Goal: Transaction & Acquisition: Purchase product/service

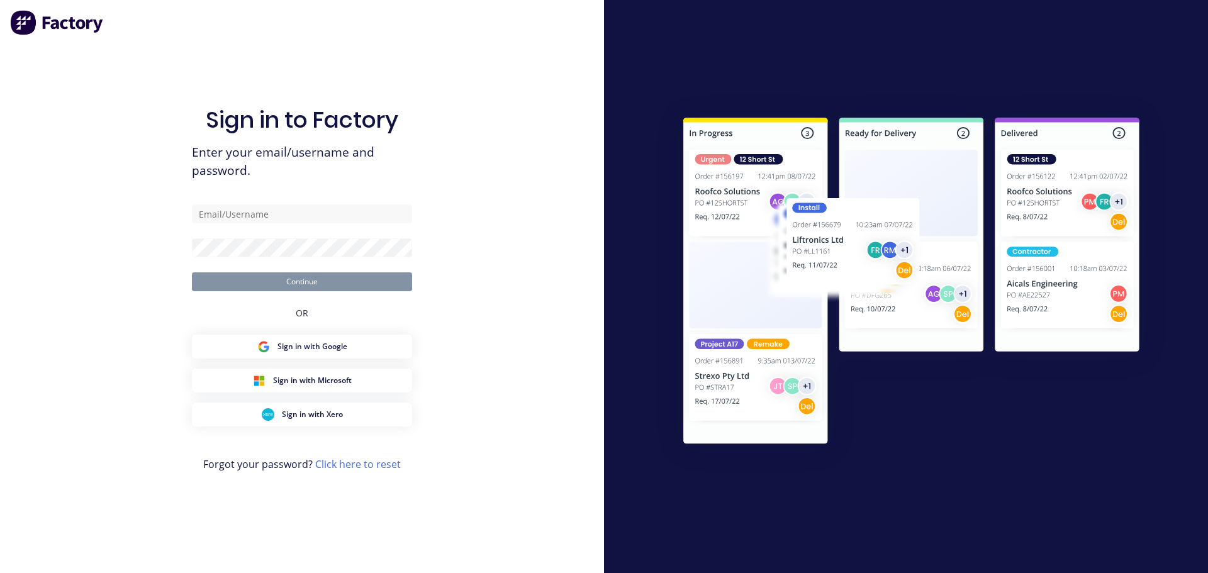
click at [0, 572] on com-1password-button at bounding box center [0, 573] width 0 height 0
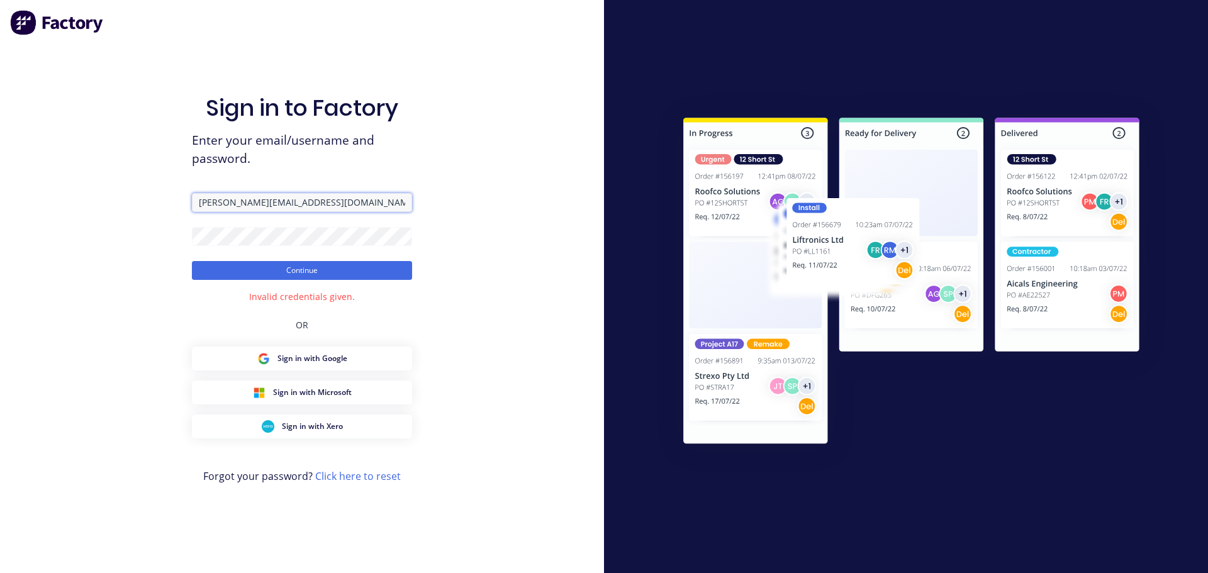
click at [230, 197] on input "peter@factory.app" at bounding box center [302, 202] width 220 height 19
type input "peter@xero.factory.app"
click at [192, 261] on button "Continue" at bounding box center [302, 270] width 220 height 19
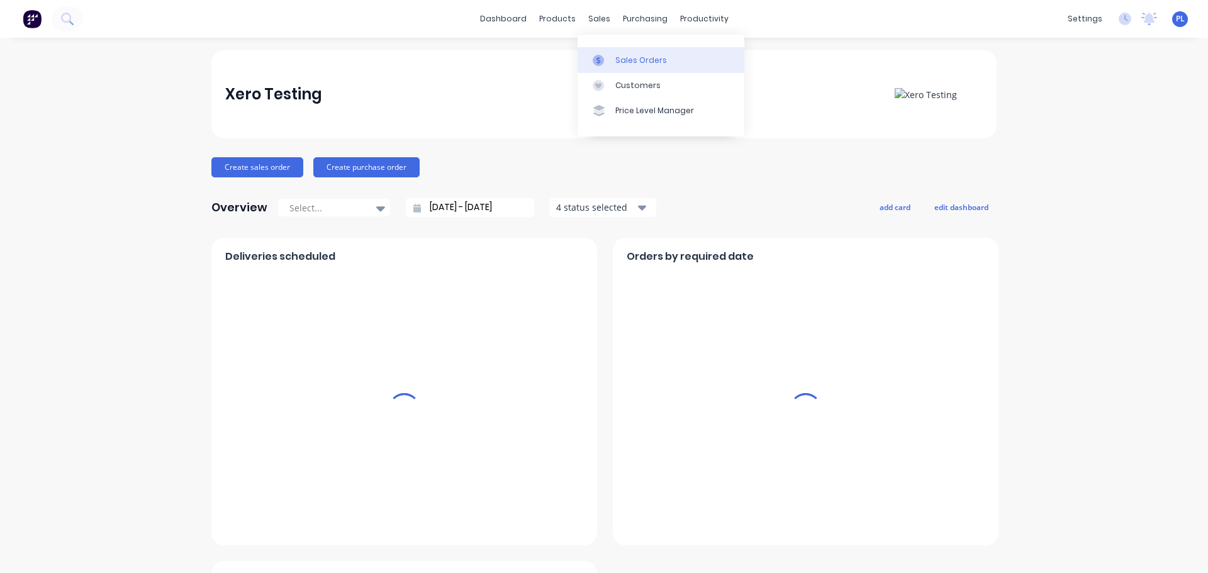
click at [618, 61] on div "Sales Orders" at bounding box center [641, 60] width 52 height 11
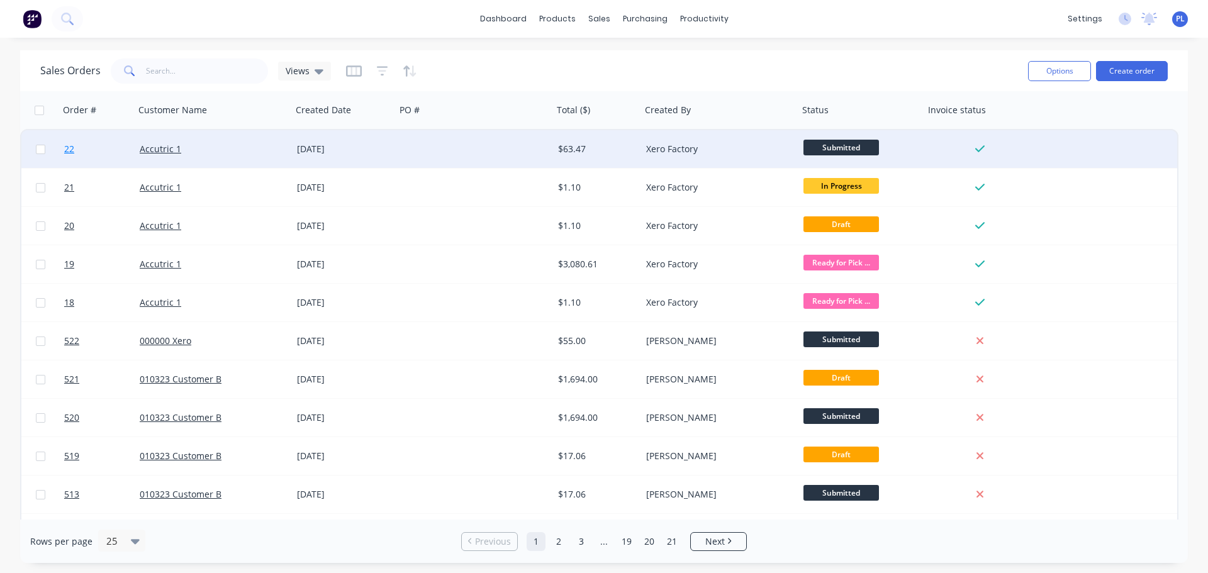
click at [69, 141] on link "22" at bounding box center [101, 149] width 75 height 38
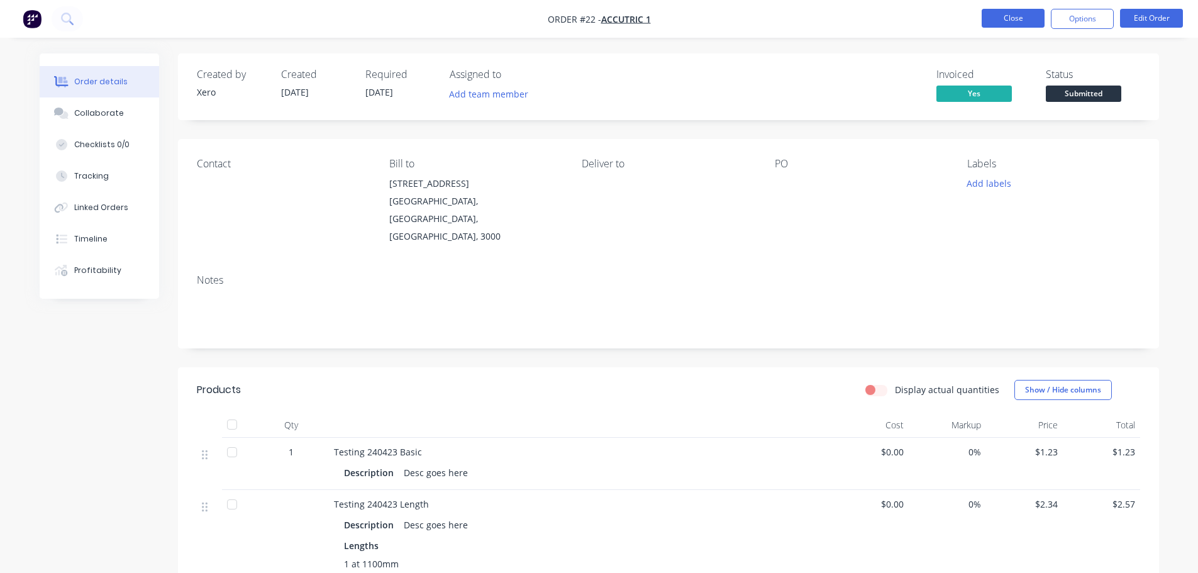
click at [1002, 18] on button "Close" at bounding box center [1013, 18] width 63 height 19
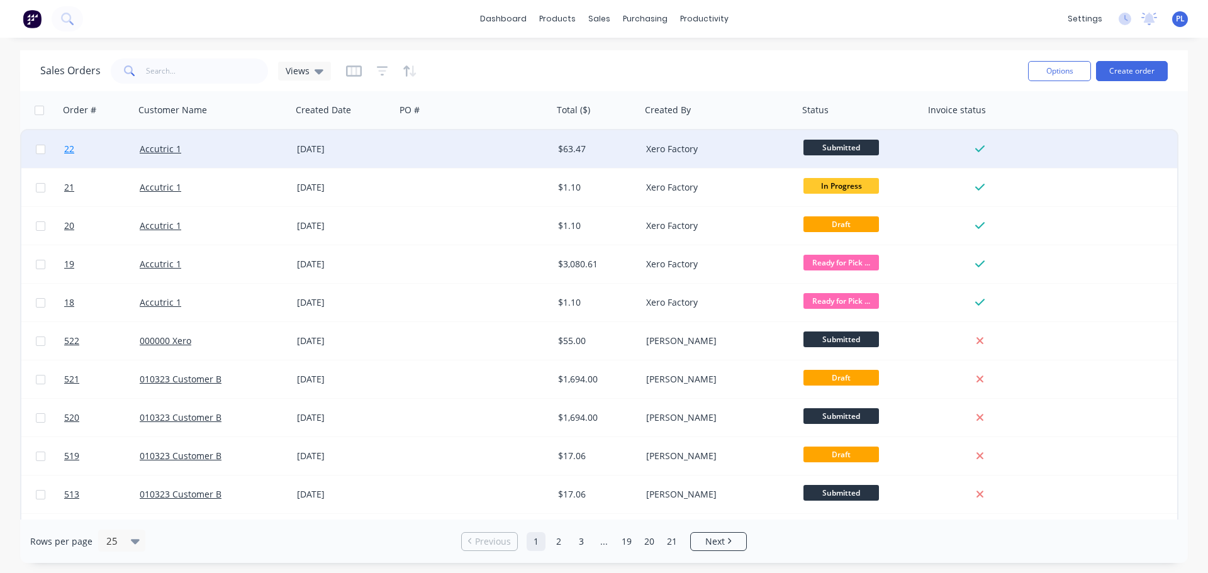
click at [74, 146] on span "22" at bounding box center [69, 149] width 10 height 13
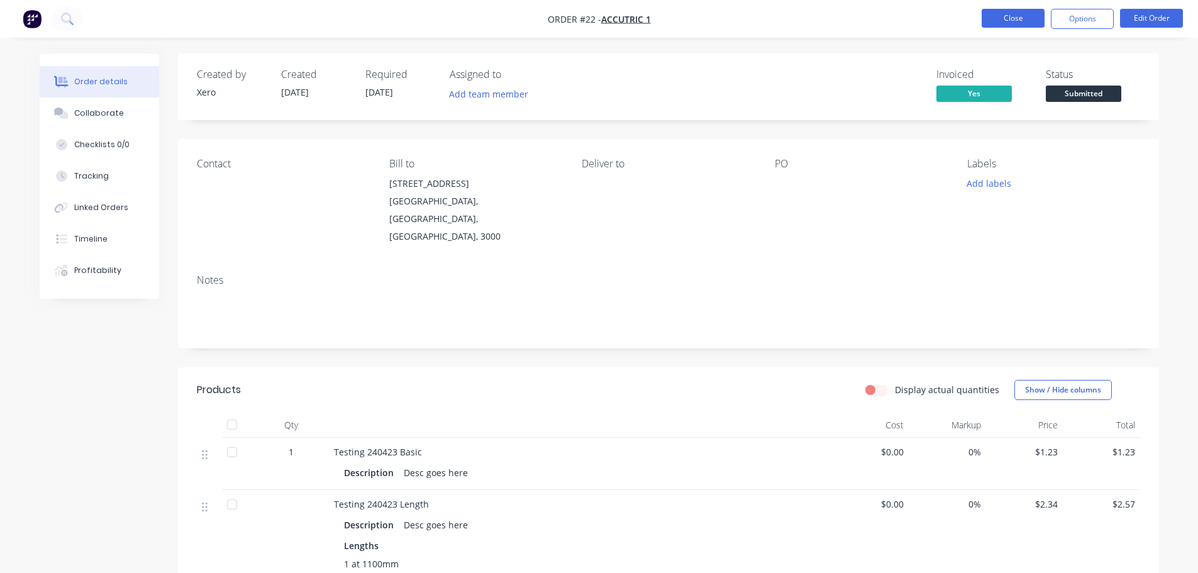
click at [1006, 21] on button "Close" at bounding box center [1013, 18] width 63 height 19
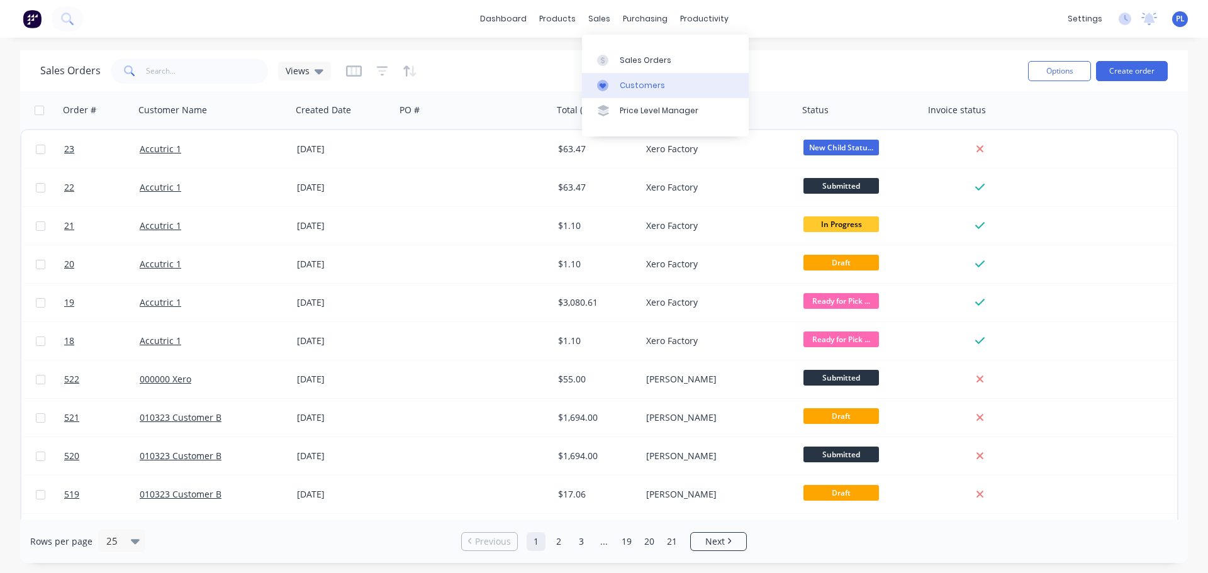
click at [642, 87] on div "Customers" at bounding box center [642, 85] width 45 height 11
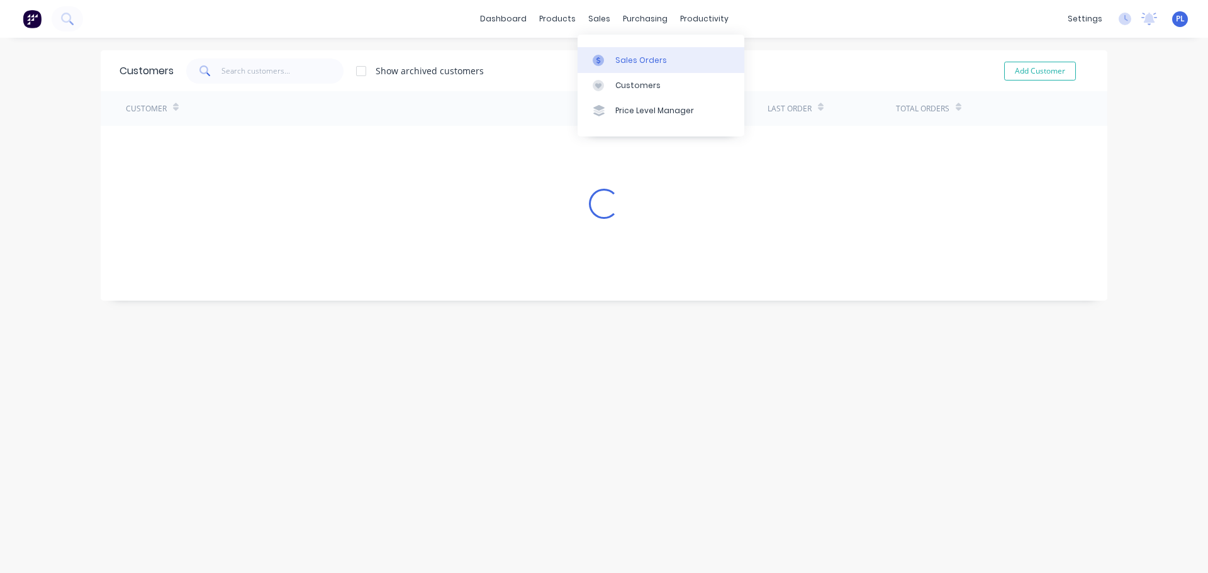
click at [619, 55] on div "Sales Orders" at bounding box center [641, 60] width 52 height 11
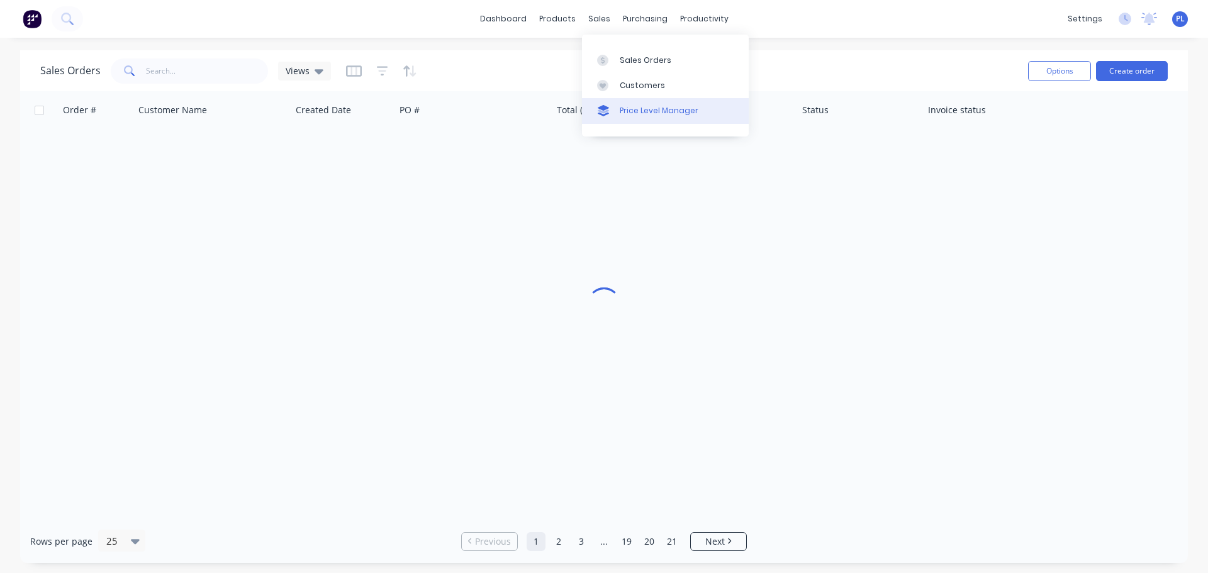
click at [625, 110] on div "Price Level Manager" at bounding box center [659, 110] width 79 height 11
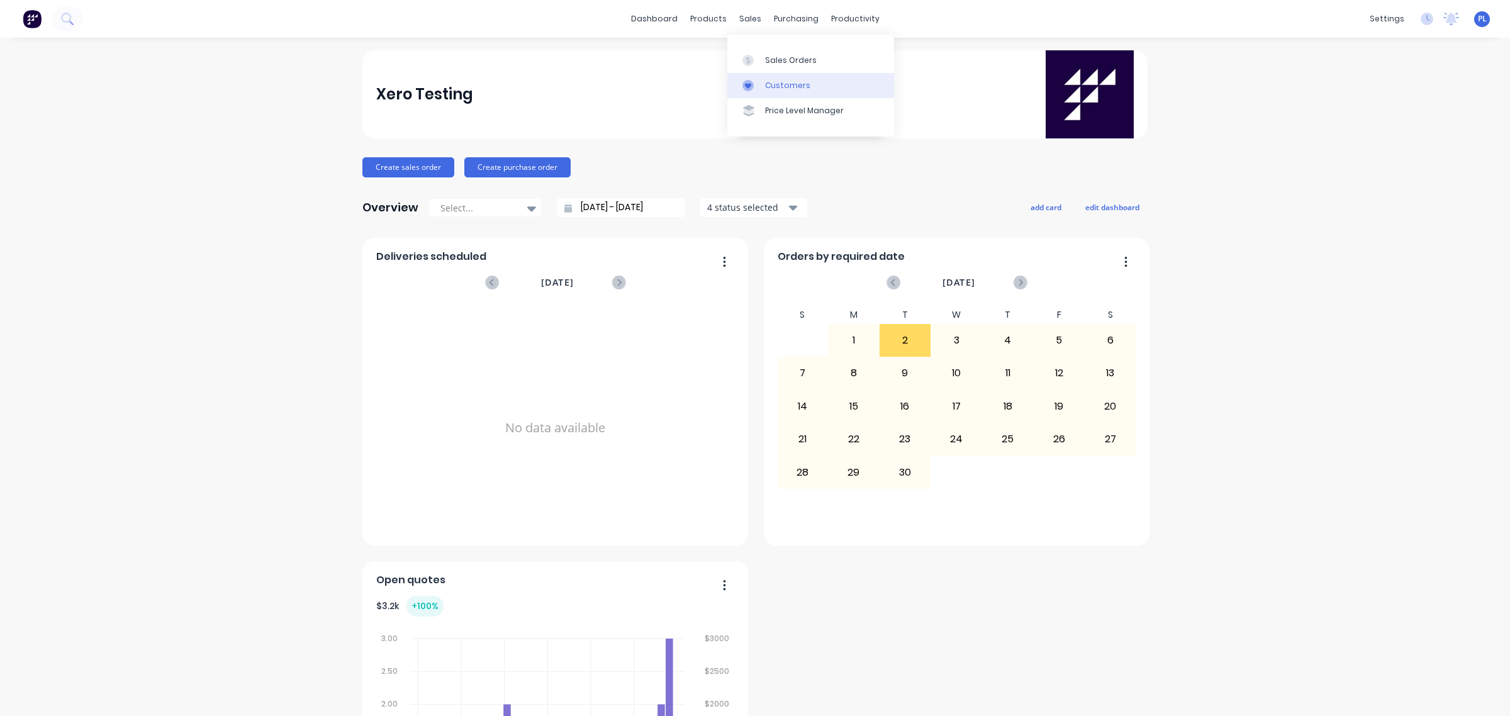
click at [766, 76] on link "Customers" at bounding box center [810, 85] width 167 height 25
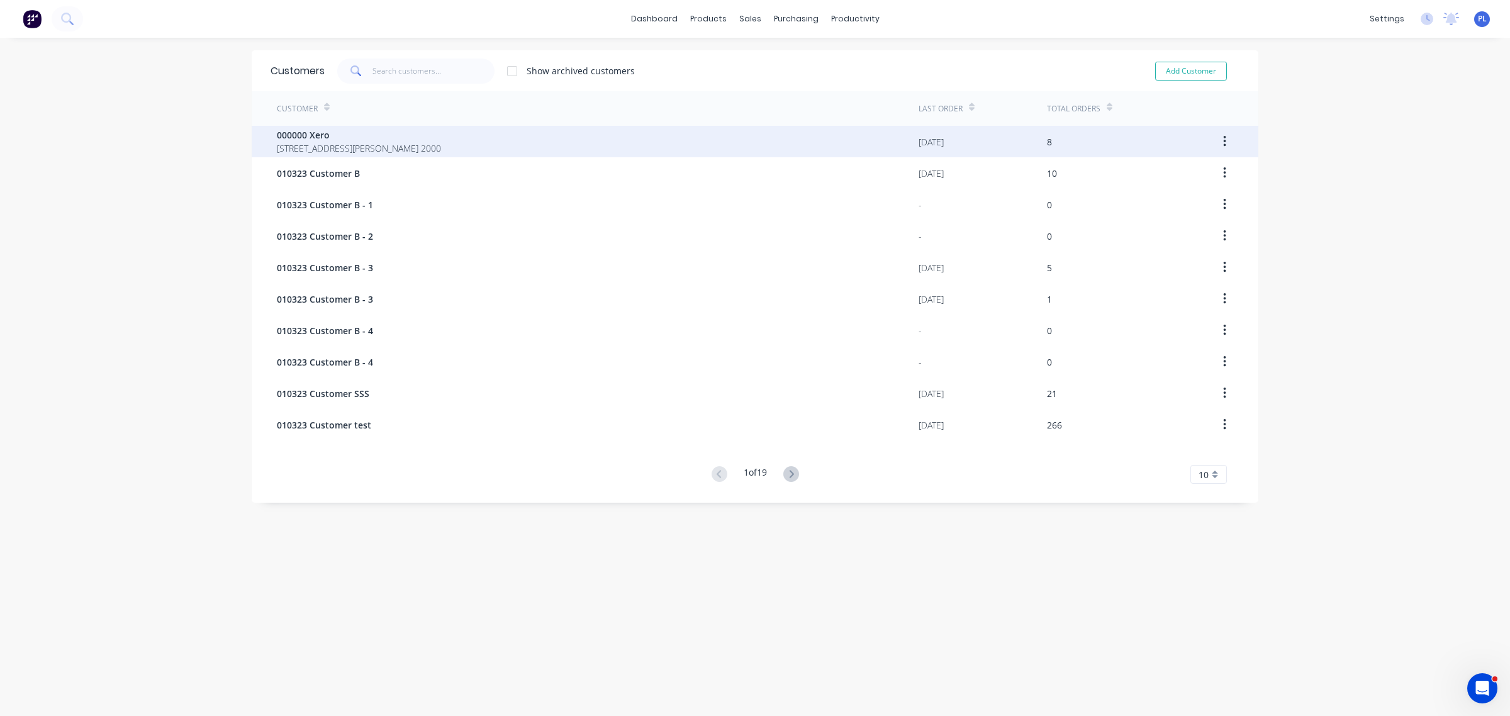
click at [510, 128] on div "000000 Xero [GEOGRAPHIC_DATA][PERSON_NAME] 2000" at bounding box center [598, 141] width 642 height 31
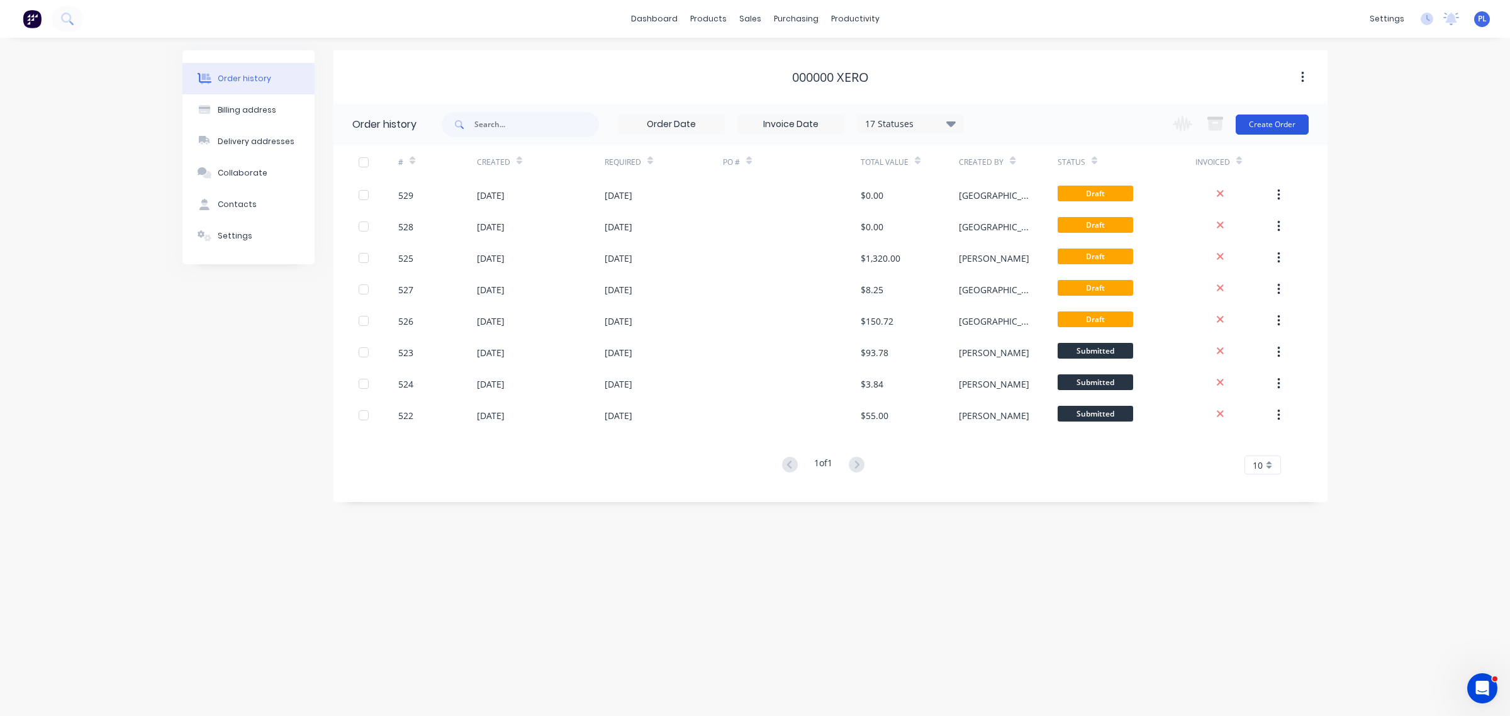
click at [1280, 124] on button "Create Order" at bounding box center [1271, 124] width 73 height 20
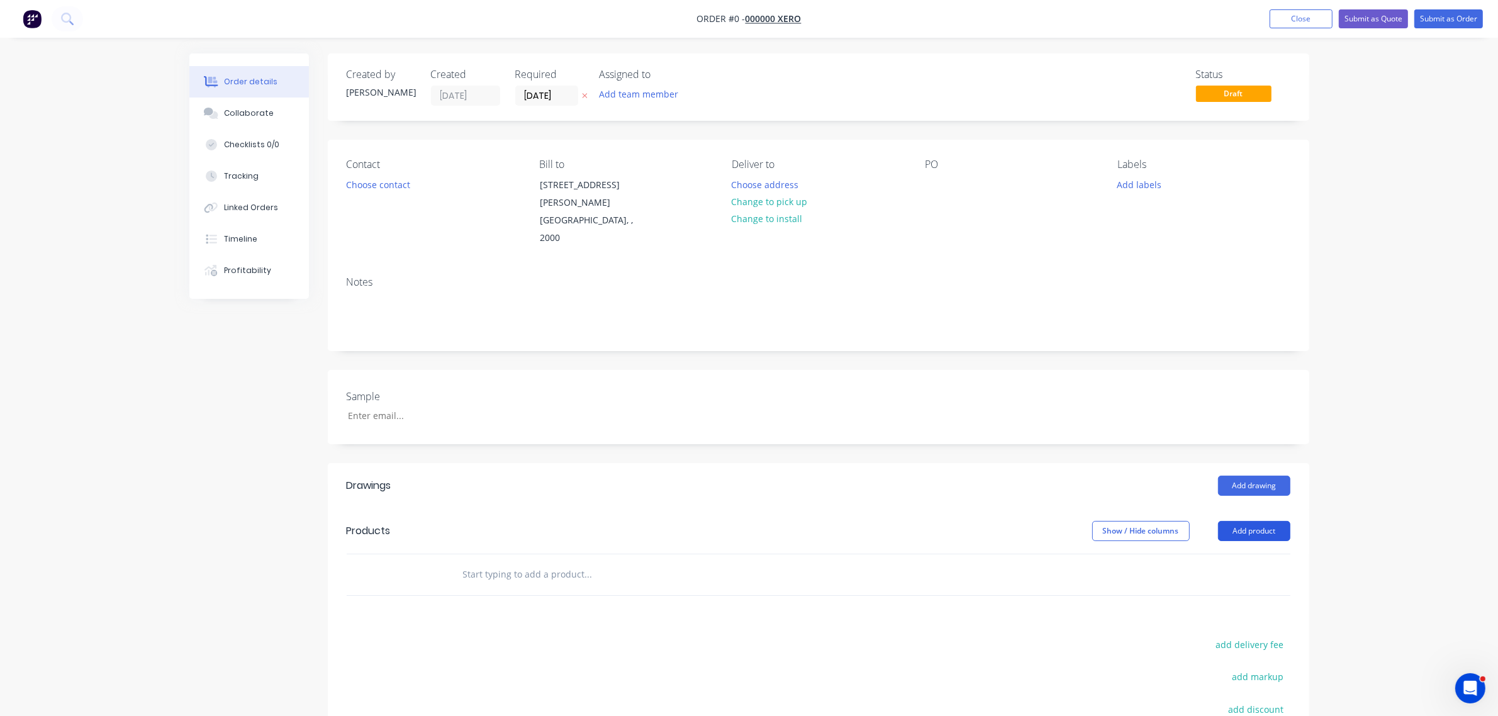
click at [1240, 521] on button "Add product" at bounding box center [1254, 531] width 72 height 20
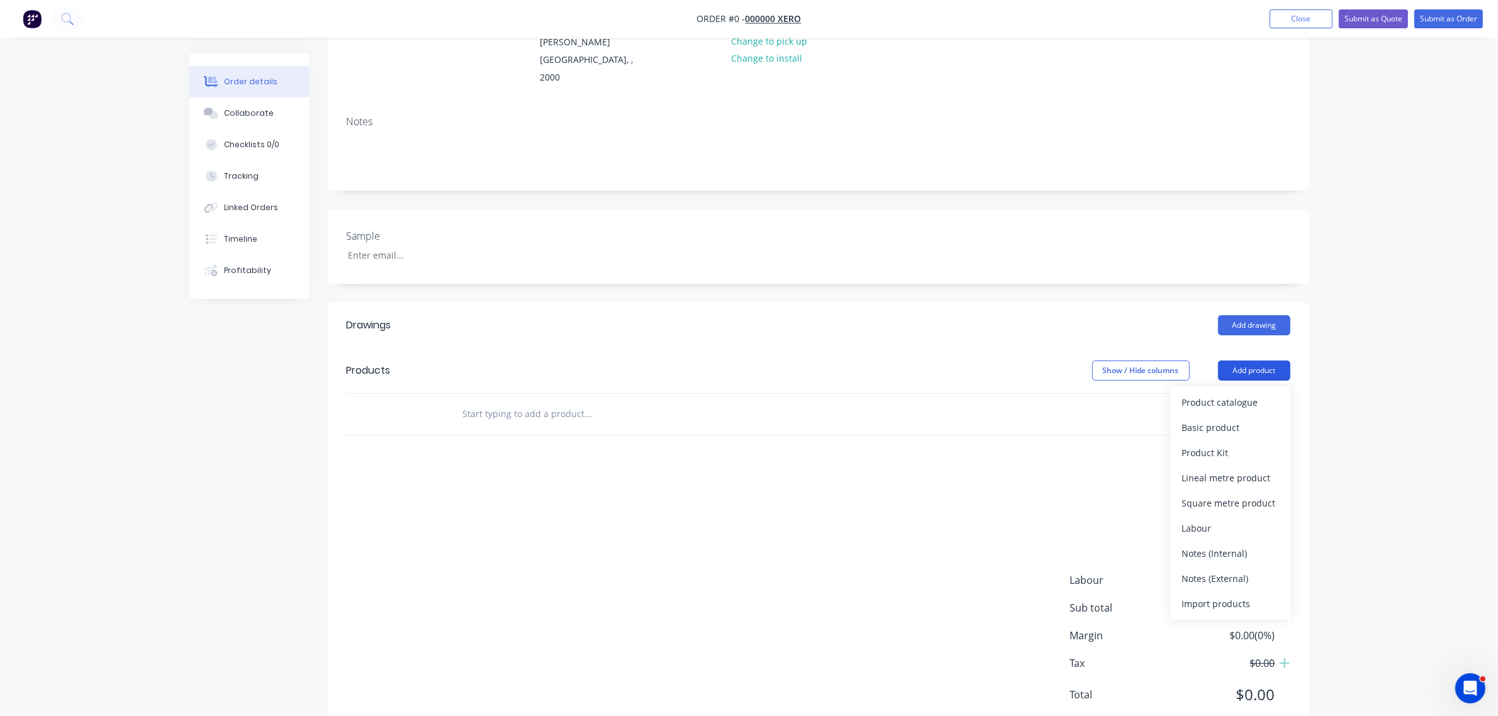
scroll to position [170, 0]
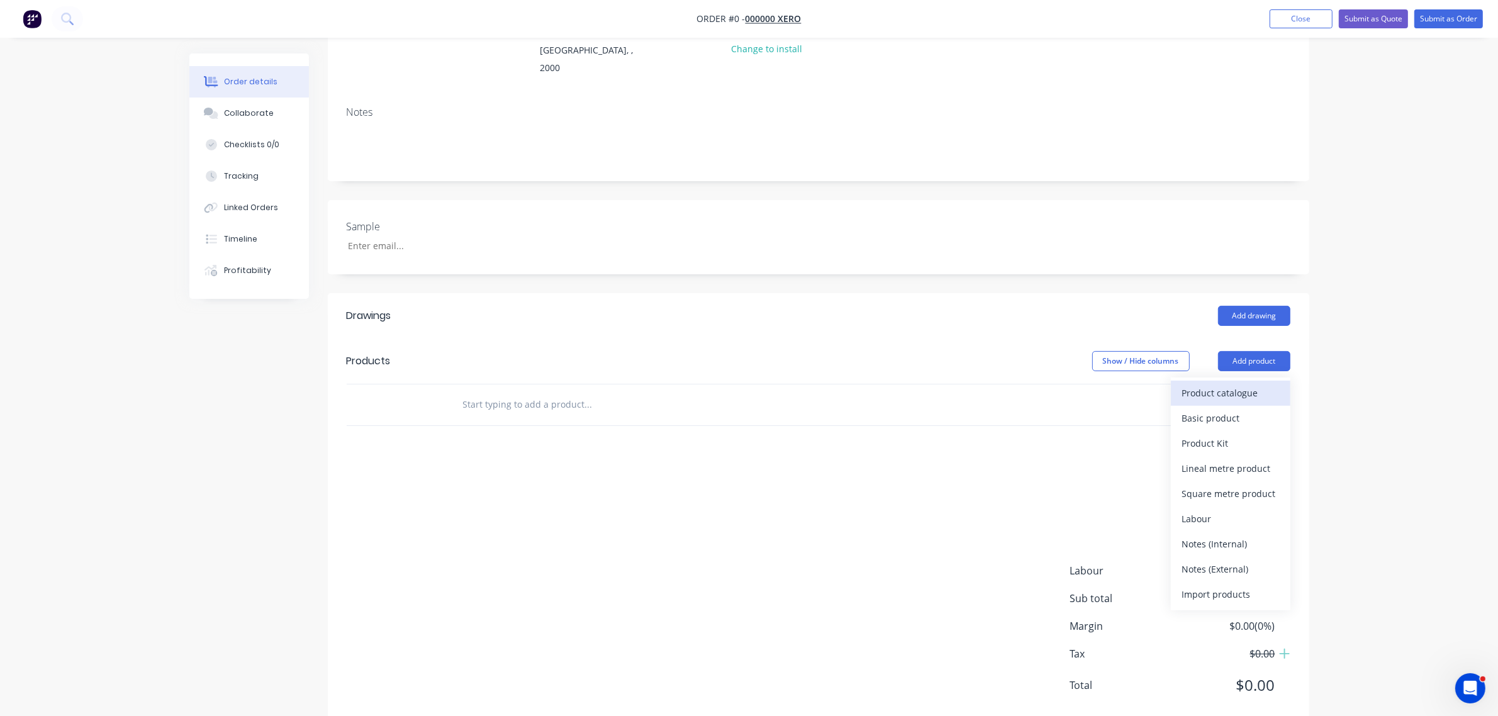
click at [1222, 384] on div "Product catalogue" at bounding box center [1230, 393] width 97 height 18
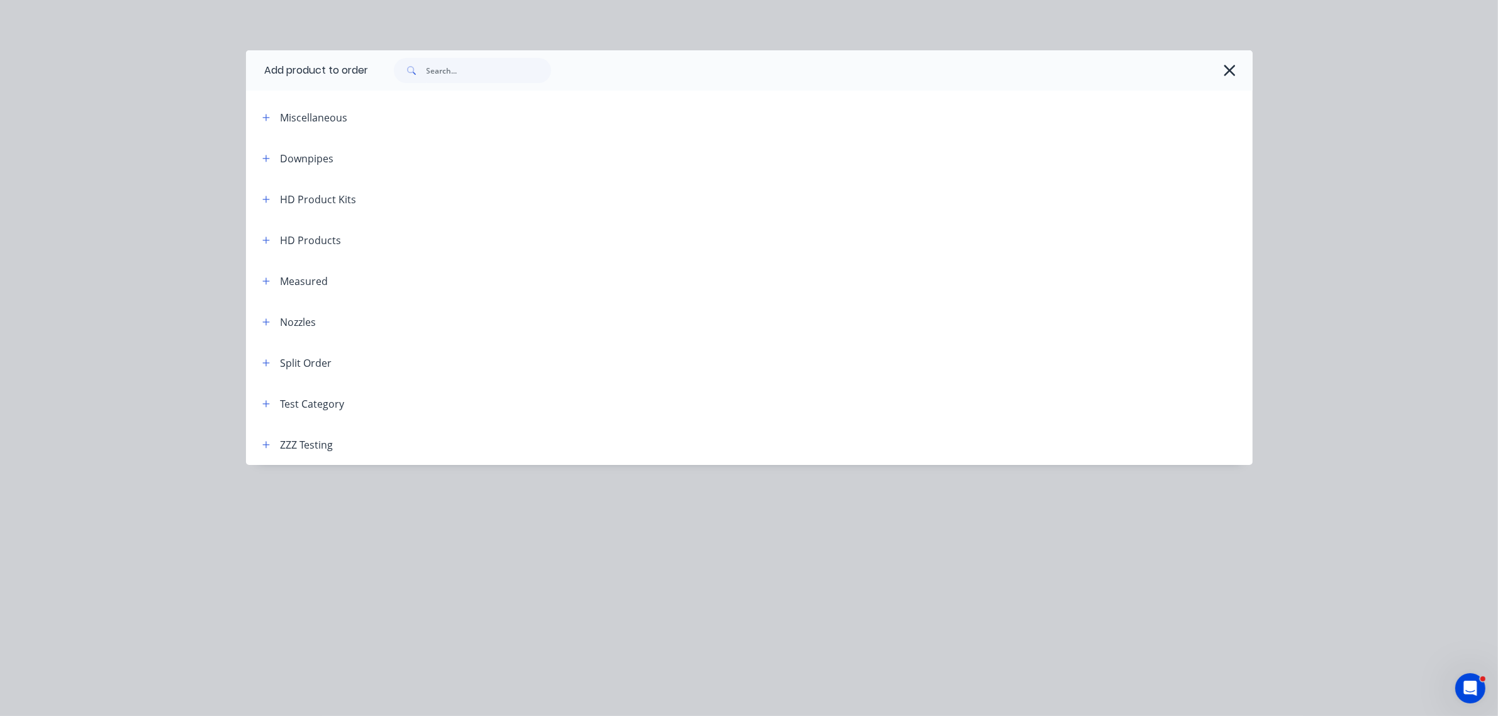
drag, startPoint x: 474, startPoint y: 89, endPoint x: 460, endPoint y: 68, distance: 25.1
click at [467, 81] on div at bounding box center [811, 70] width 884 height 40
click at [460, 68] on input "text" at bounding box center [488, 70] width 125 height 25
type input "cf"
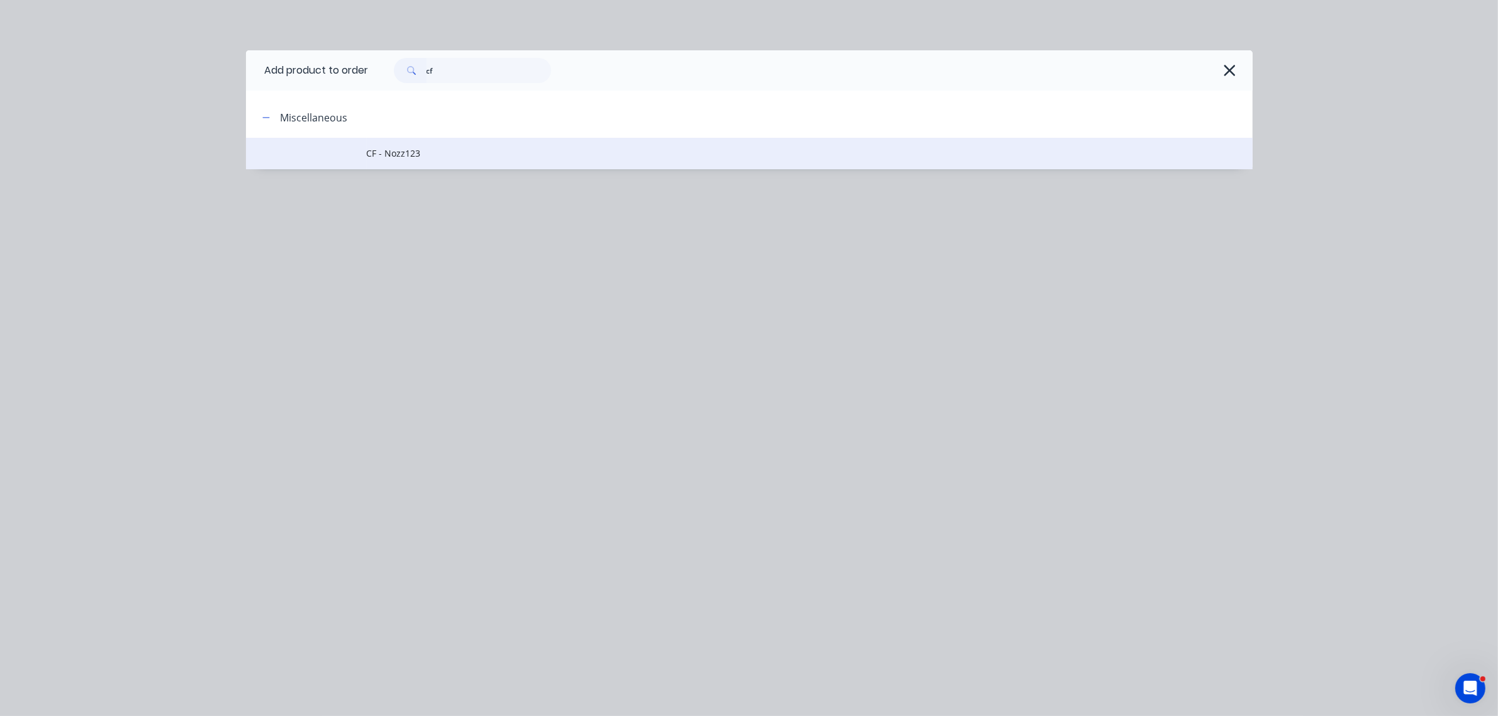
click at [432, 148] on span "CF - Nozz123" at bounding box center [721, 153] width 708 height 13
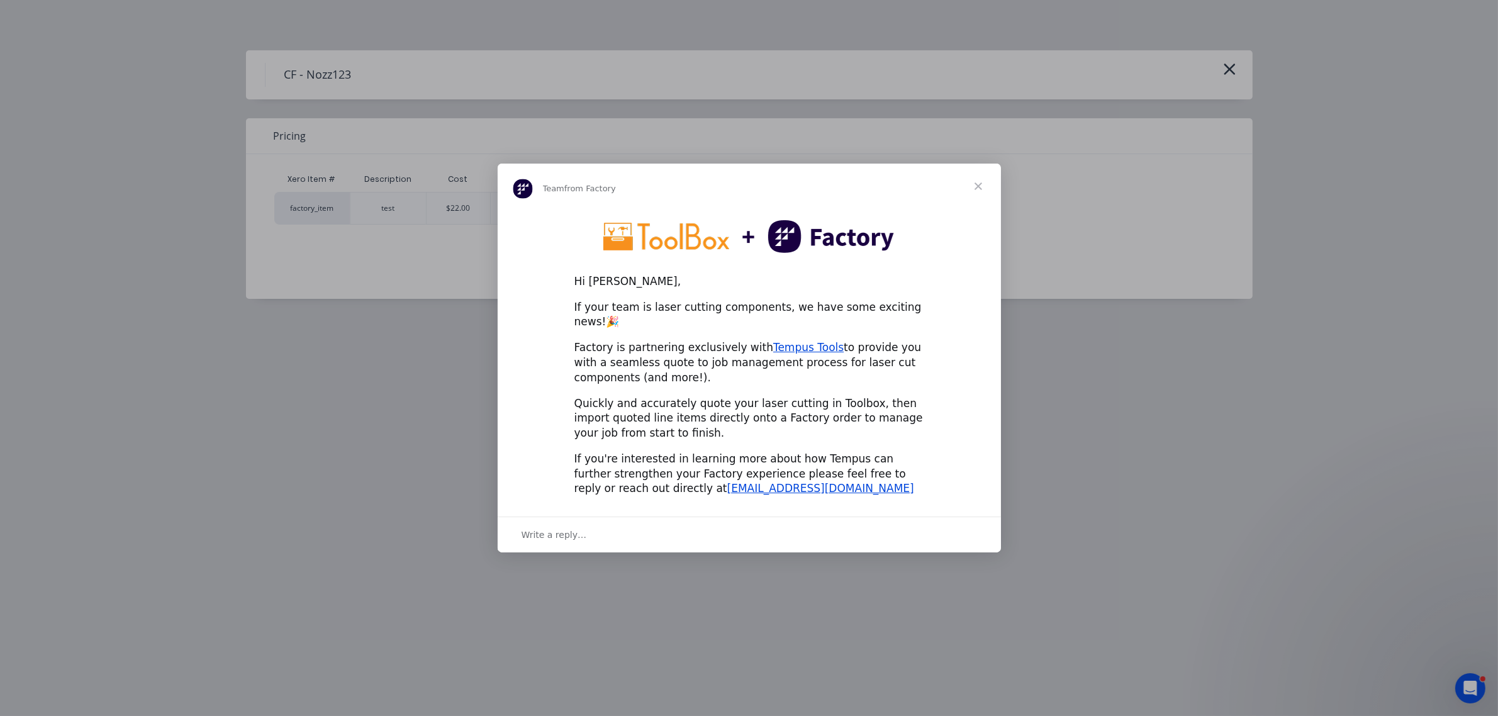
scroll to position [187, 0]
click at [976, 193] on span "Close" at bounding box center [978, 186] width 45 height 45
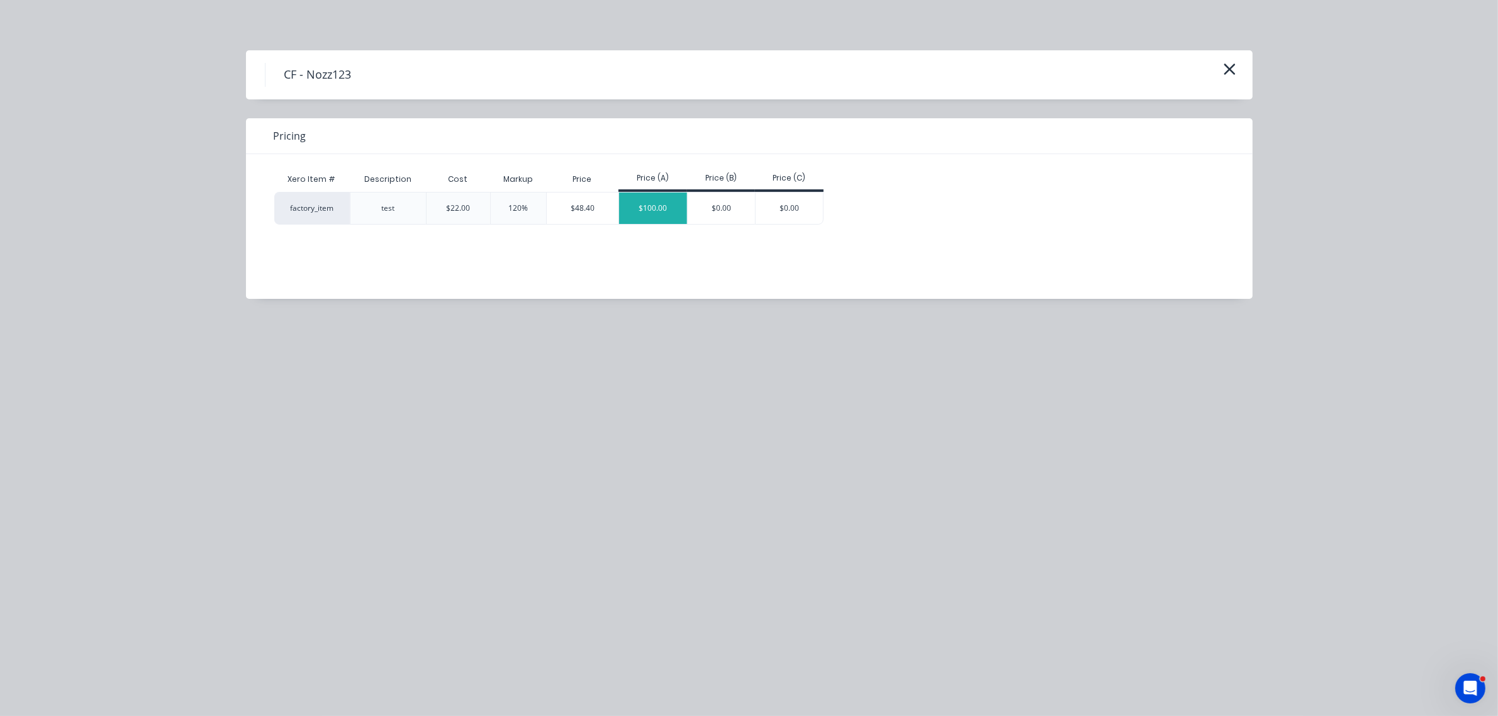
click at [634, 195] on div "$100.00" at bounding box center [653, 207] width 68 height 31
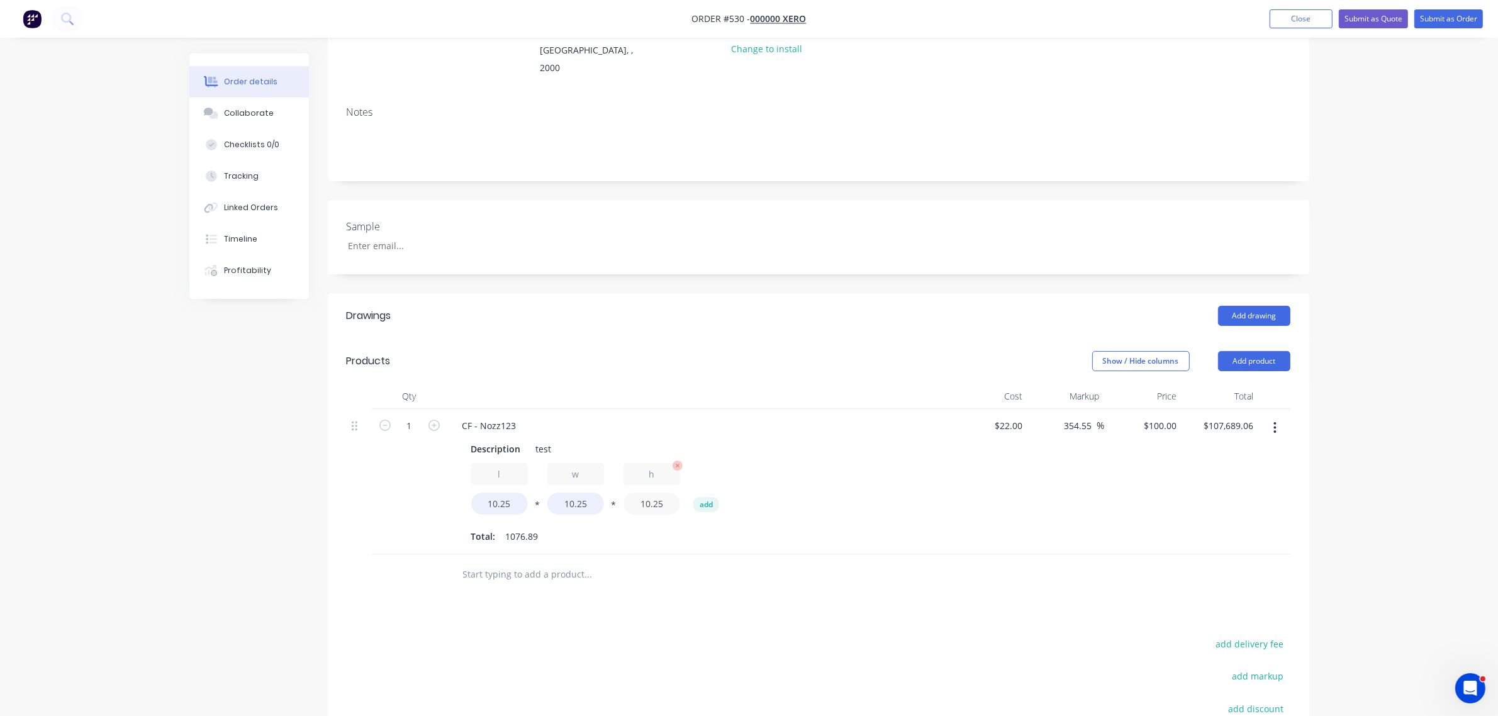
click at [668, 493] on input "10.25" at bounding box center [651, 504] width 57 height 22
type input "10.251"
type input "$107,699.57"
click at [571, 493] on input "10.25" at bounding box center [575, 504] width 57 height 22
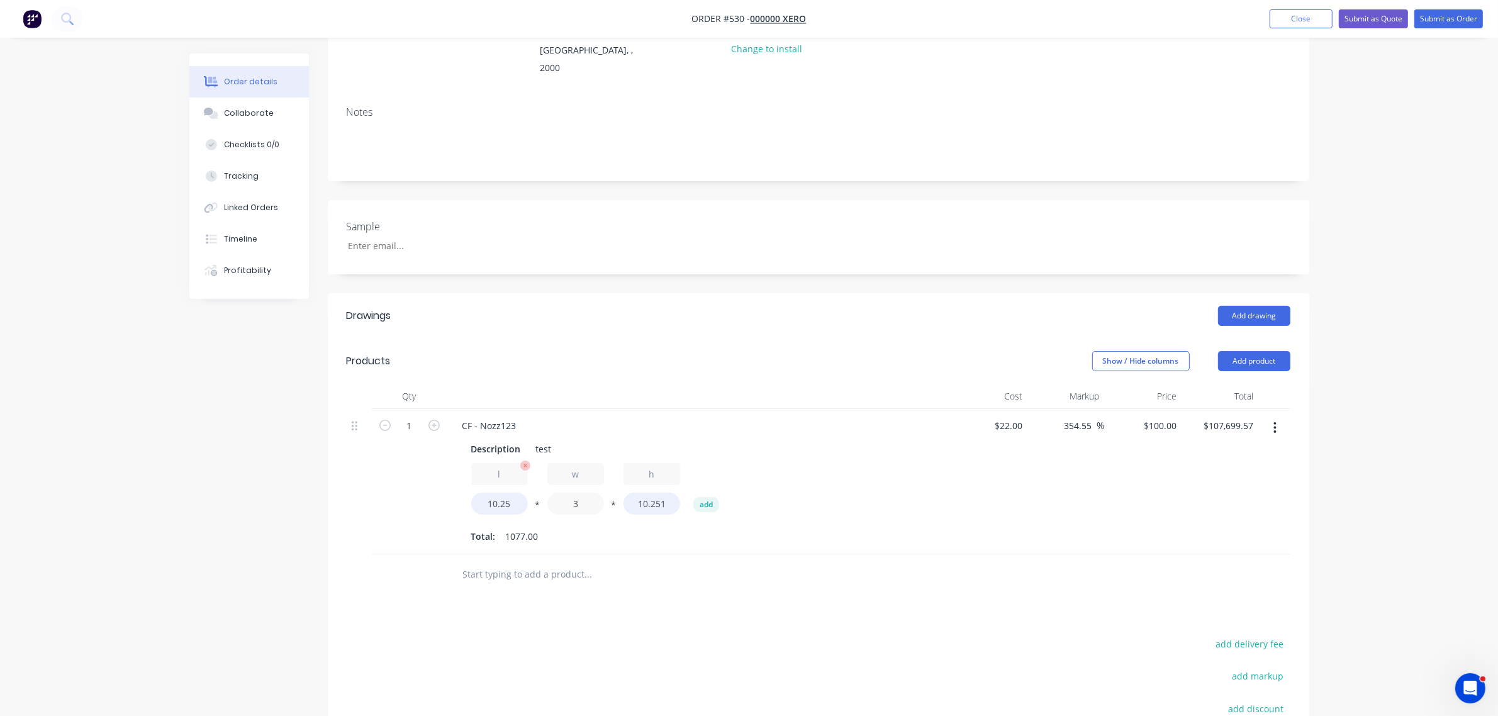
type input "3"
type input "$31,521.82"
click at [500, 493] on input "10.25" at bounding box center [499, 504] width 57 height 22
type input "3"
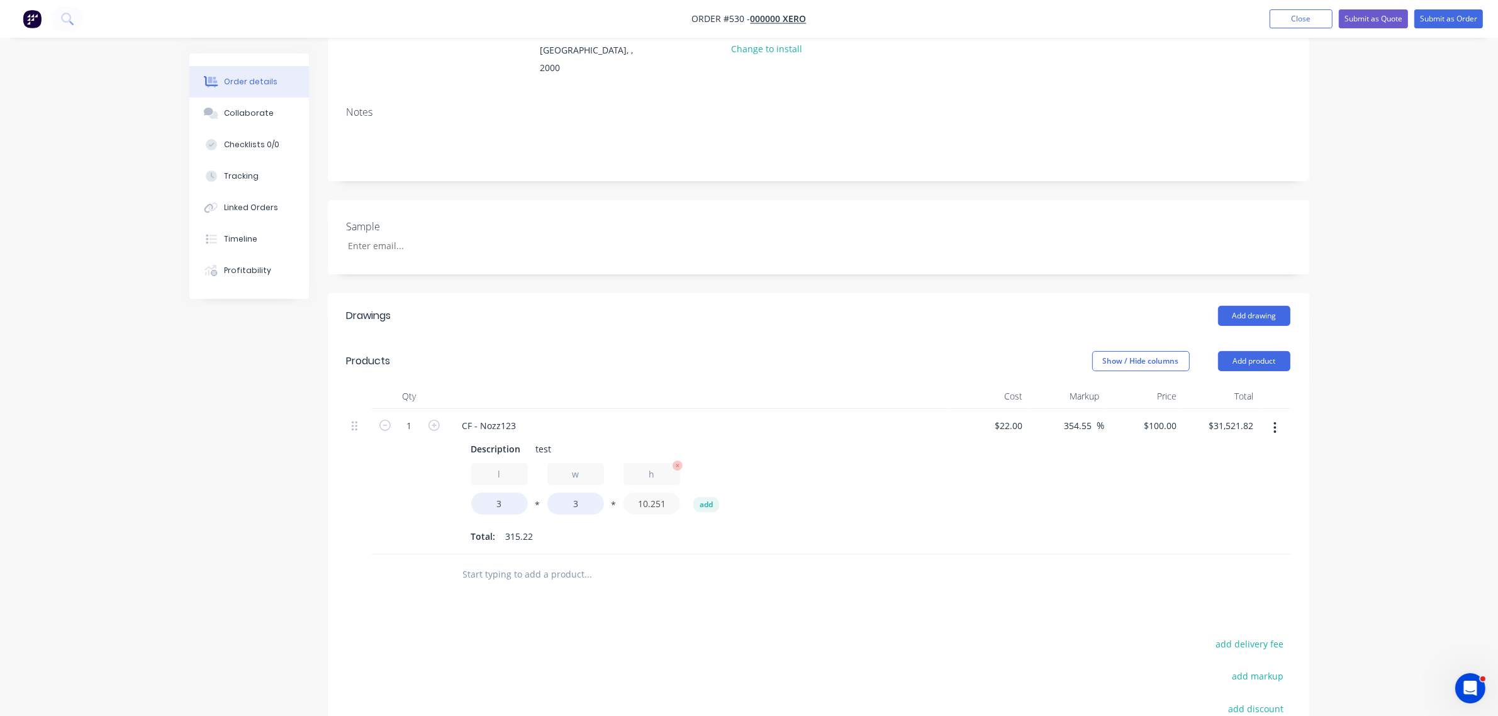
type input "$9,225.90"
drag, startPoint x: 623, startPoint y: 472, endPoint x: 638, endPoint y: 476, distance: 15.6
click at [630, 493] on input "10.251" at bounding box center [651, 504] width 57 height 22
click at [645, 493] on input "10.251" at bounding box center [651, 504] width 57 height 22
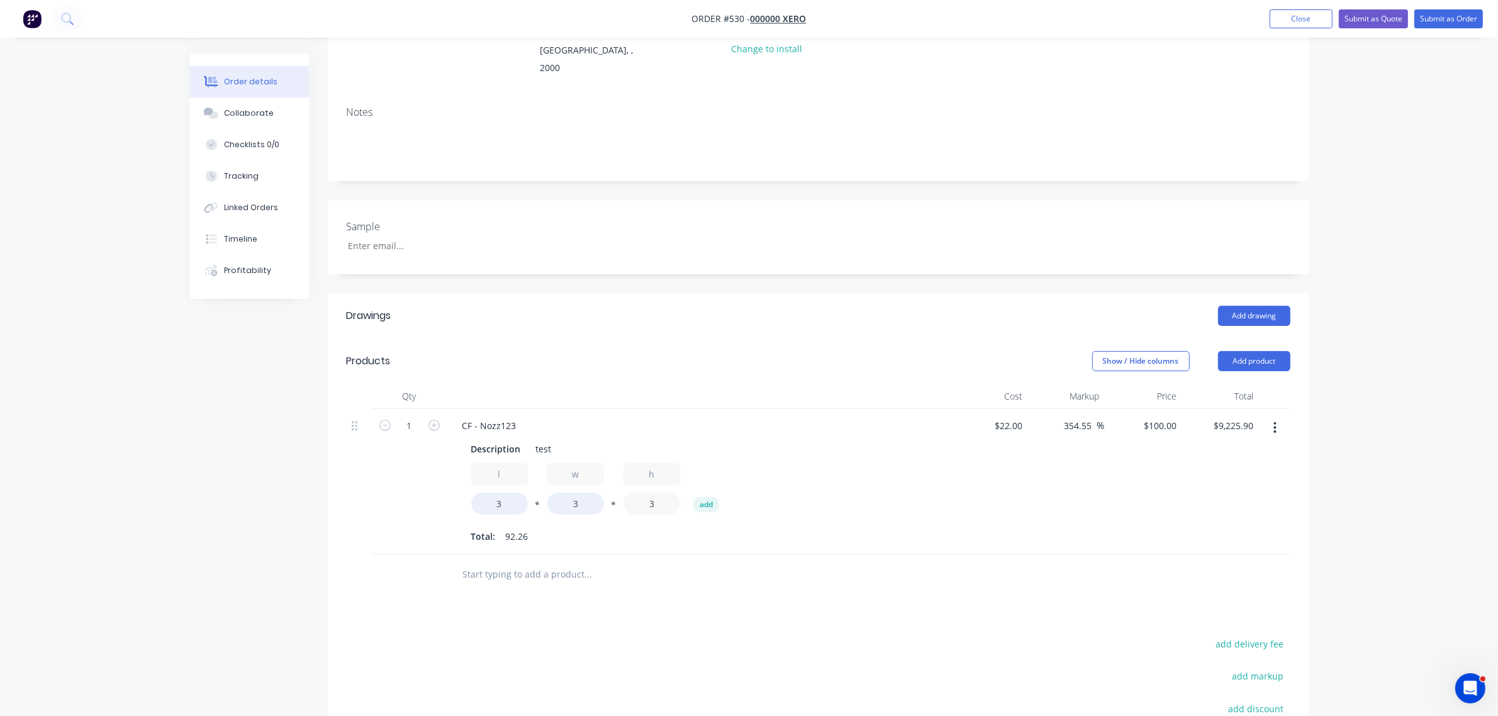
type input "3"
type input "$2,700.00"
click at [903, 466] on div "l 3 * w 3 * h 3 add" at bounding box center [698, 491] width 455 height 57
click at [1375, 19] on button "Submit as Quote" at bounding box center [1373, 18] width 69 height 19
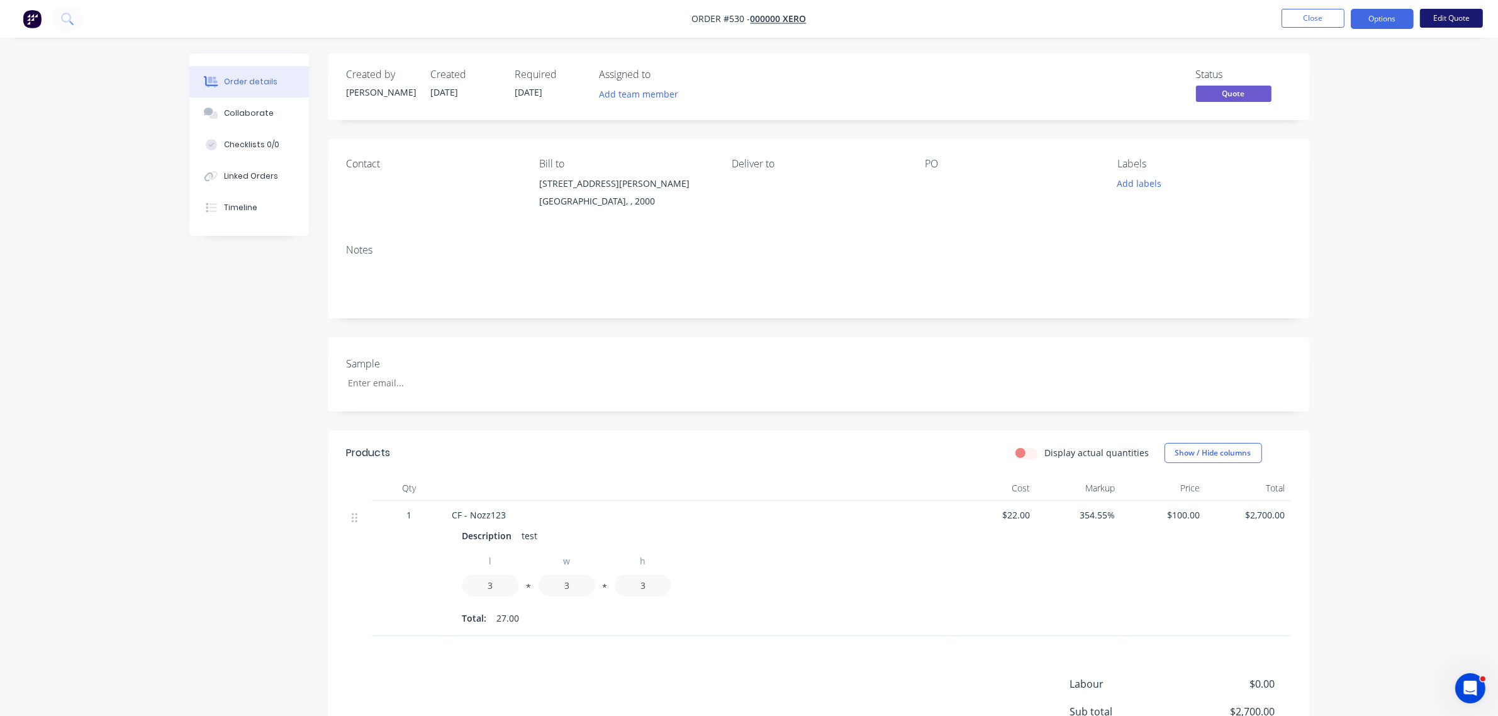
click at [1432, 17] on button "Edit Quote" at bounding box center [1451, 18] width 63 height 19
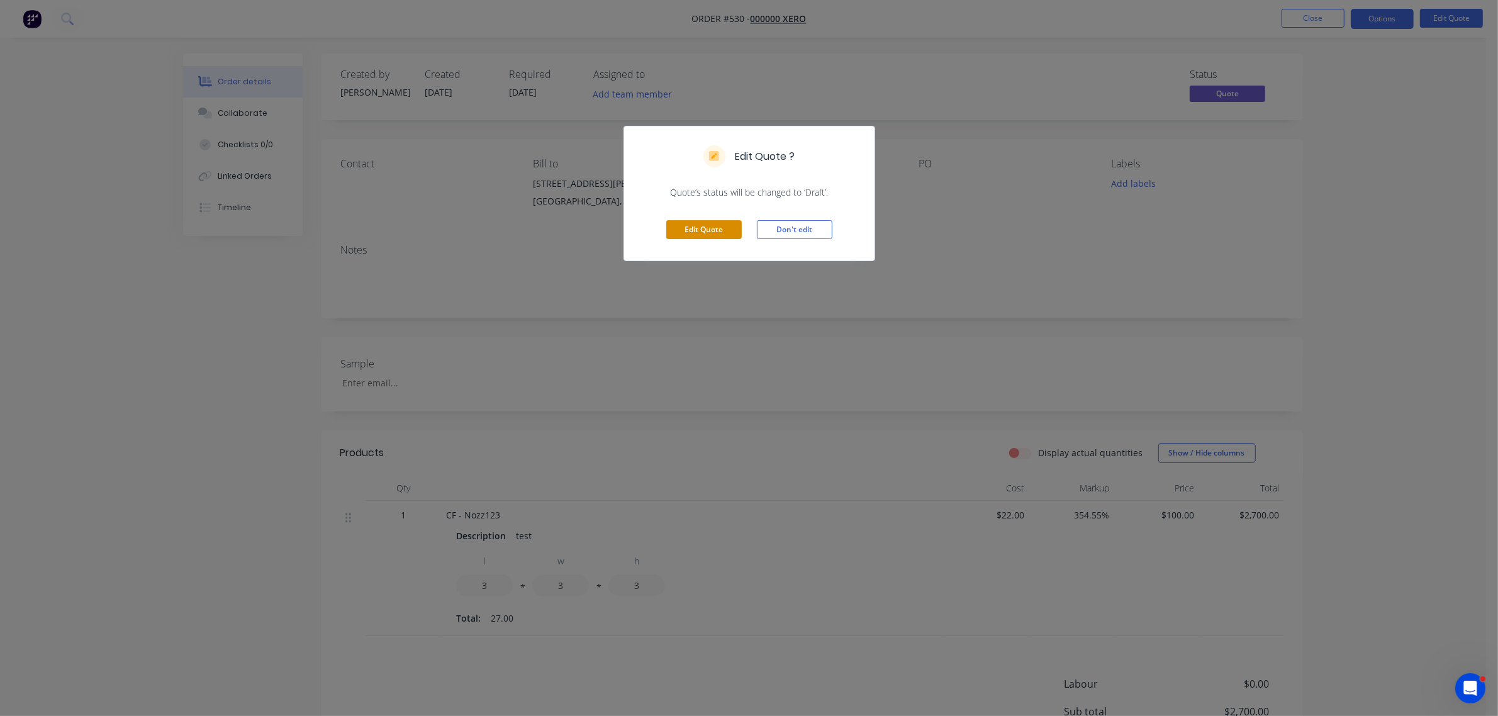
click at [700, 235] on button "Edit Quote" at bounding box center [703, 229] width 75 height 19
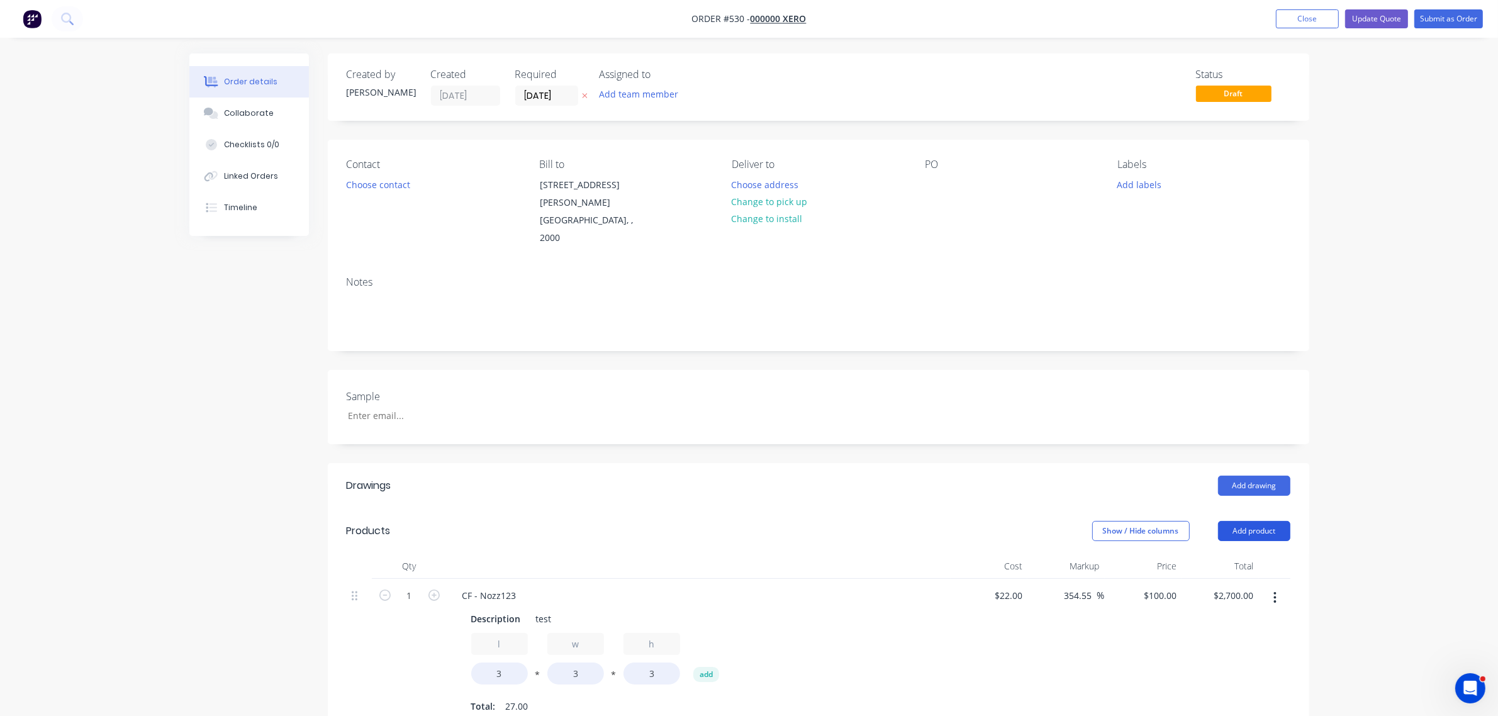
click at [1263, 521] on button "Add product" at bounding box center [1254, 531] width 72 height 20
click at [1196, 554] on div "Product catalogue" at bounding box center [1230, 563] width 97 height 18
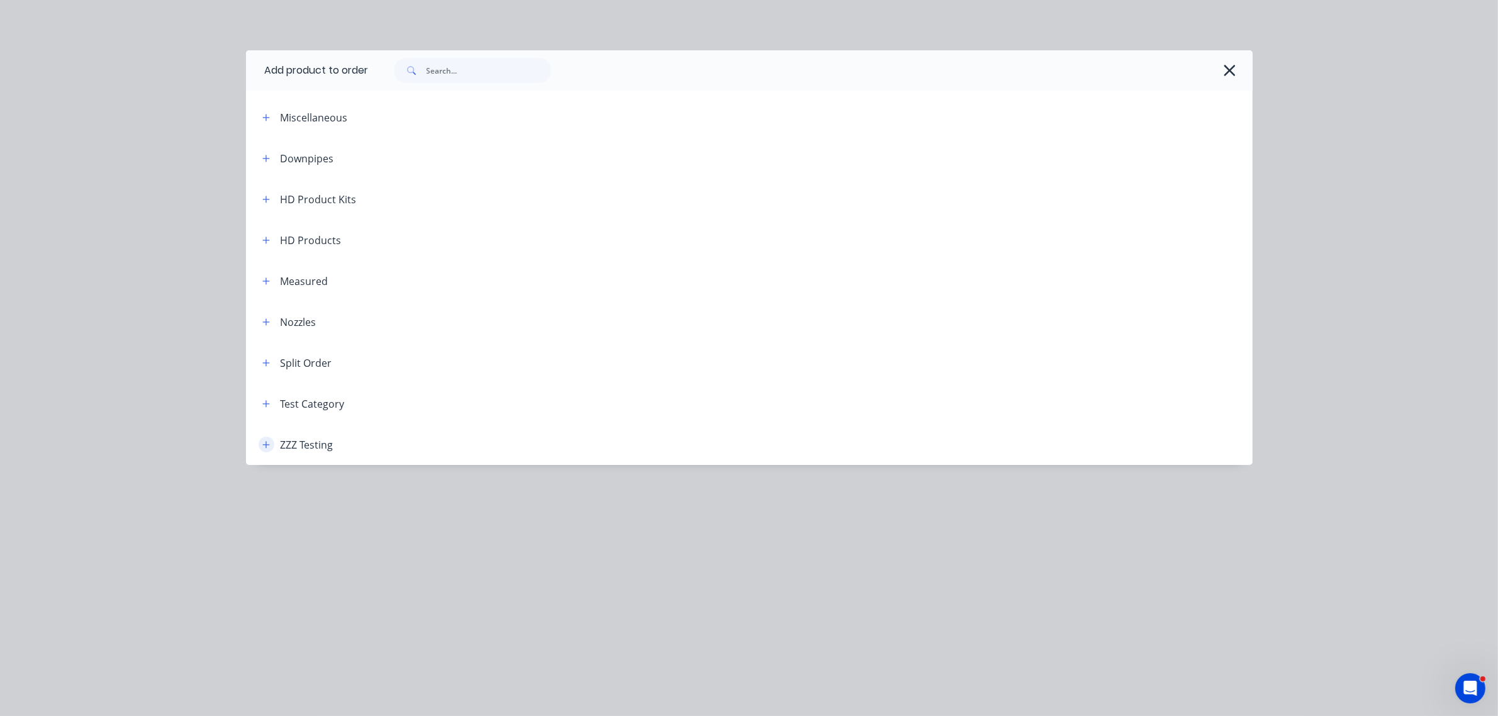
click at [271, 447] on button "button" at bounding box center [267, 445] width 16 height 16
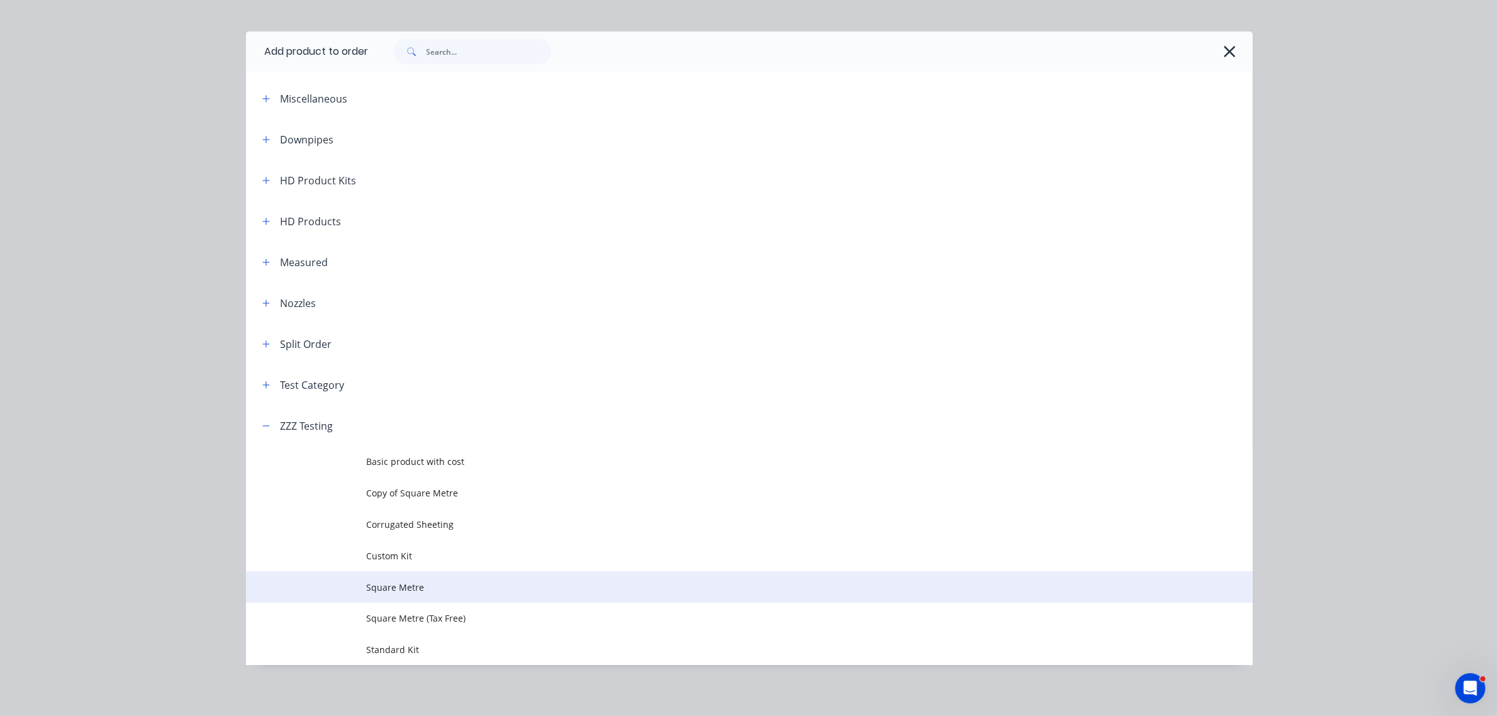
scroll to position [23, 0]
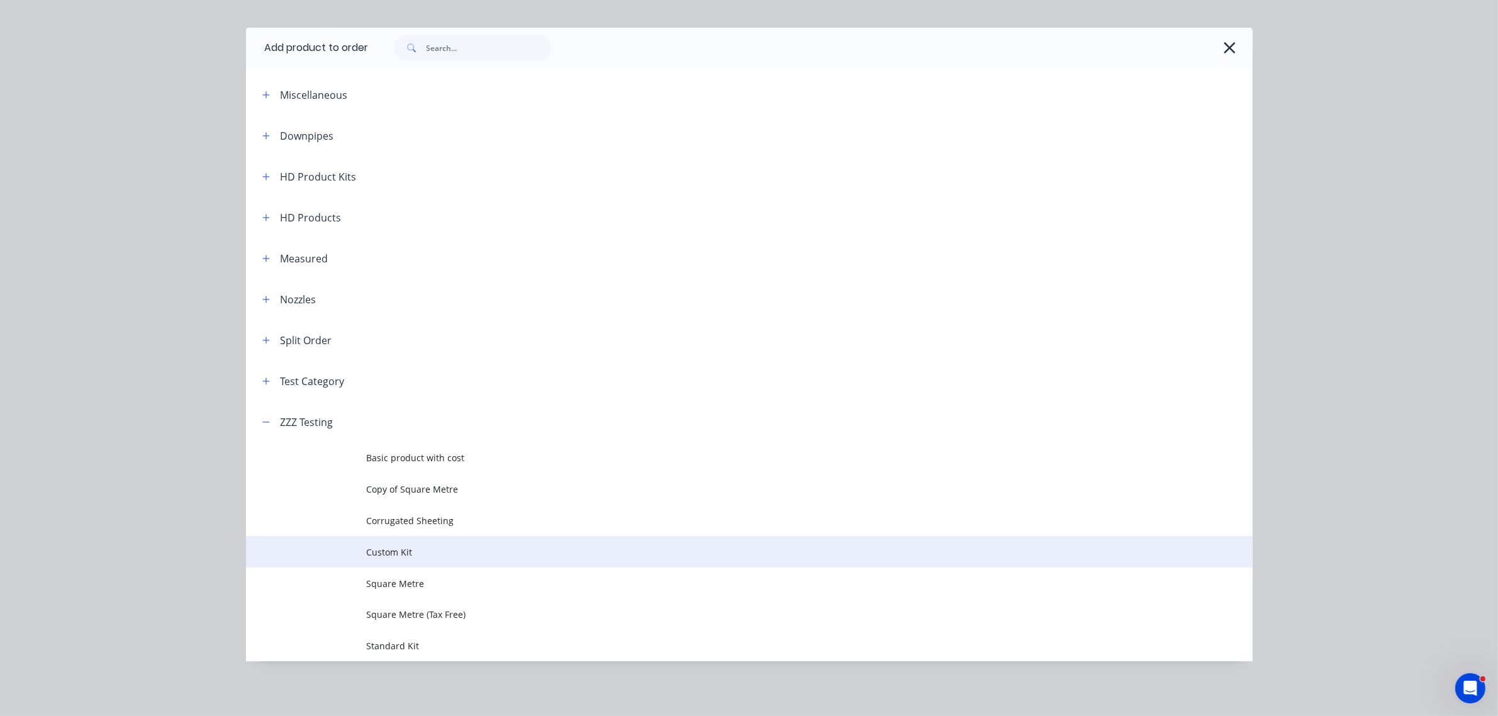
click at [387, 549] on span "Custom Kit" at bounding box center [721, 551] width 708 height 13
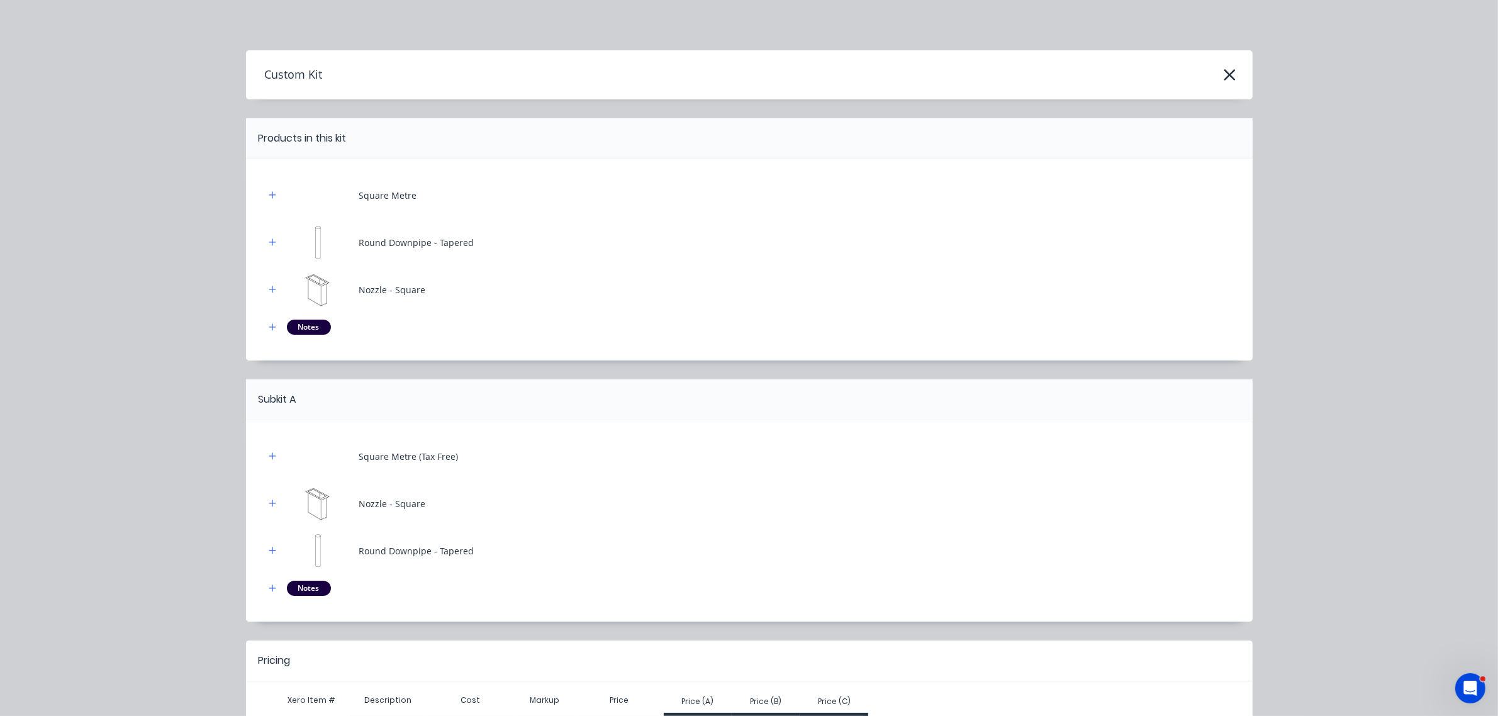
scroll to position [107, 0]
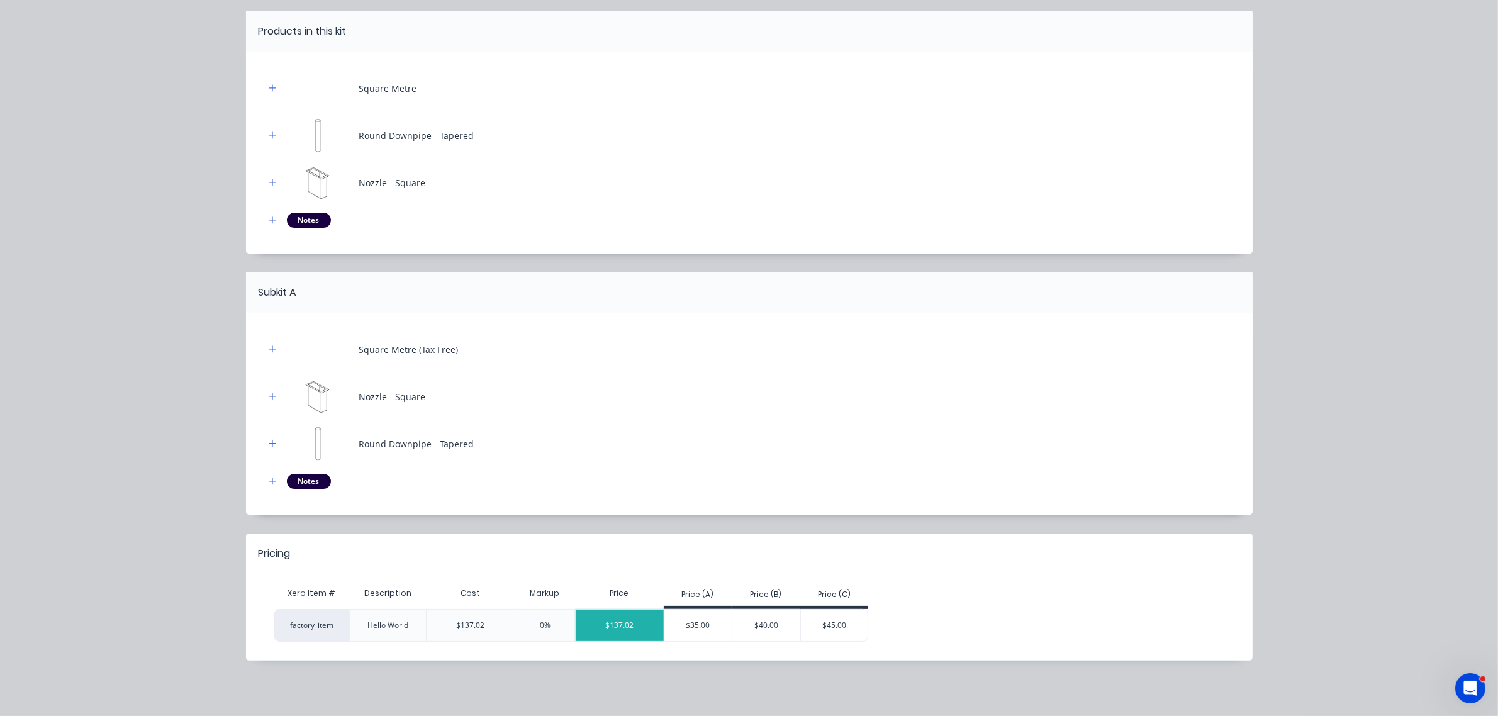
click at [623, 621] on div "$137.02" at bounding box center [620, 625] width 88 height 31
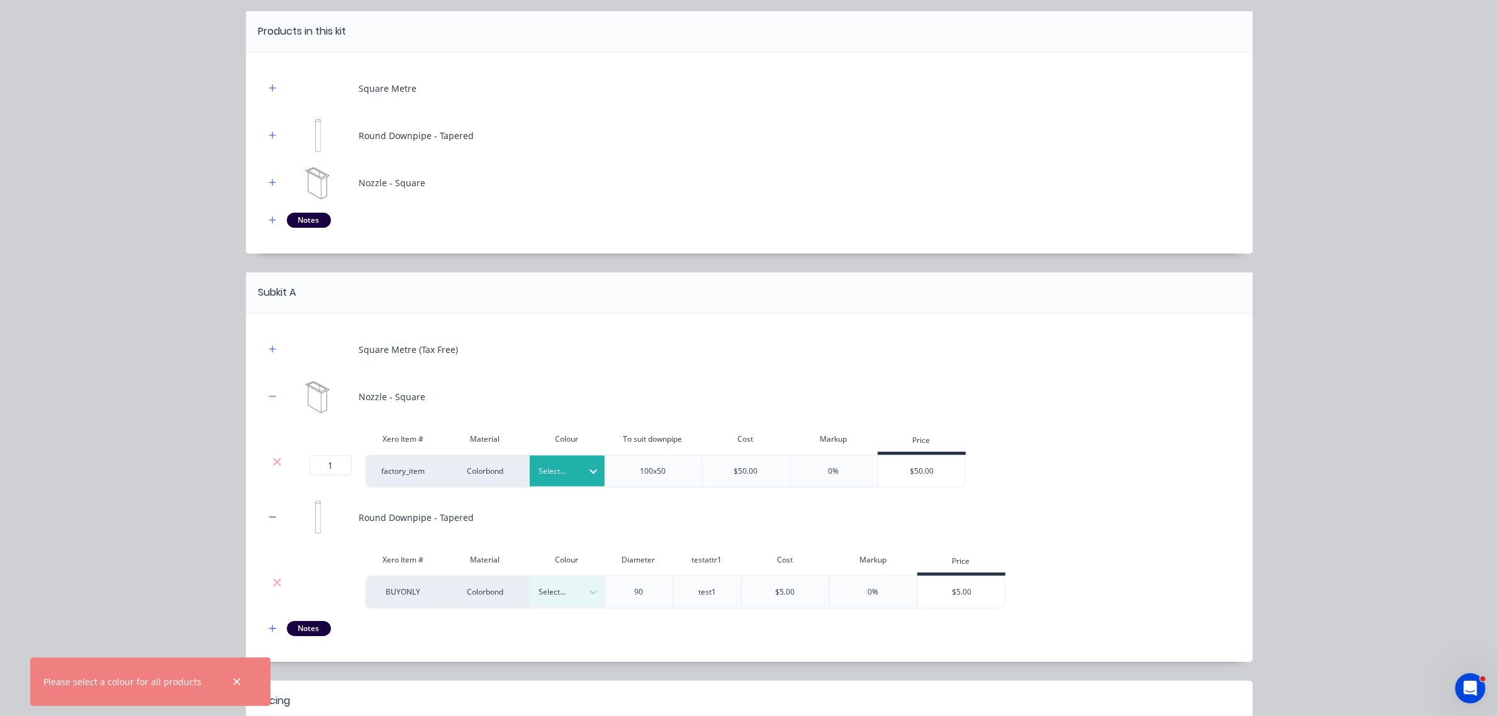
click at [564, 472] on div at bounding box center [558, 471] width 38 height 14
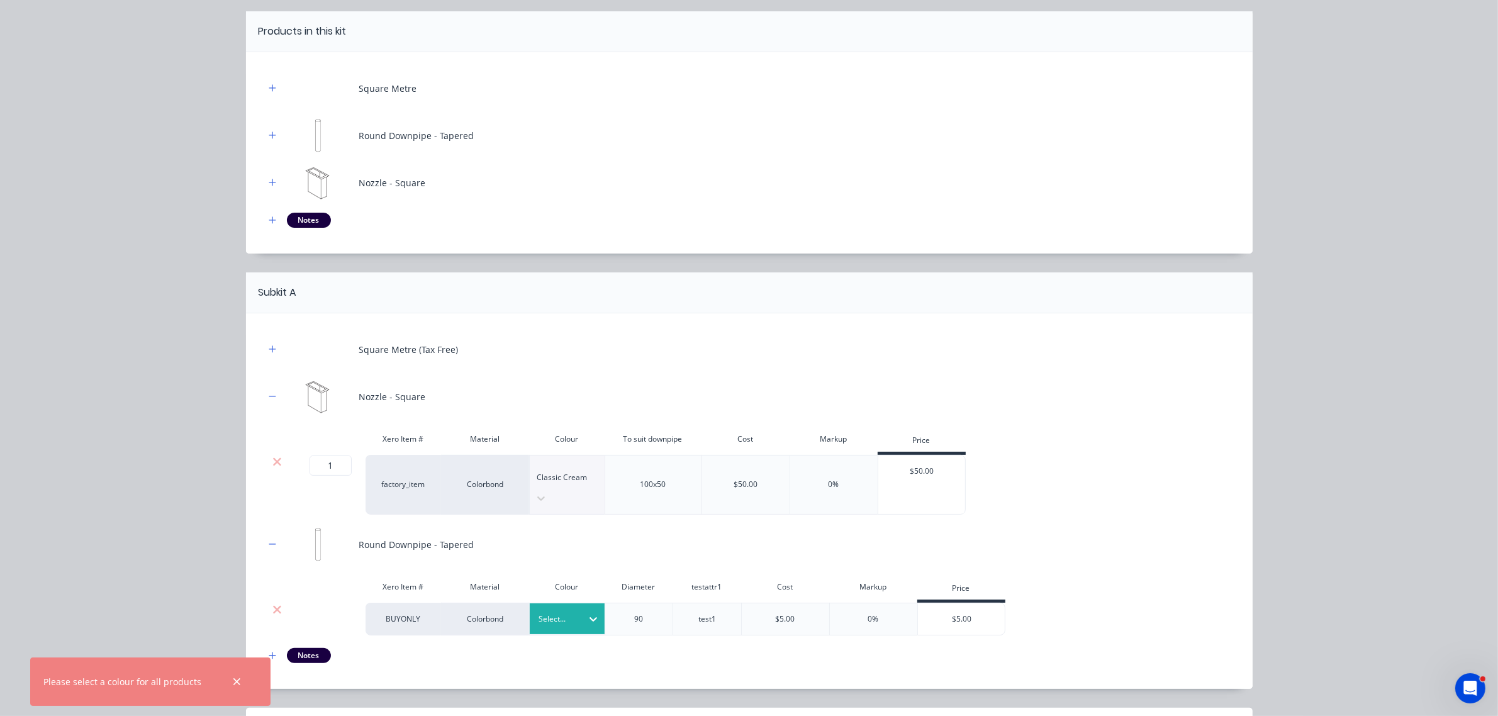
drag, startPoint x: 555, startPoint y: 612, endPoint x: 549, endPoint y: 598, distance: 15.5
click at [554, 612] on div "Square Metre (Tax Free) Nozzle - Square Xero Item # Material Colour To suit dow…" at bounding box center [749, 498] width 969 height 332
click at [549, 612] on div at bounding box center [558, 619] width 38 height 14
drag, startPoint x: 557, startPoint y: 609, endPoint x: 565, endPoint y: 665, distance: 56.6
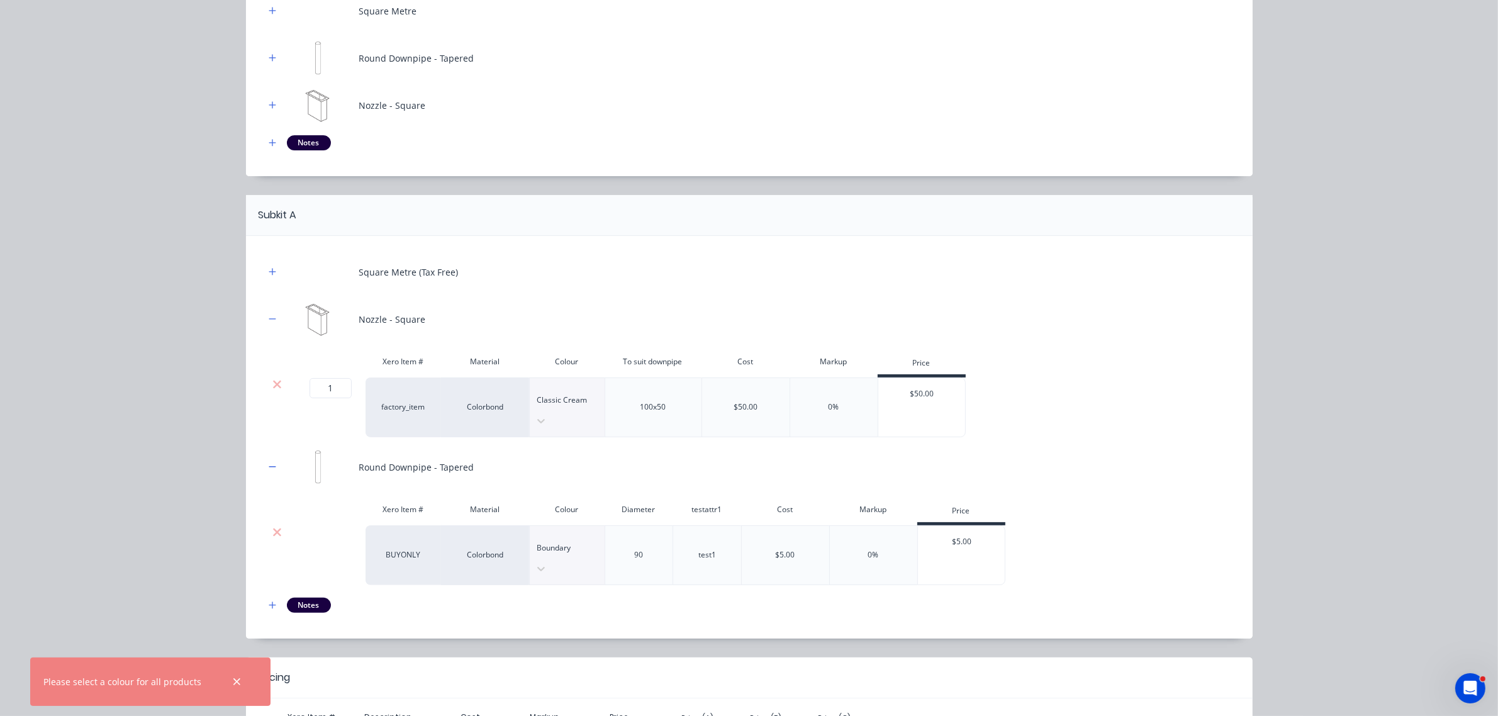
scroll to position [255, 0]
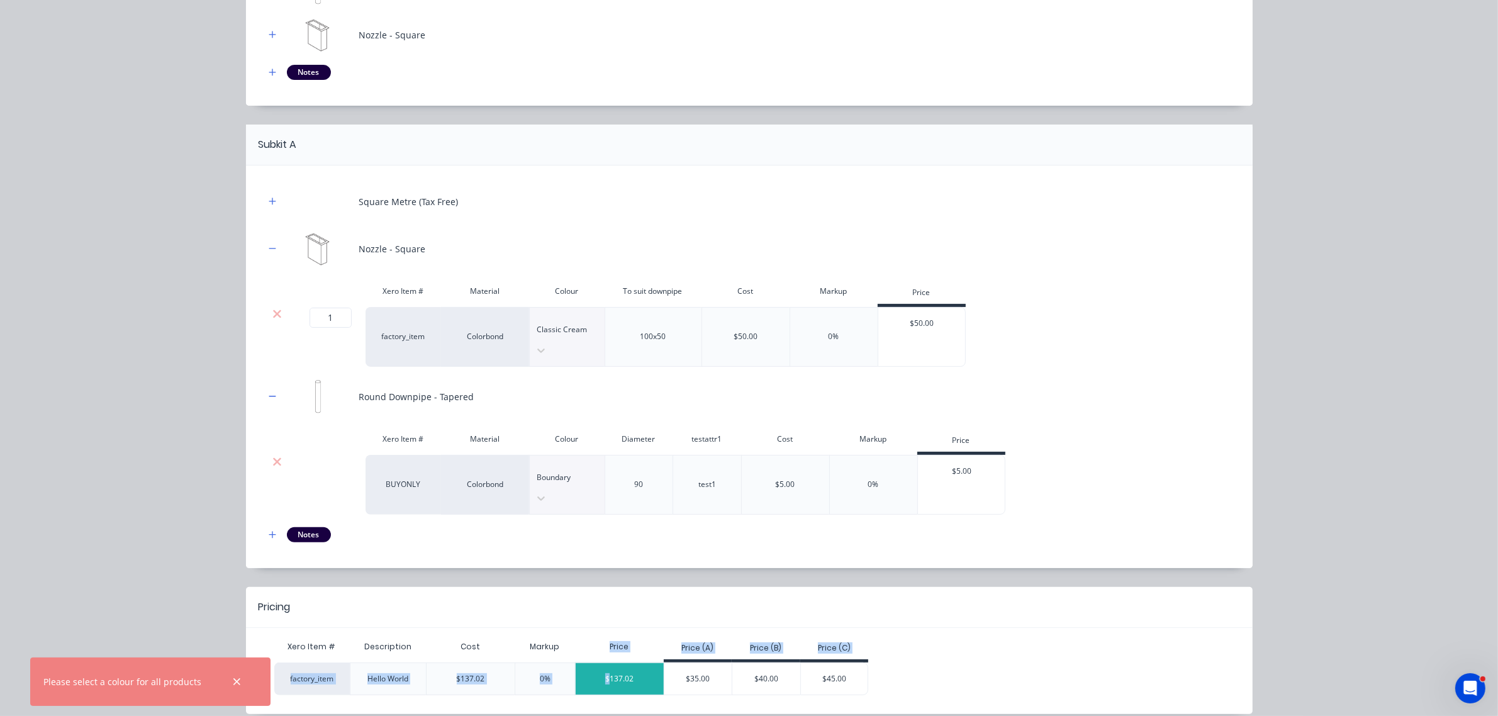
click at [604, 634] on div "Xero Item # Description Cost Markup Price Price (A) Price (B) Price (C) factory…" at bounding box center [744, 664] width 940 height 61
click at [611, 663] on div "$137.02" at bounding box center [620, 678] width 88 height 31
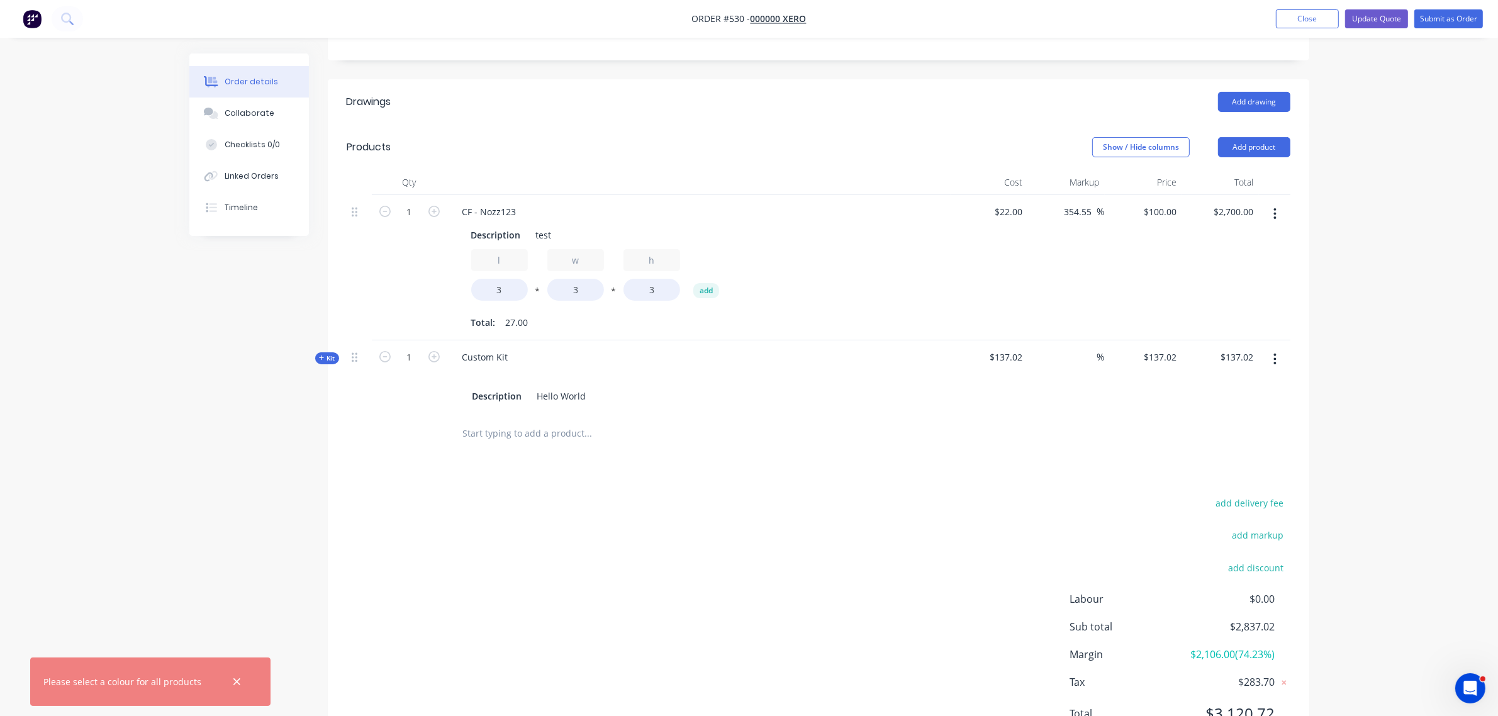
scroll to position [412, 0]
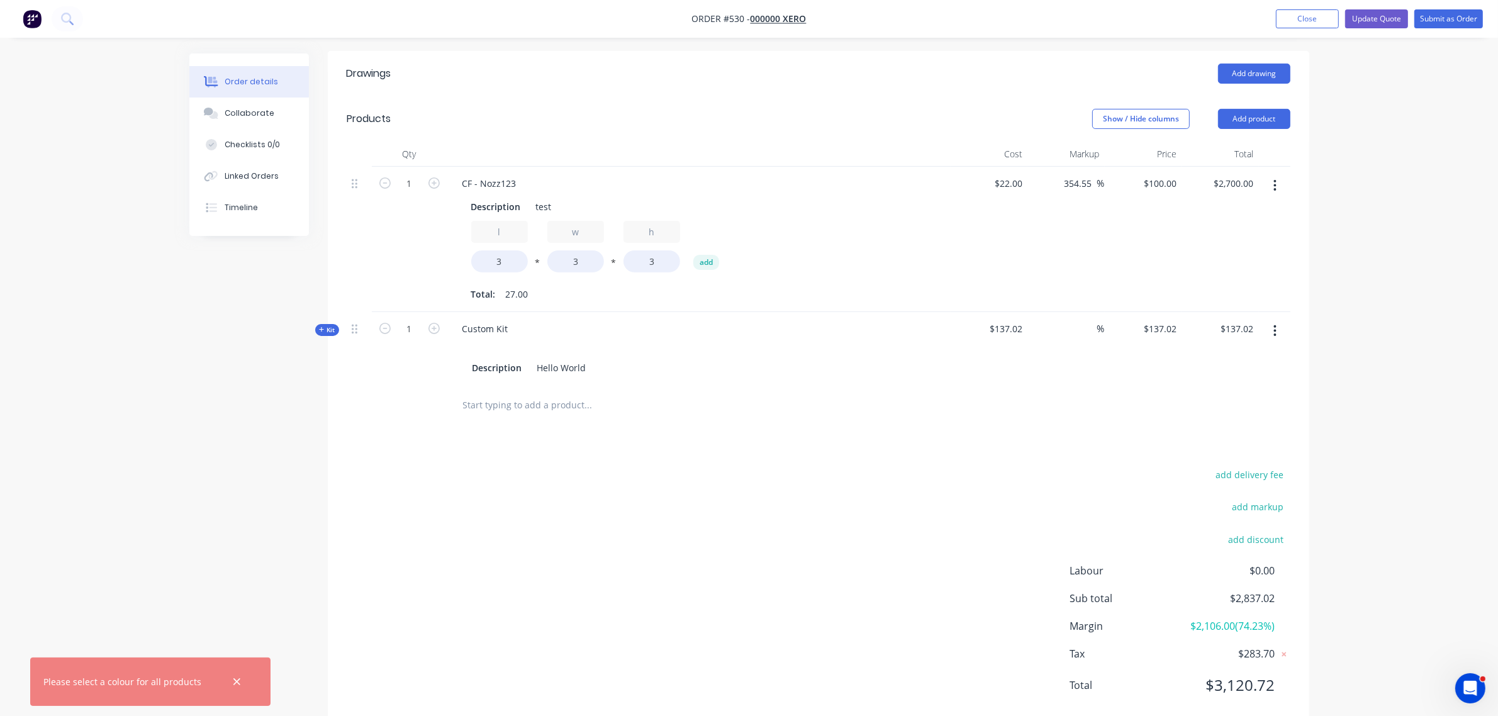
click at [328, 291] on div "Qty Cost Markup Price Total 1 CF - Nozz123 Description test l 3 * w 3 * h 3 add…" at bounding box center [818, 284] width 981 height 284
click at [332, 324] on div "Kit" at bounding box center [327, 330] width 24 height 12
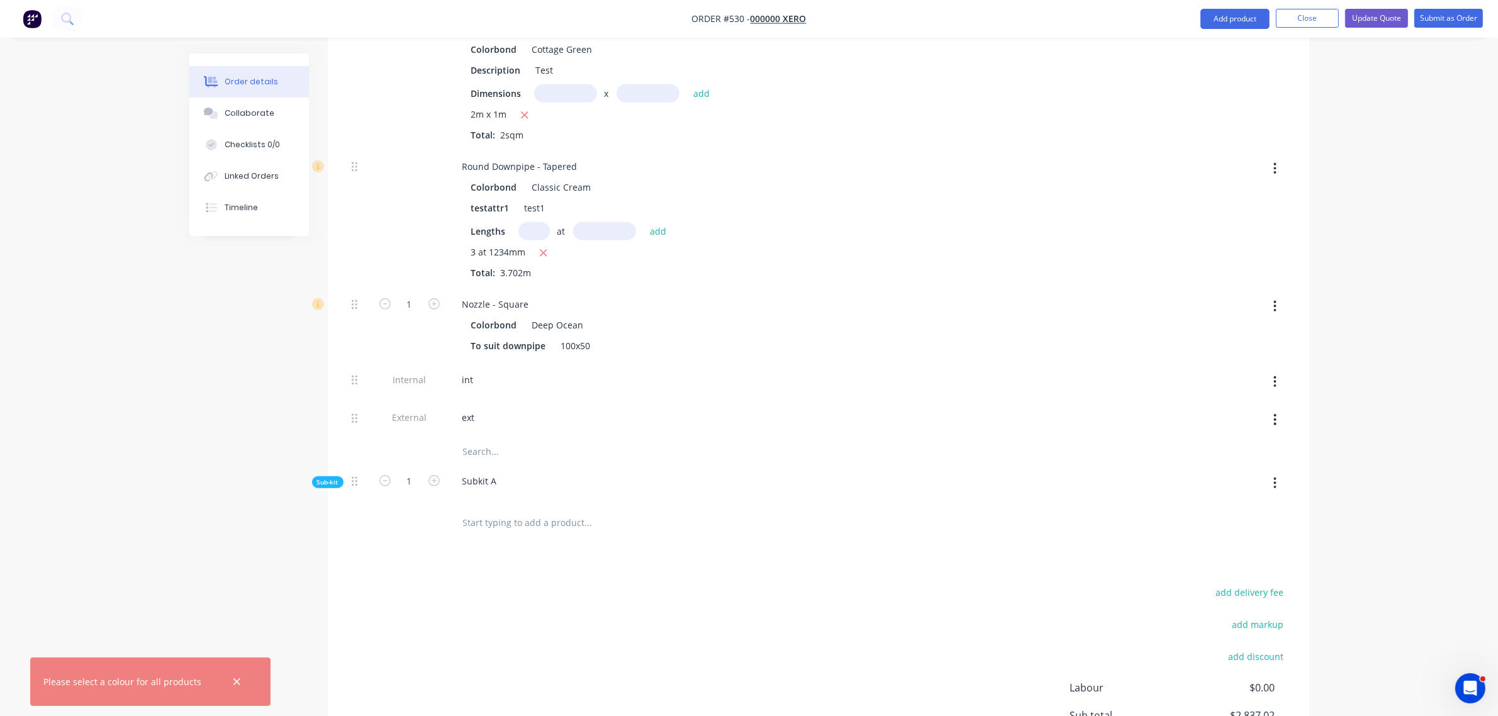
scroll to position [805, 0]
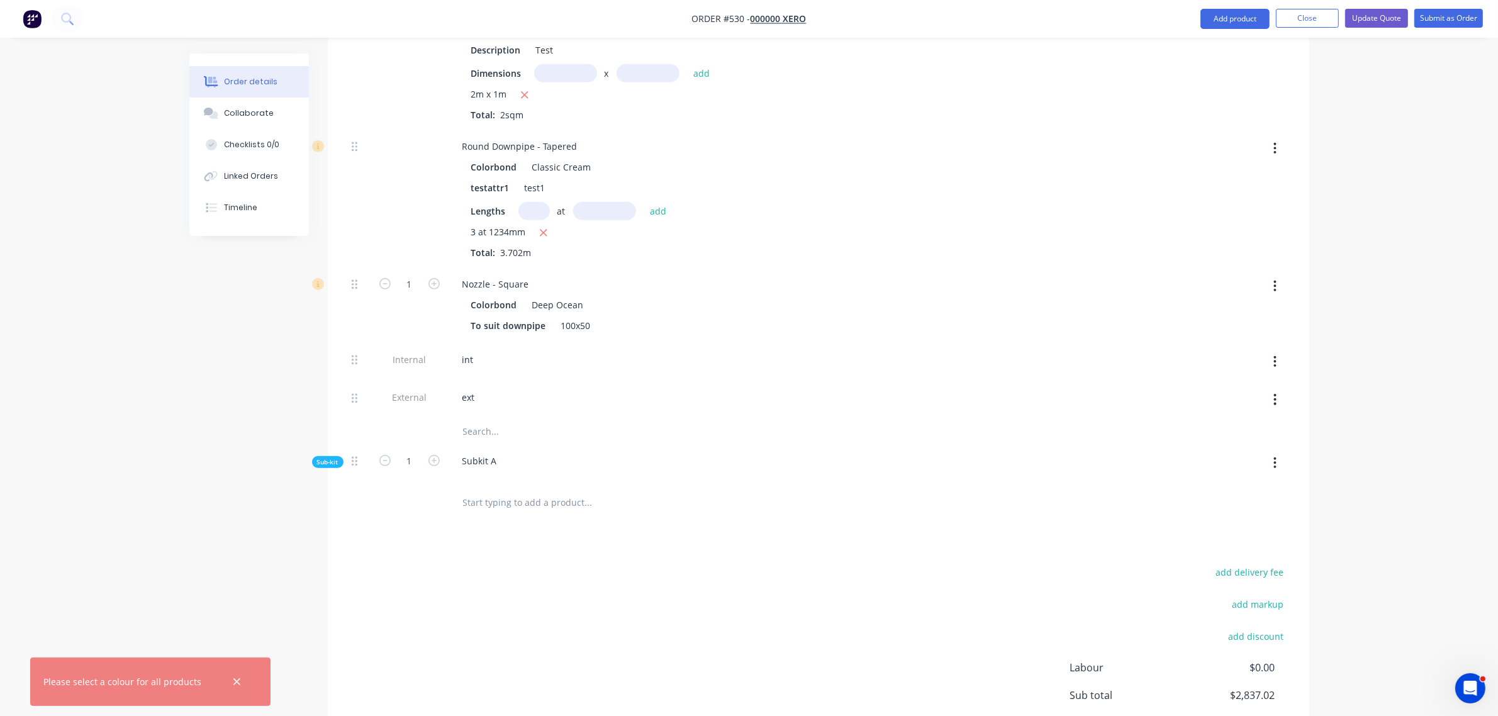
click at [328, 457] on span "Sub-kit" at bounding box center [327, 461] width 21 height 9
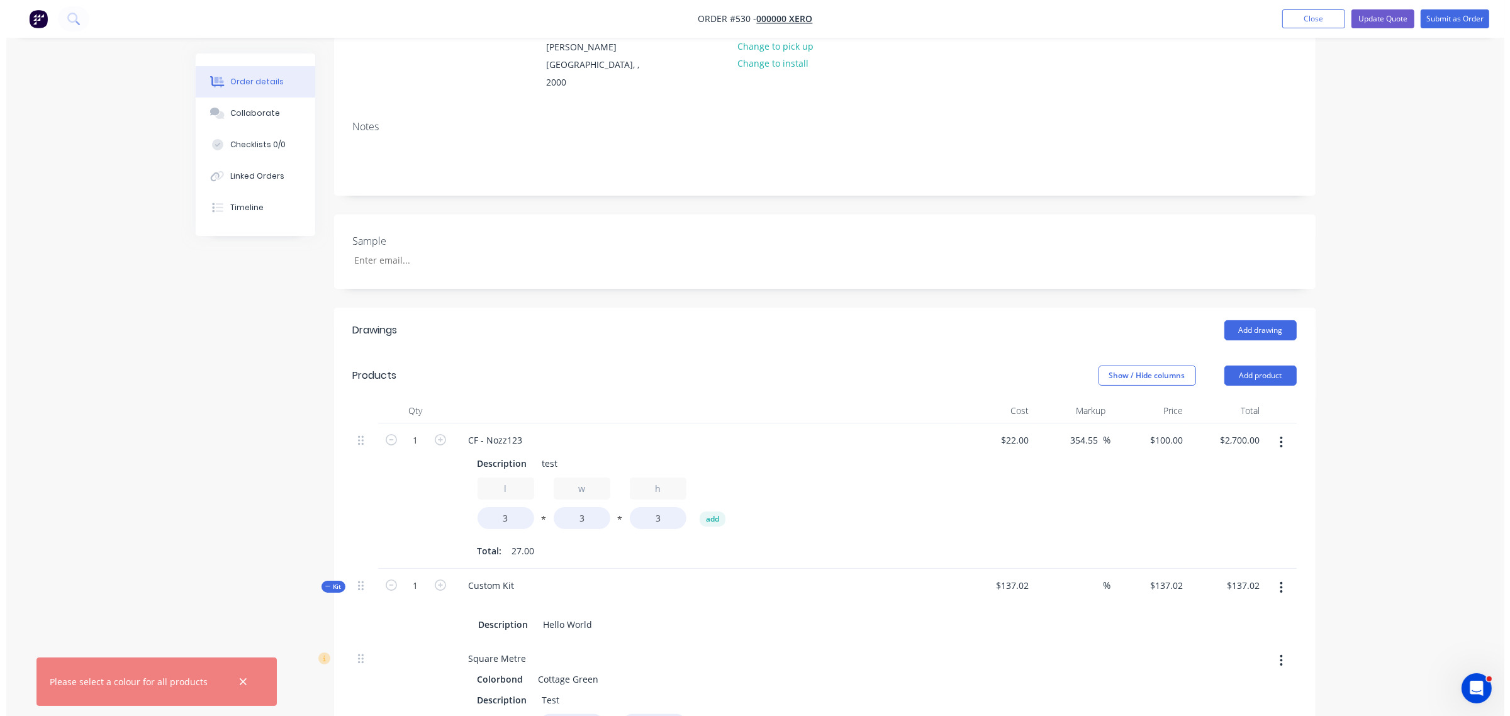
scroll to position [0, 0]
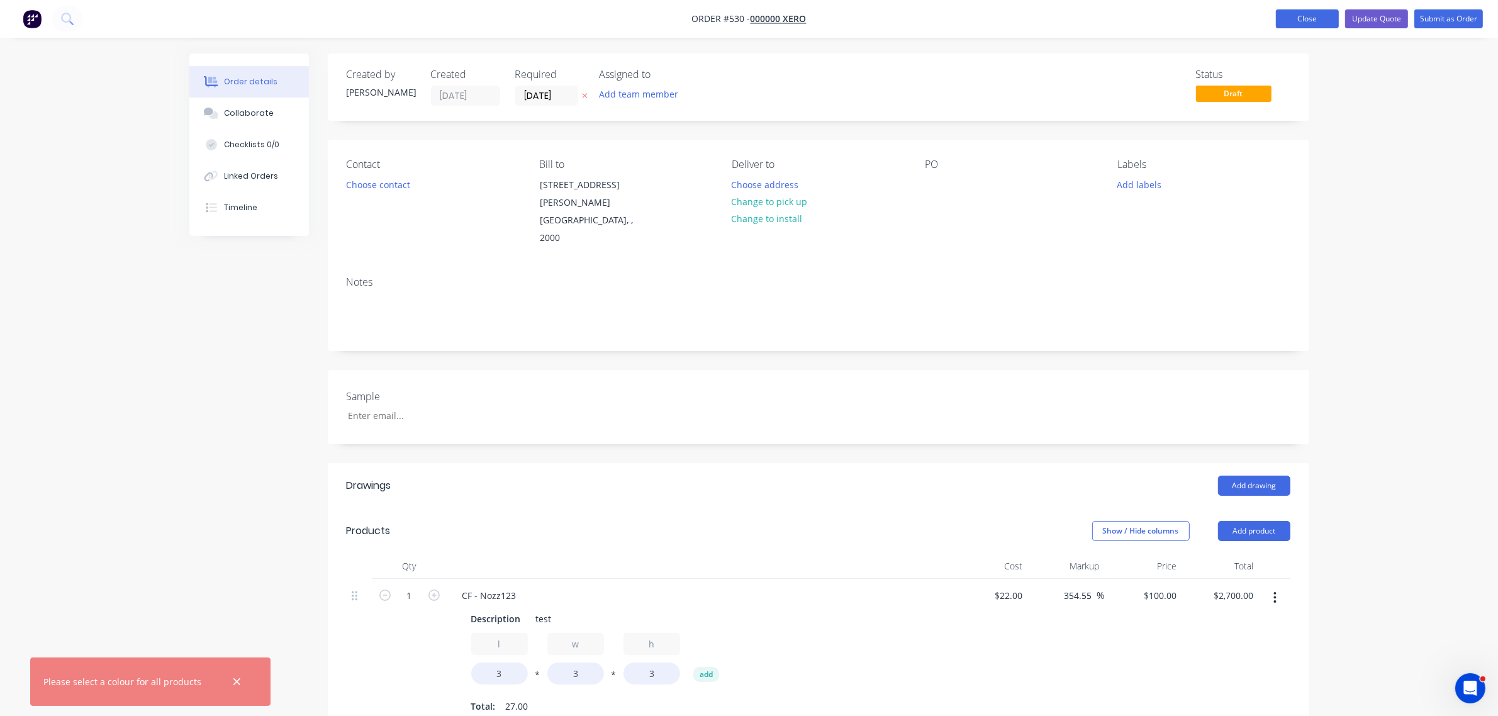
click at [1281, 21] on button "Close" at bounding box center [1307, 18] width 63 height 19
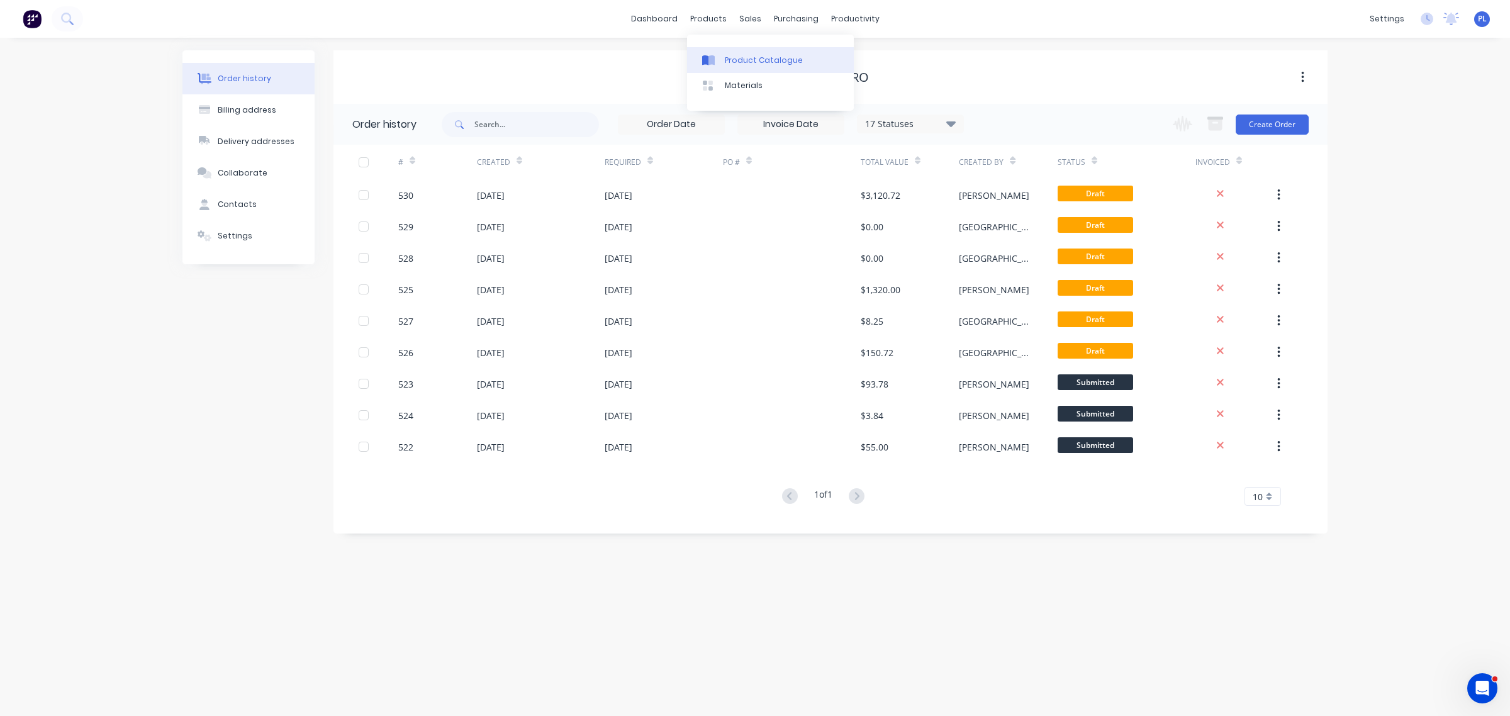
click at [722, 64] on link "Product Catalogue" at bounding box center [770, 59] width 167 height 25
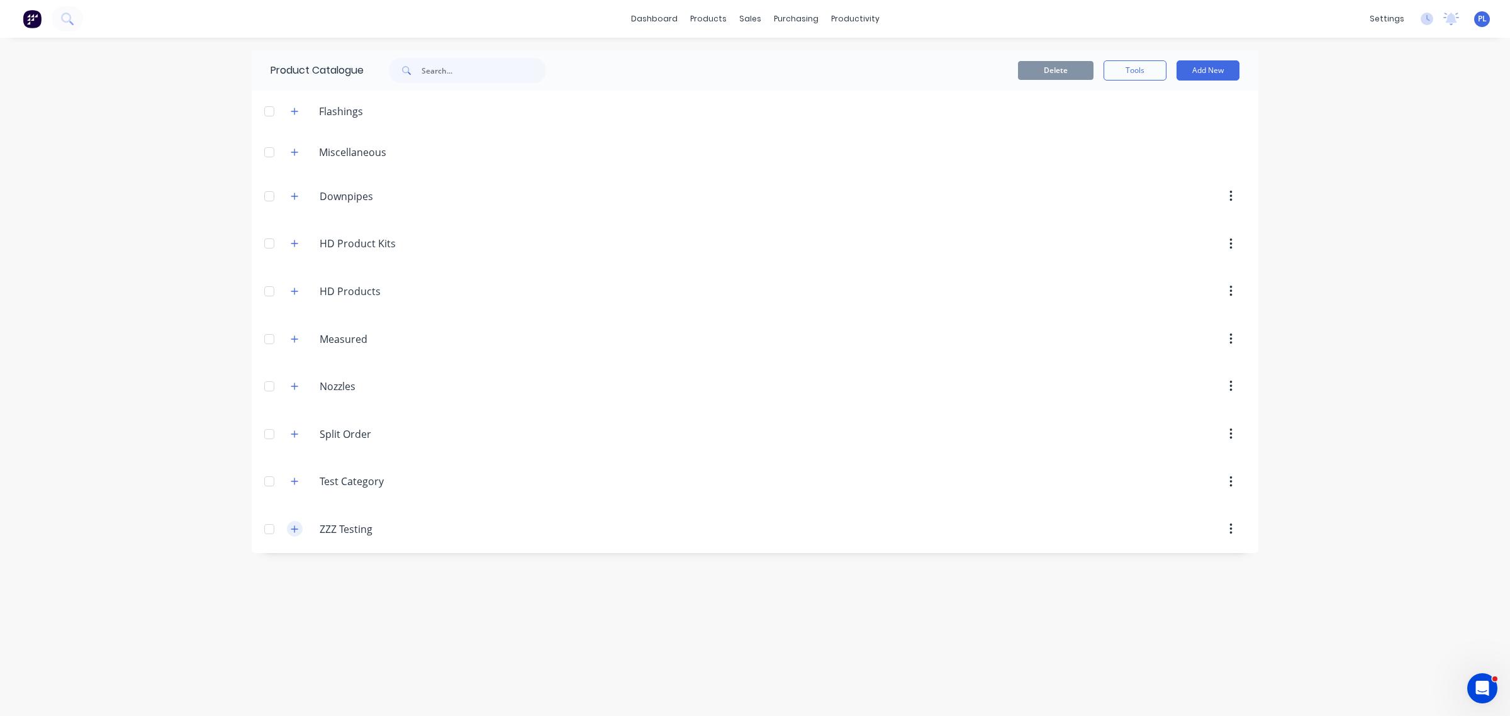
click at [293, 530] on icon "button" at bounding box center [295, 529] width 8 height 9
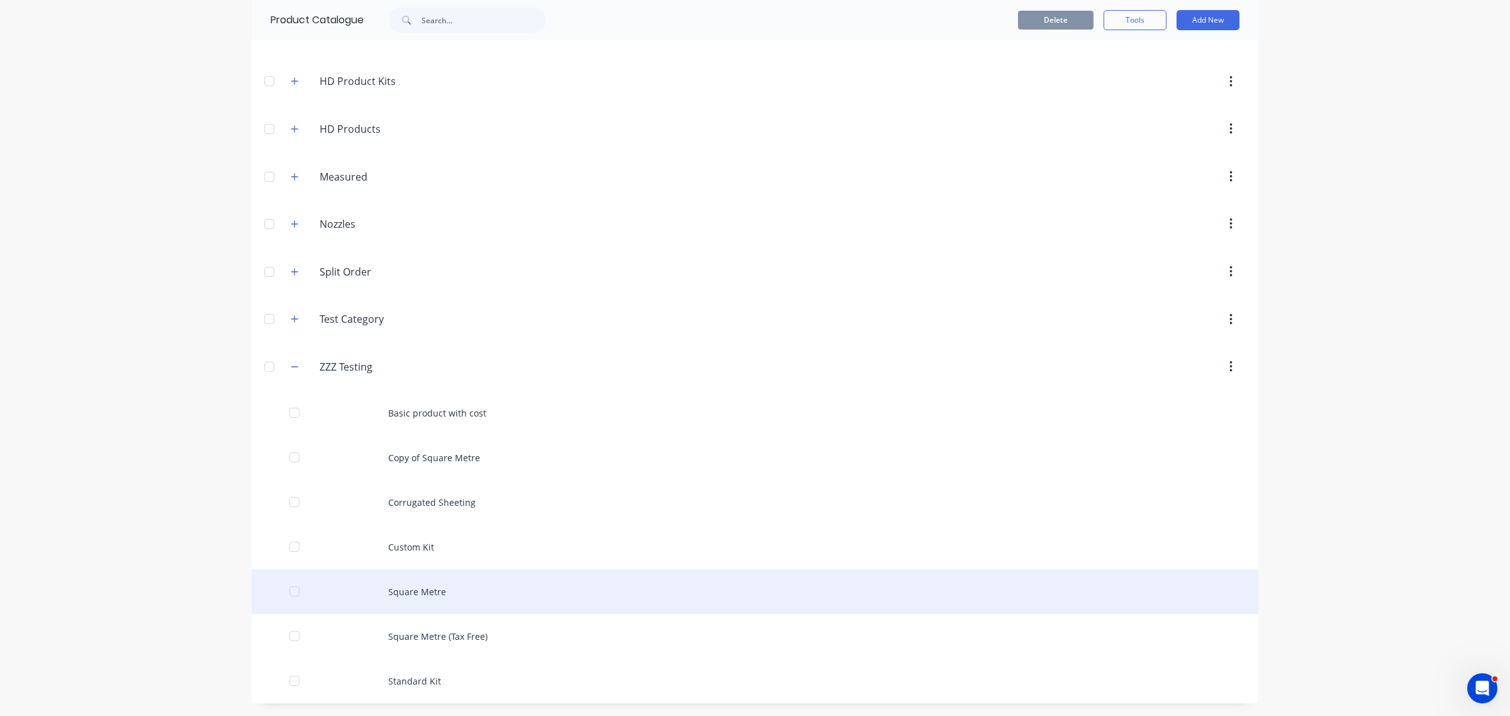
scroll to position [164, 0]
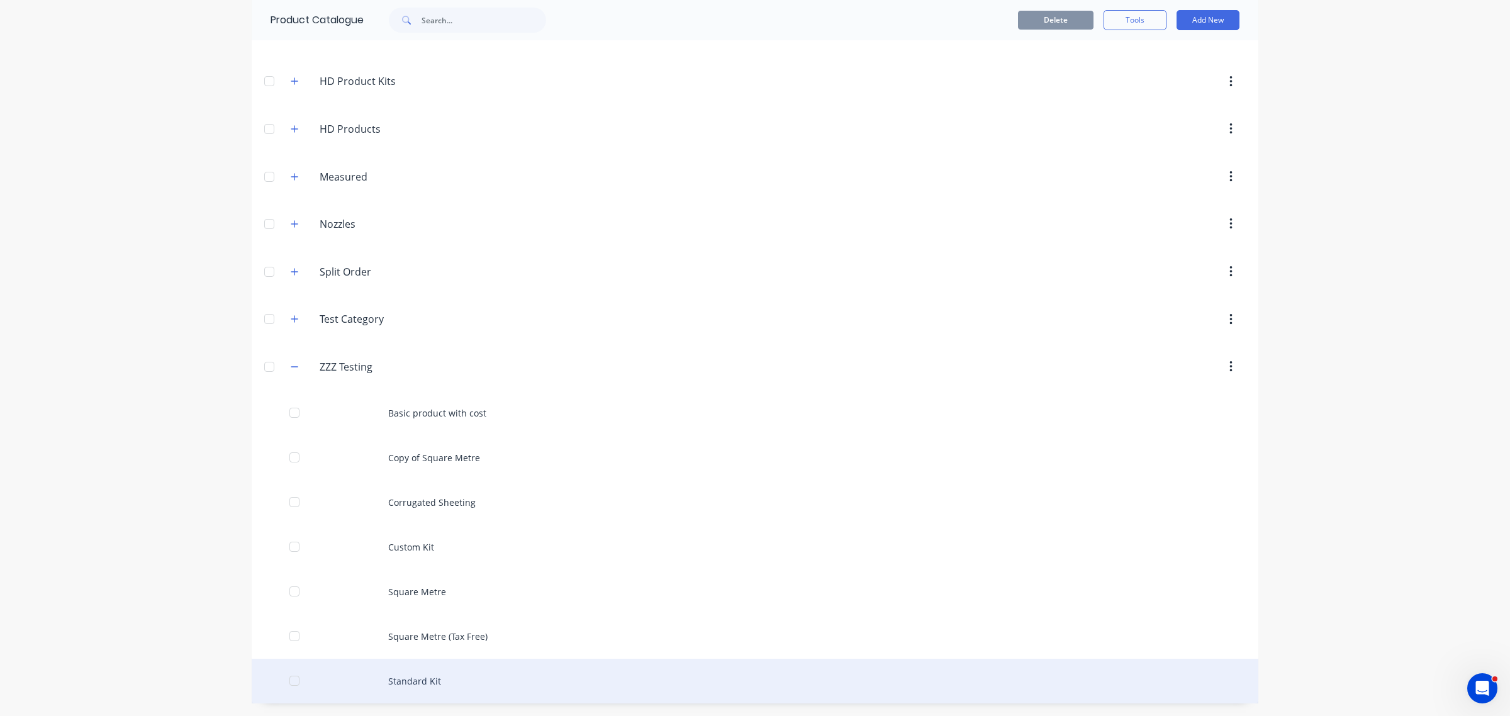
click at [416, 664] on div "Standard Kit" at bounding box center [755, 681] width 1006 height 45
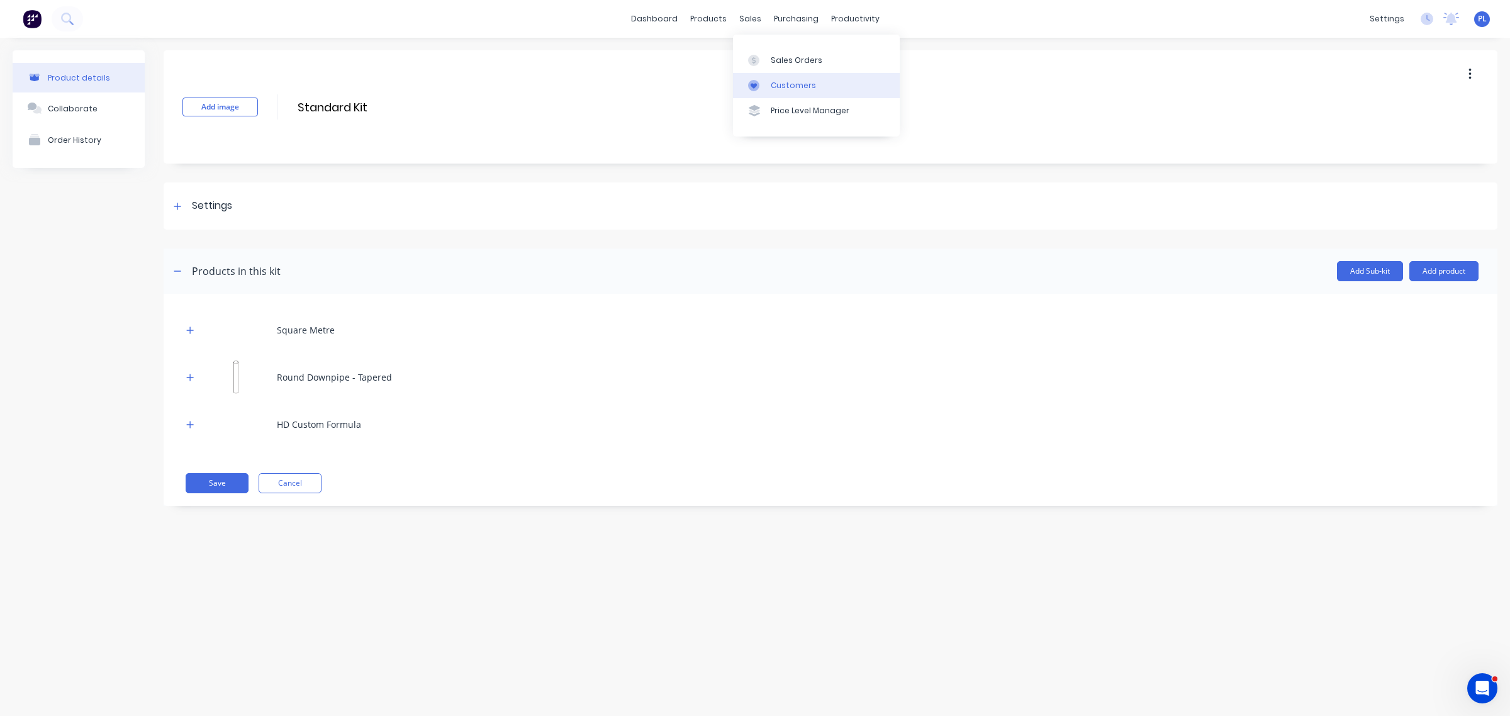
click at [765, 77] on link "Customers" at bounding box center [816, 85] width 167 height 25
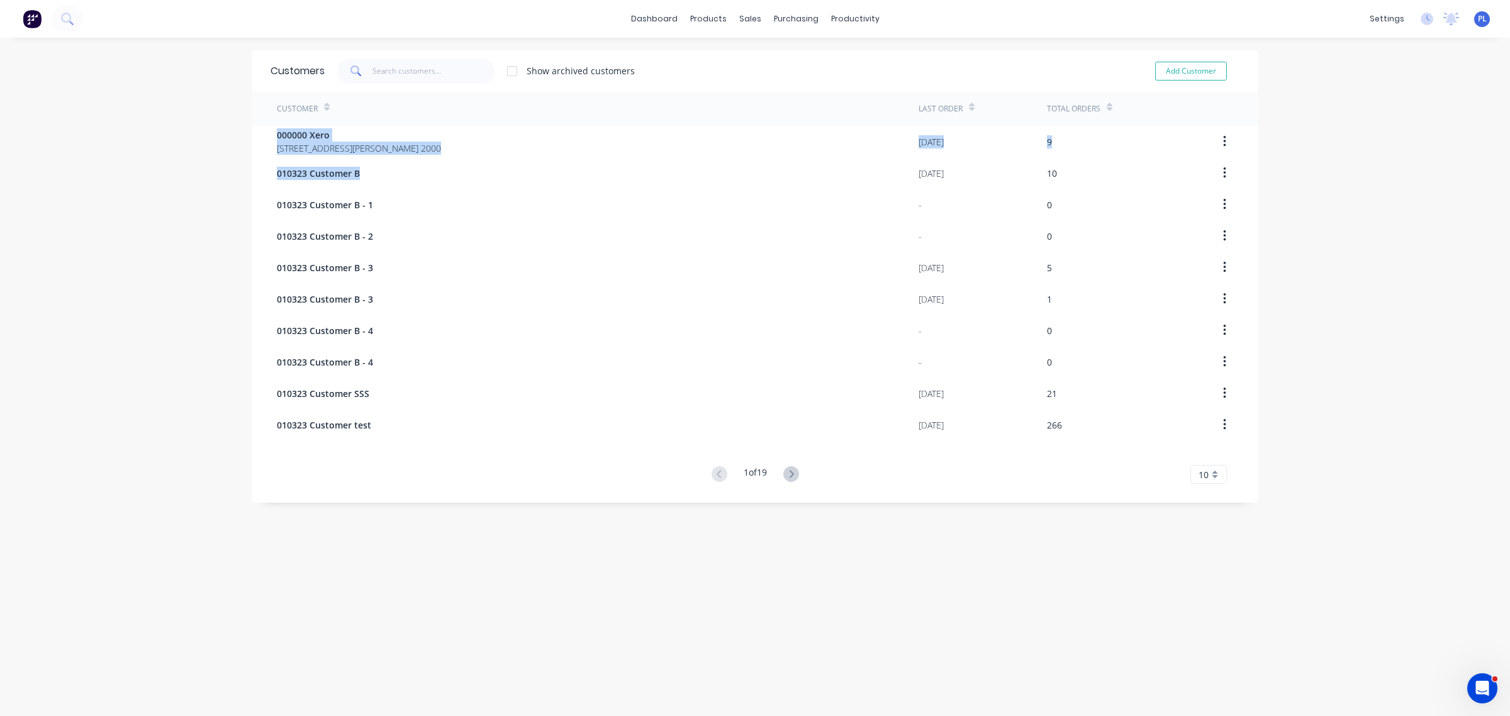
drag, startPoint x: 520, startPoint y: 159, endPoint x: 508, endPoint y: 121, distance: 39.4
click at [508, 121] on div "Customer Last Order Total Orders 000000 Xero [STREET_ADDRESS][PERSON_NAME] [DAT…" at bounding box center [755, 287] width 1006 height 393
click at [508, 121] on div "Customer" at bounding box center [598, 108] width 642 height 35
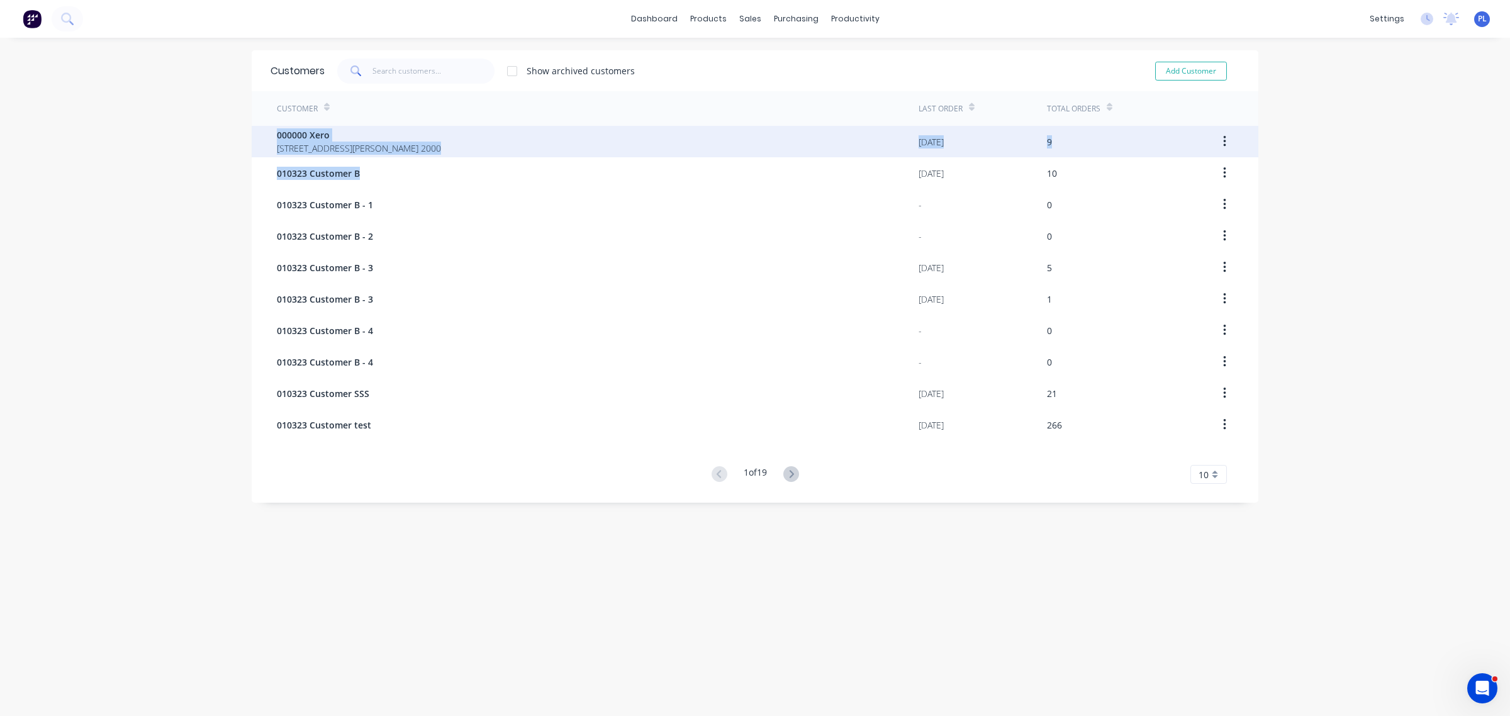
click at [527, 149] on div "000000 Xero 281 Elizabeth St SYDNEY 2000" at bounding box center [598, 141] width 642 height 31
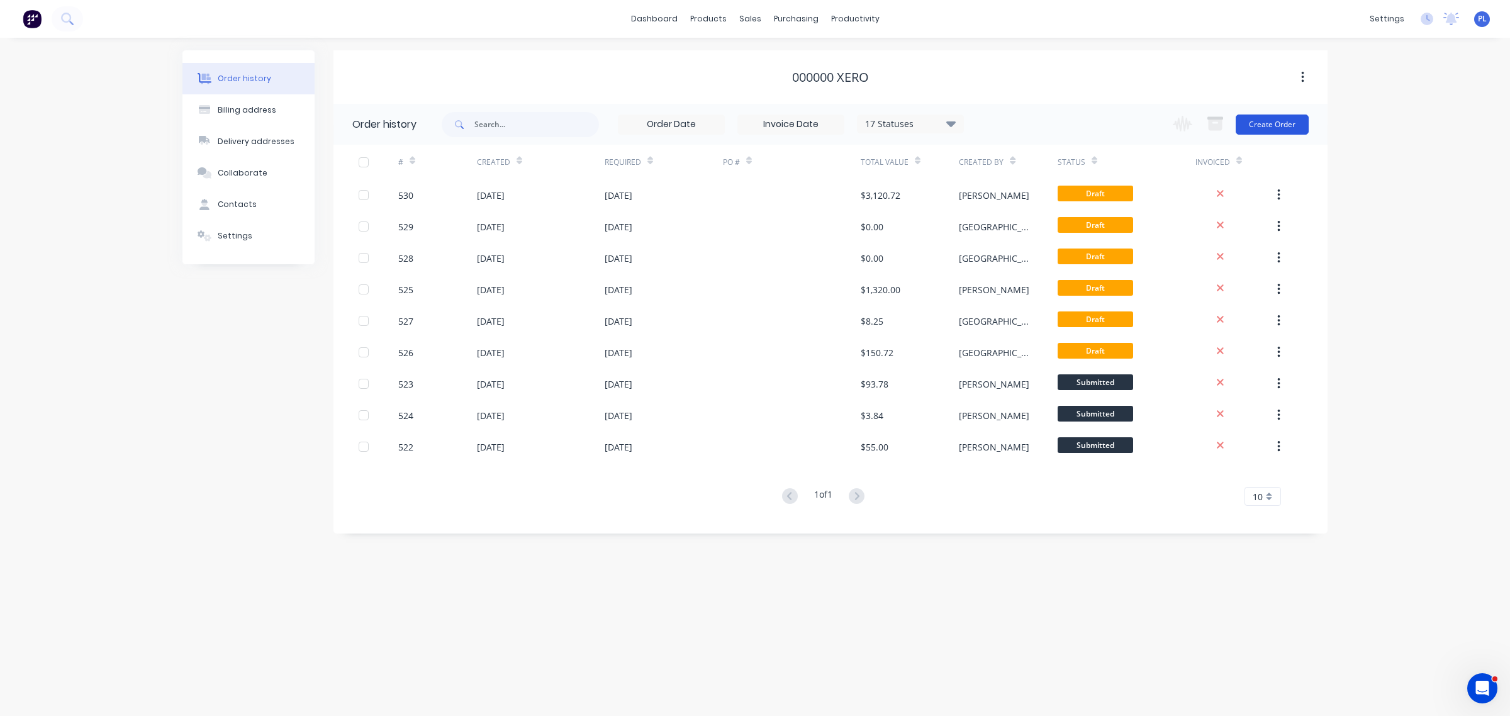
click at [1257, 128] on button "Create Order" at bounding box center [1271, 124] width 73 height 20
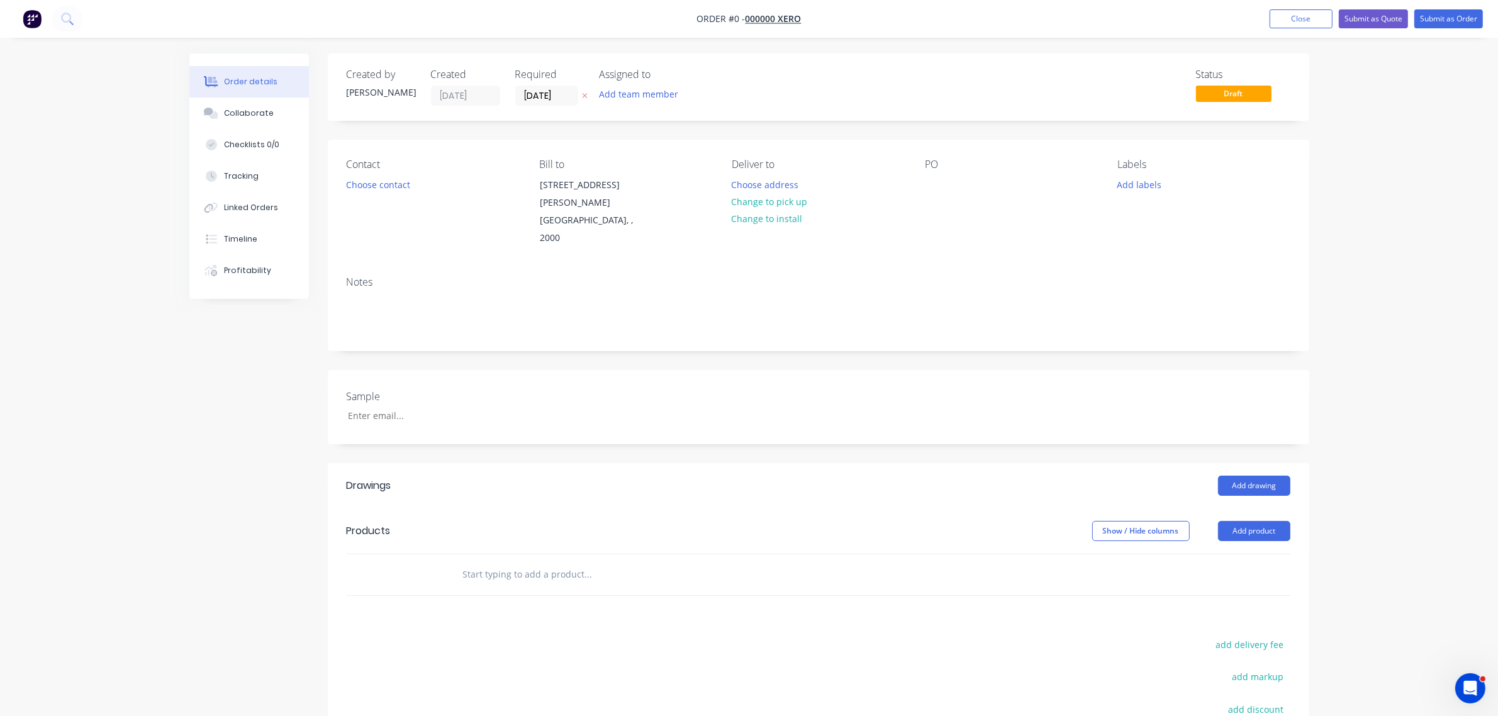
click at [1215, 521] on div "Show / Hide columns" at bounding box center [1155, 531] width 126 height 20
click at [1241, 521] on button "Add product" at bounding box center [1254, 531] width 72 height 20
click at [1215, 554] on div "Product catalogue" at bounding box center [1230, 563] width 97 height 18
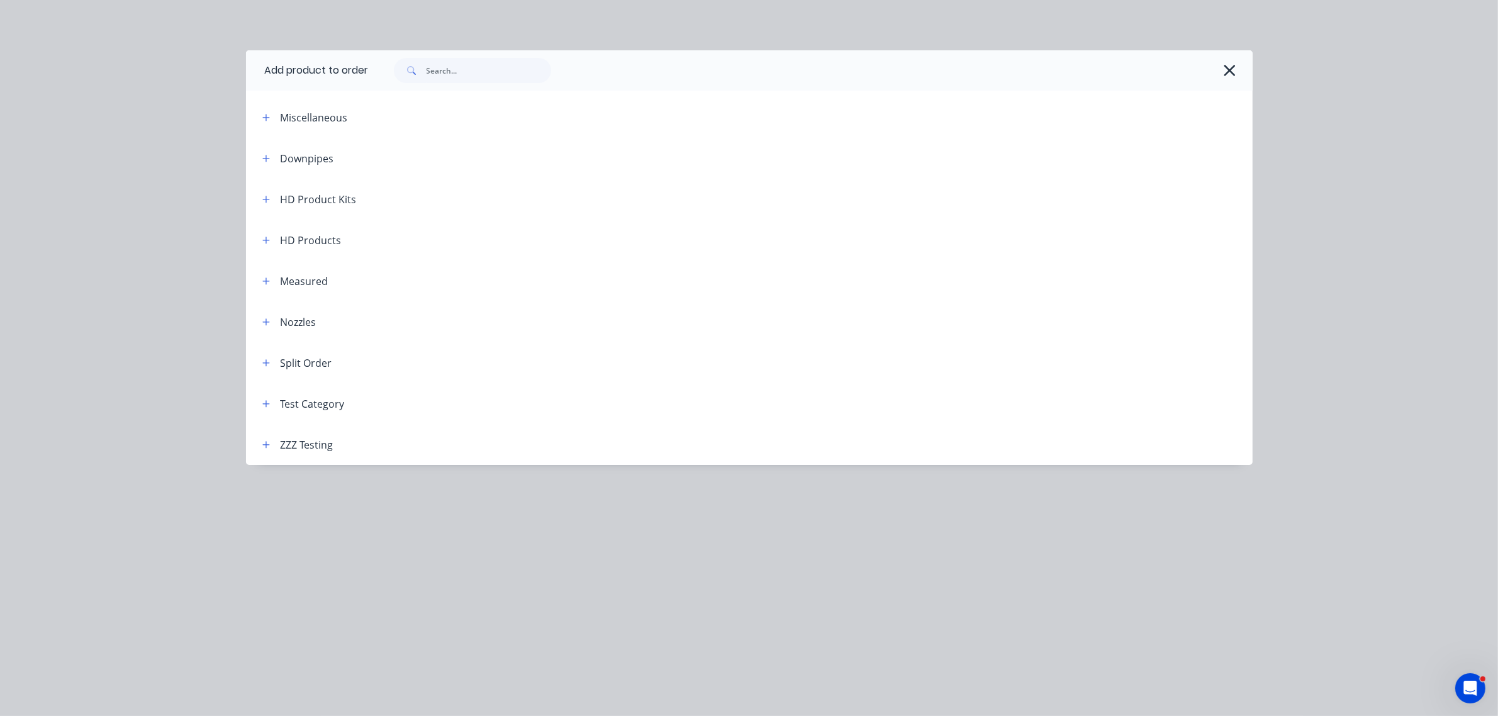
scroll to position [79, 0]
click at [269, 442] on icon "button" at bounding box center [266, 444] width 8 height 9
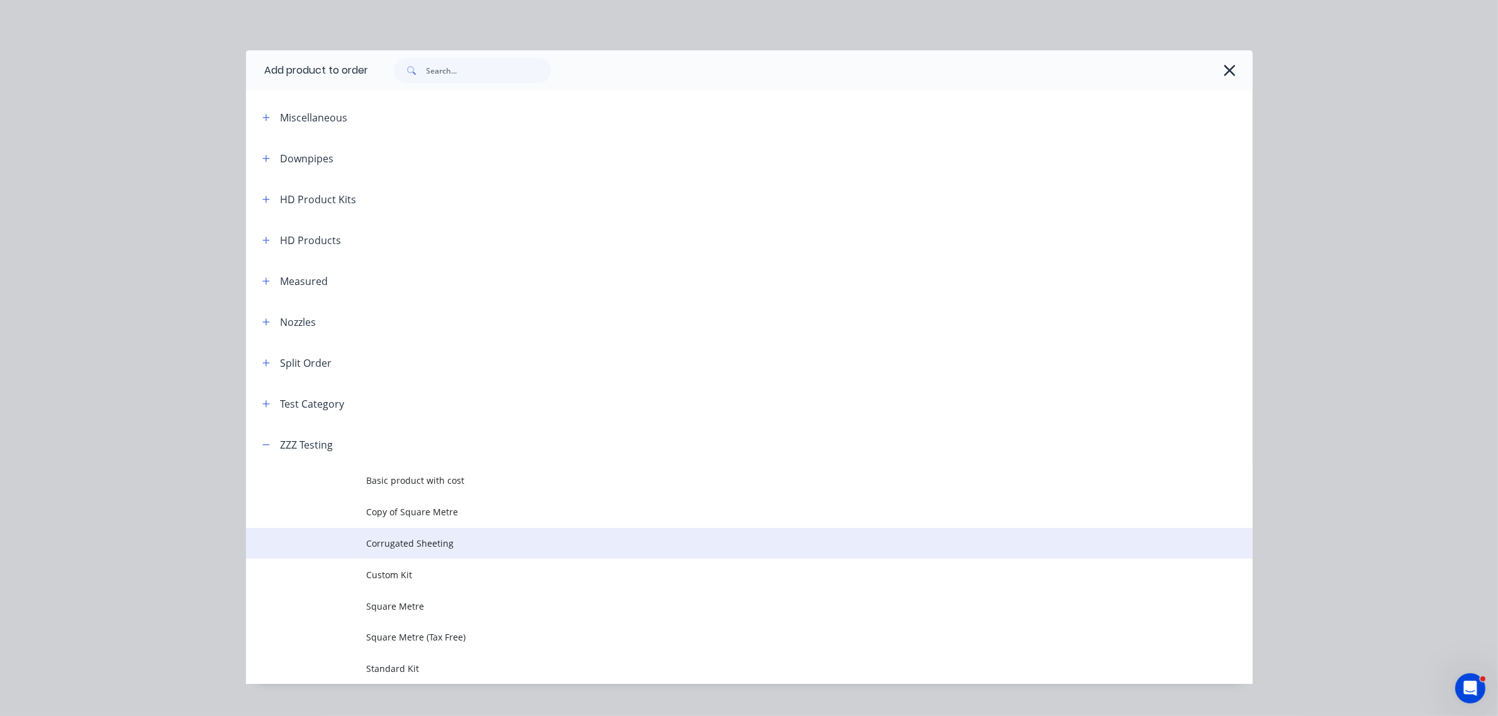
scroll to position [23, 0]
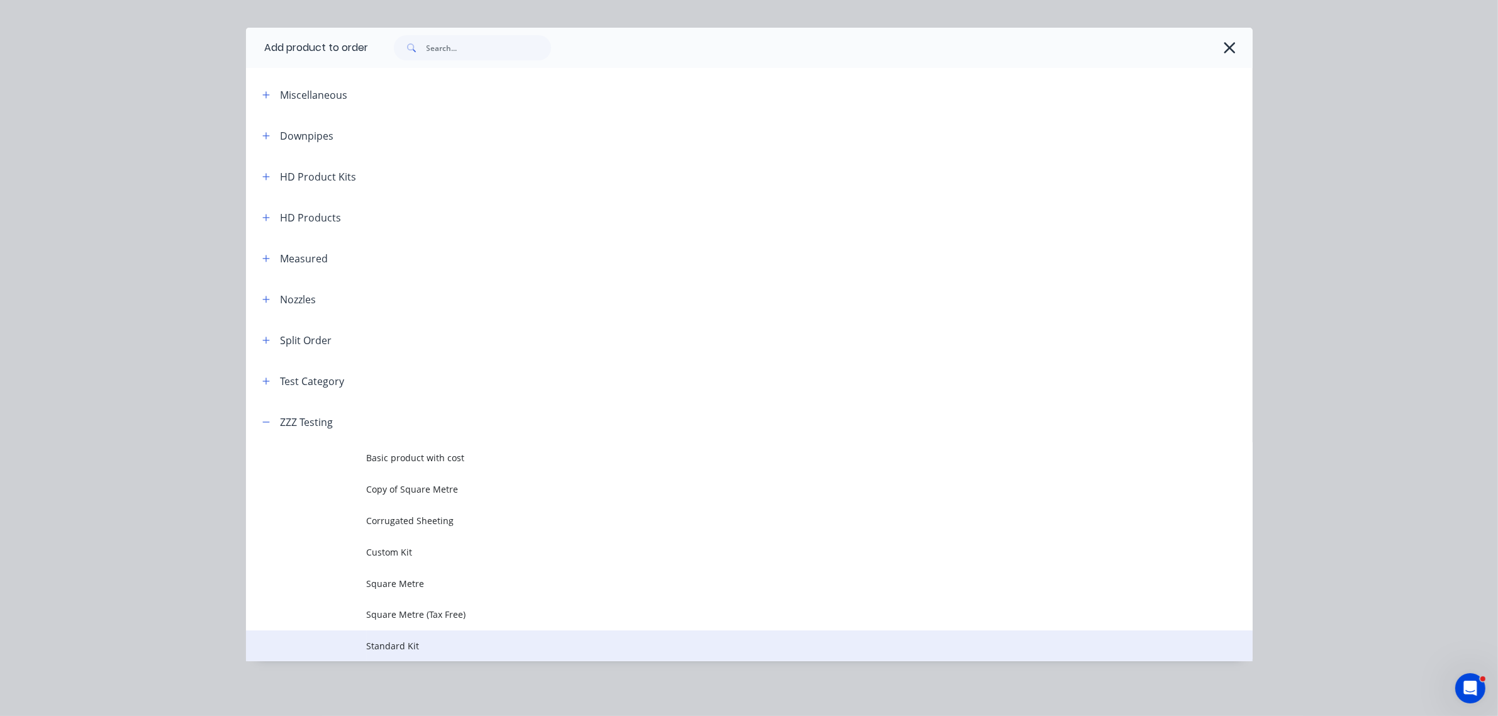
click at [404, 644] on span "Standard Kit" at bounding box center [721, 645] width 708 height 13
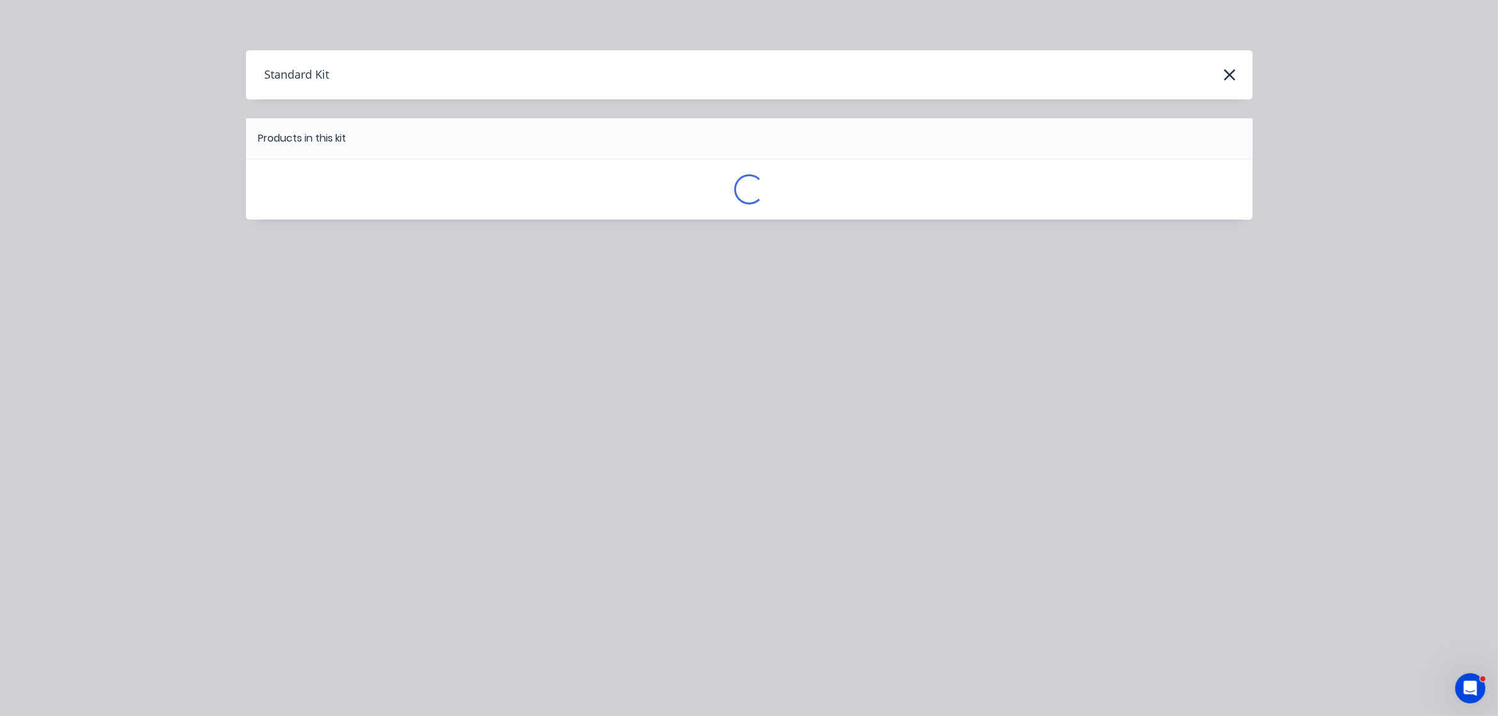
scroll to position [0, 0]
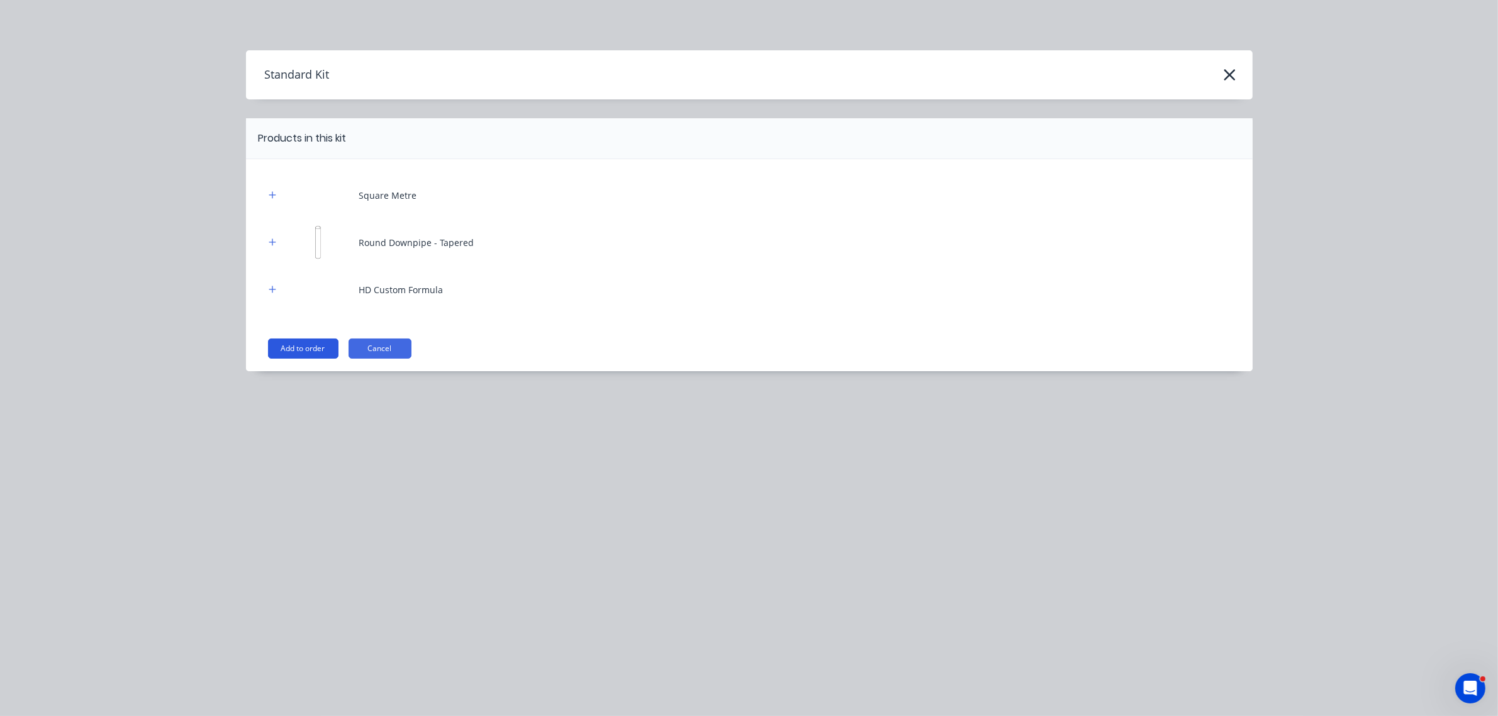
click at [320, 338] on button "Add to order" at bounding box center [303, 348] width 70 height 20
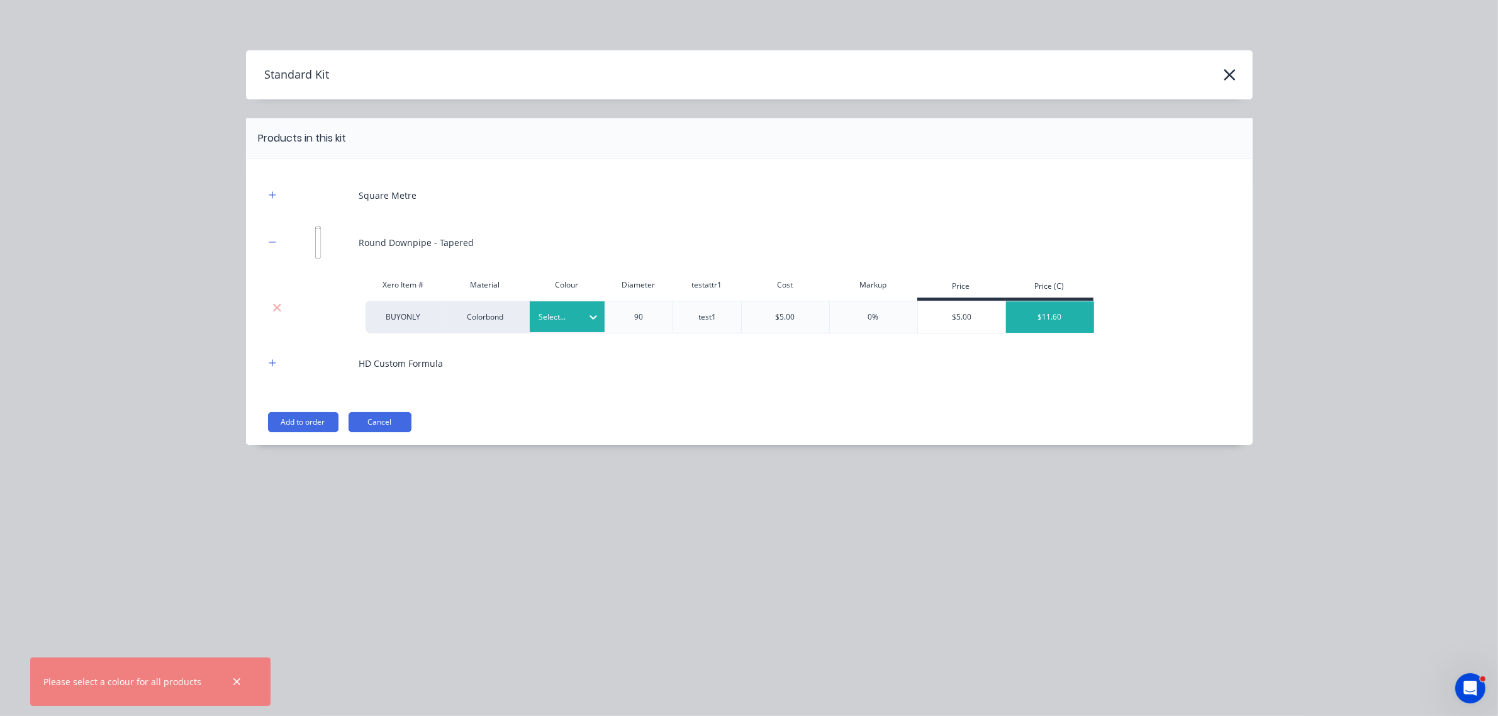
click at [568, 311] on div "Select..." at bounding box center [556, 317] width 52 height 16
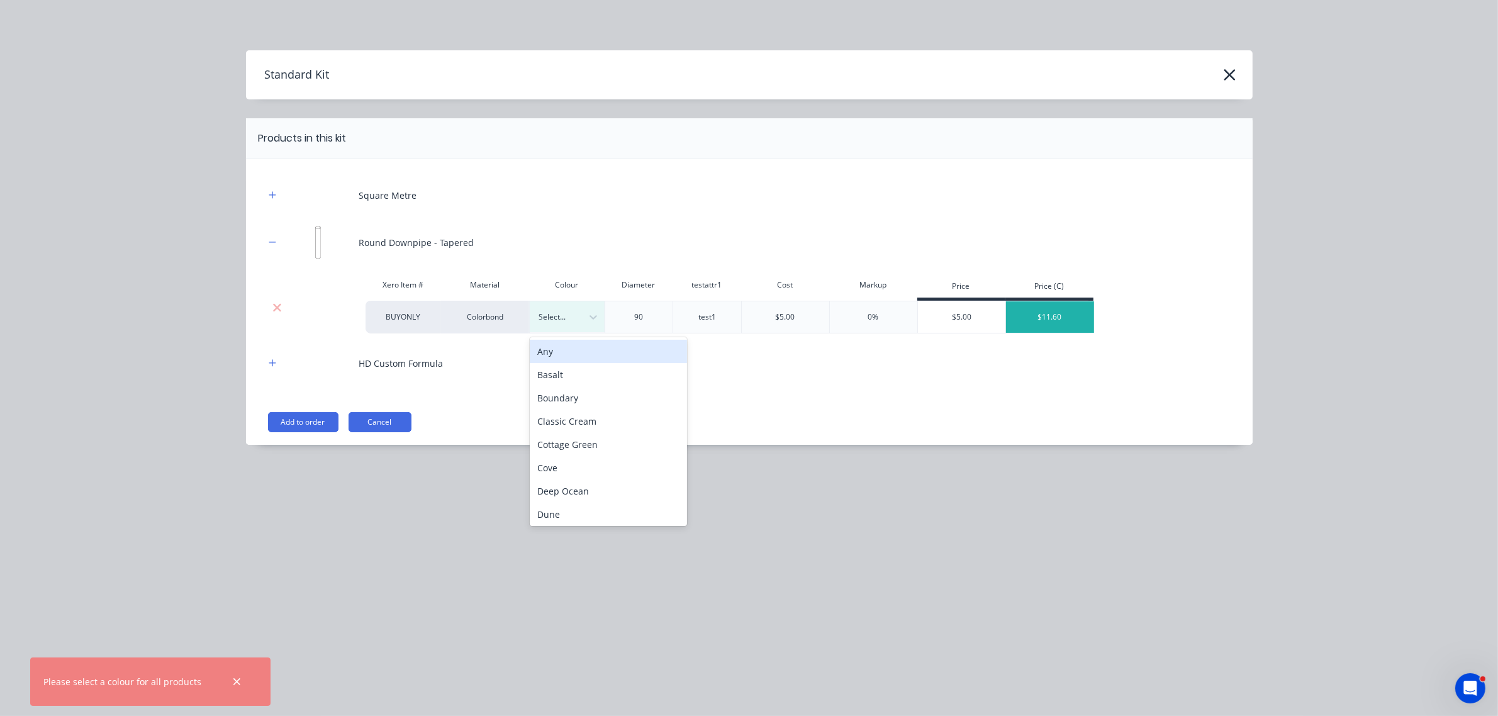
click at [498, 458] on div "Standard Kit Products in this kit Square Metre Round Downpipe - Tapered Xero It…" at bounding box center [749, 266] width 1006 height 432
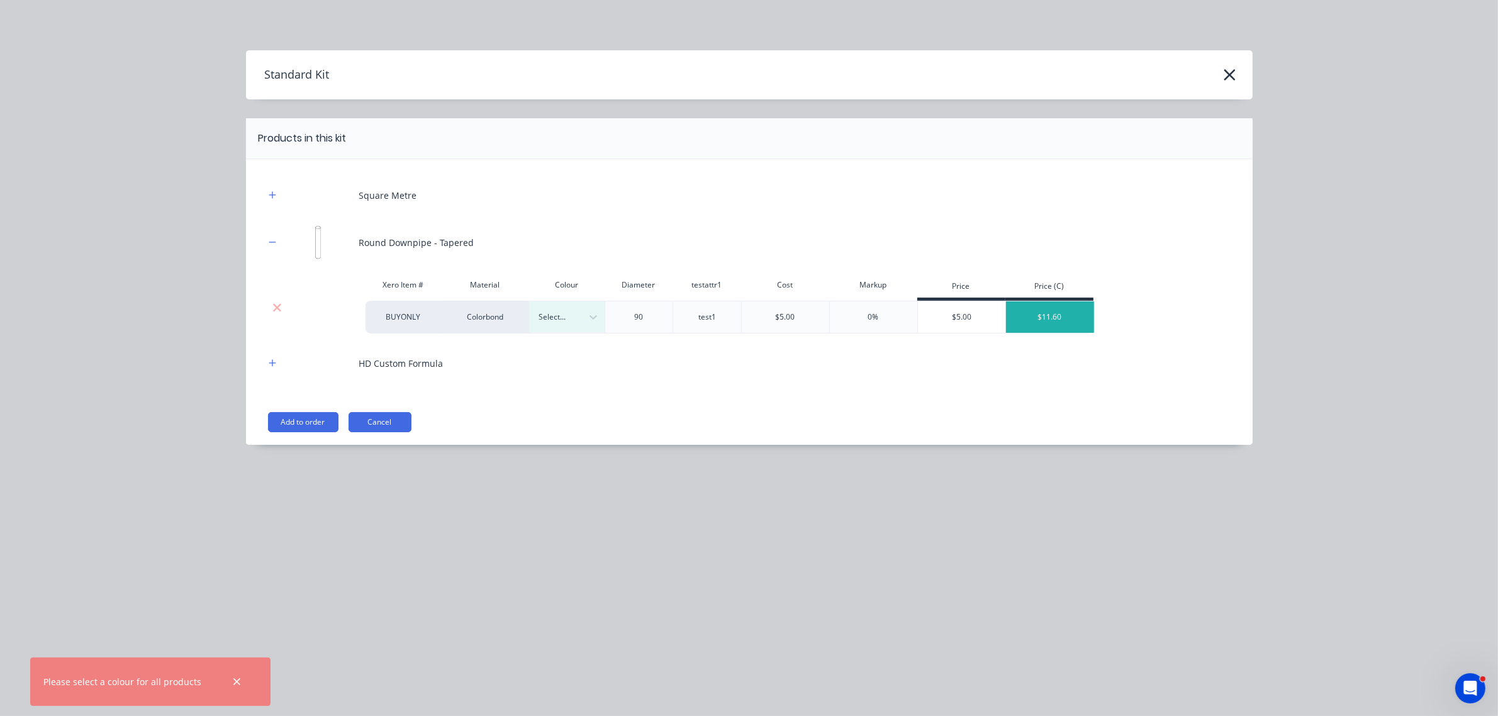
drag, startPoint x: 557, startPoint y: 288, endPoint x: 567, endPoint y: 338, distance: 50.7
click at [560, 316] on div "Xero Item # Material Colour Diameter testattr1 Cost Markup Price Price (C) BUYO…" at bounding box center [749, 302] width 969 height 61
click at [567, 338] on div "Square Metre Round Downpipe - Tapered Xero Item # Material Colour Diameter test…" at bounding box center [749, 279] width 969 height 203
click at [565, 325] on div "Select..." at bounding box center [556, 317] width 52 height 16
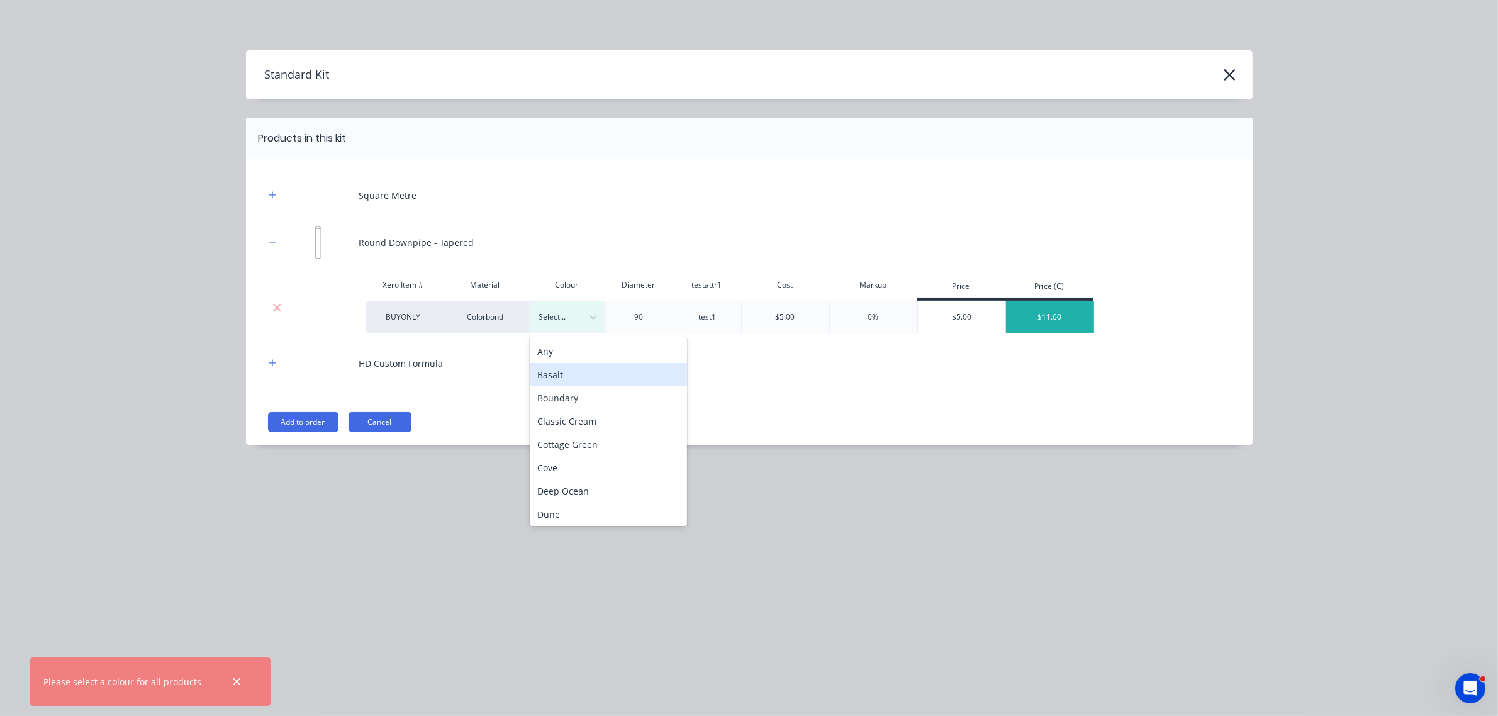
click at [590, 421] on div "Classic Cream" at bounding box center [608, 421] width 157 height 23
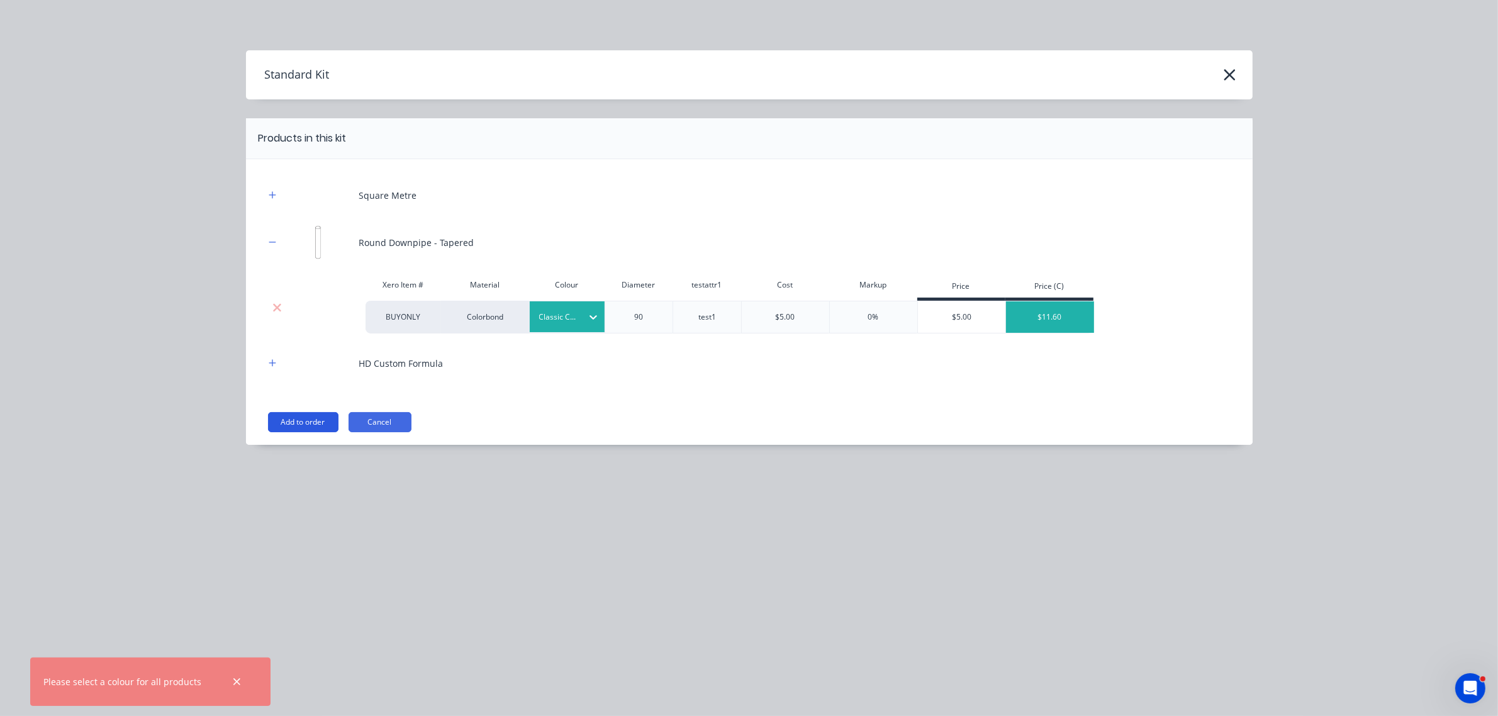
click at [324, 417] on button "Add to order" at bounding box center [303, 422] width 70 height 20
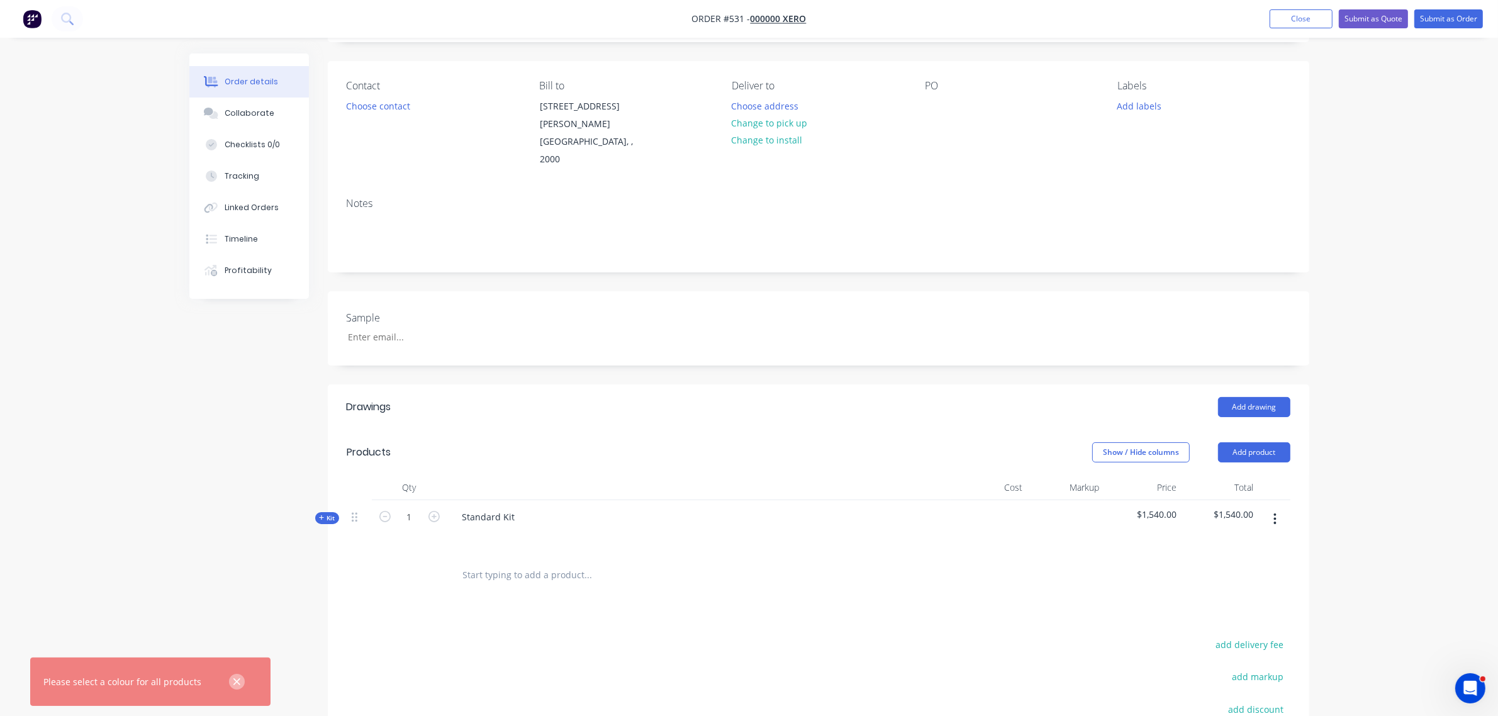
click at [233, 681] on icon "button" at bounding box center [237, 681] width 8 height 11
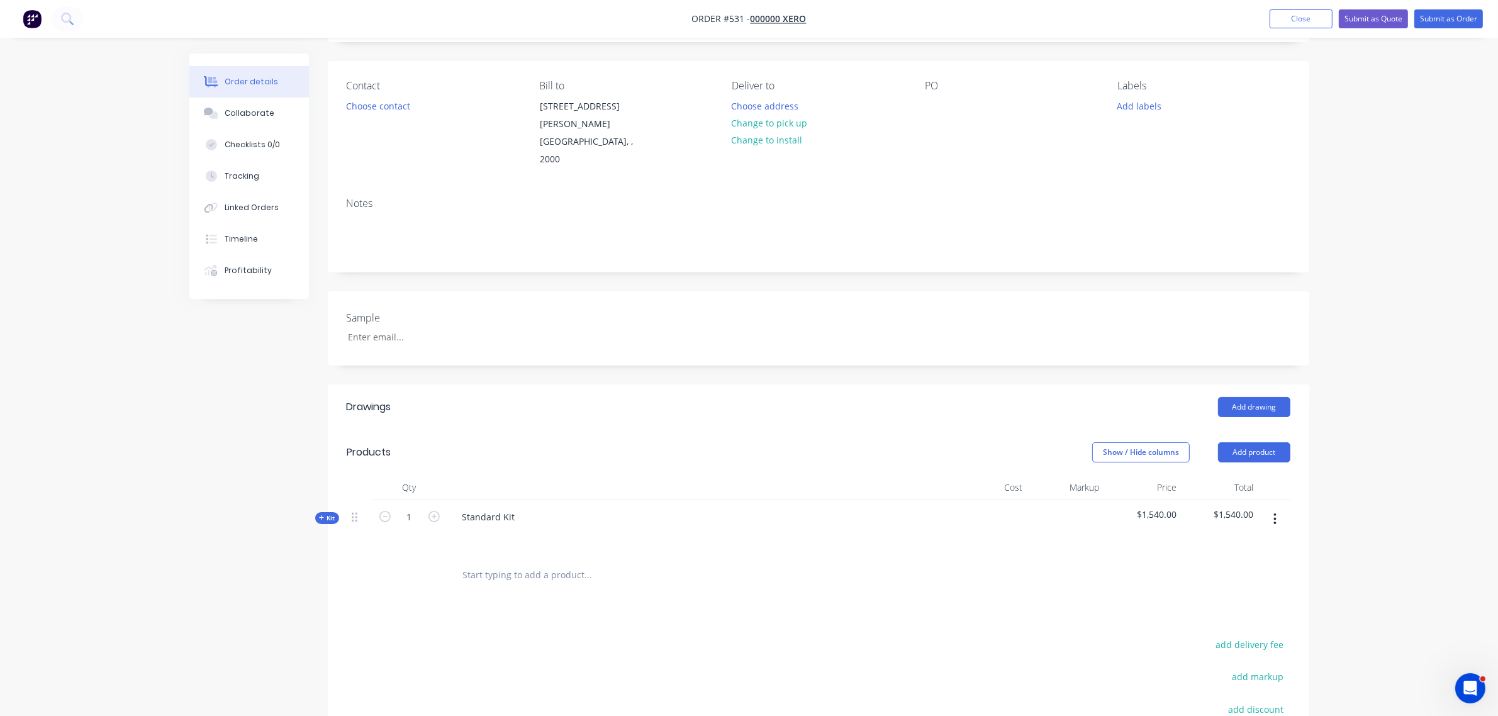
drag, startPoint x: 328, startPoint y: 498, endPoint x: 326, endPoint y: 491, distance: 7.2
click at [328, 495] on div "Qty Cost Markup Price Total Kit 1 Standard Kit $1,540.00 $1,540.00" at bounding box center [818, 535] width 981 height 121
click at [326, 513] on span "Kit" at bounding box center [327, 517] width 16 height 9
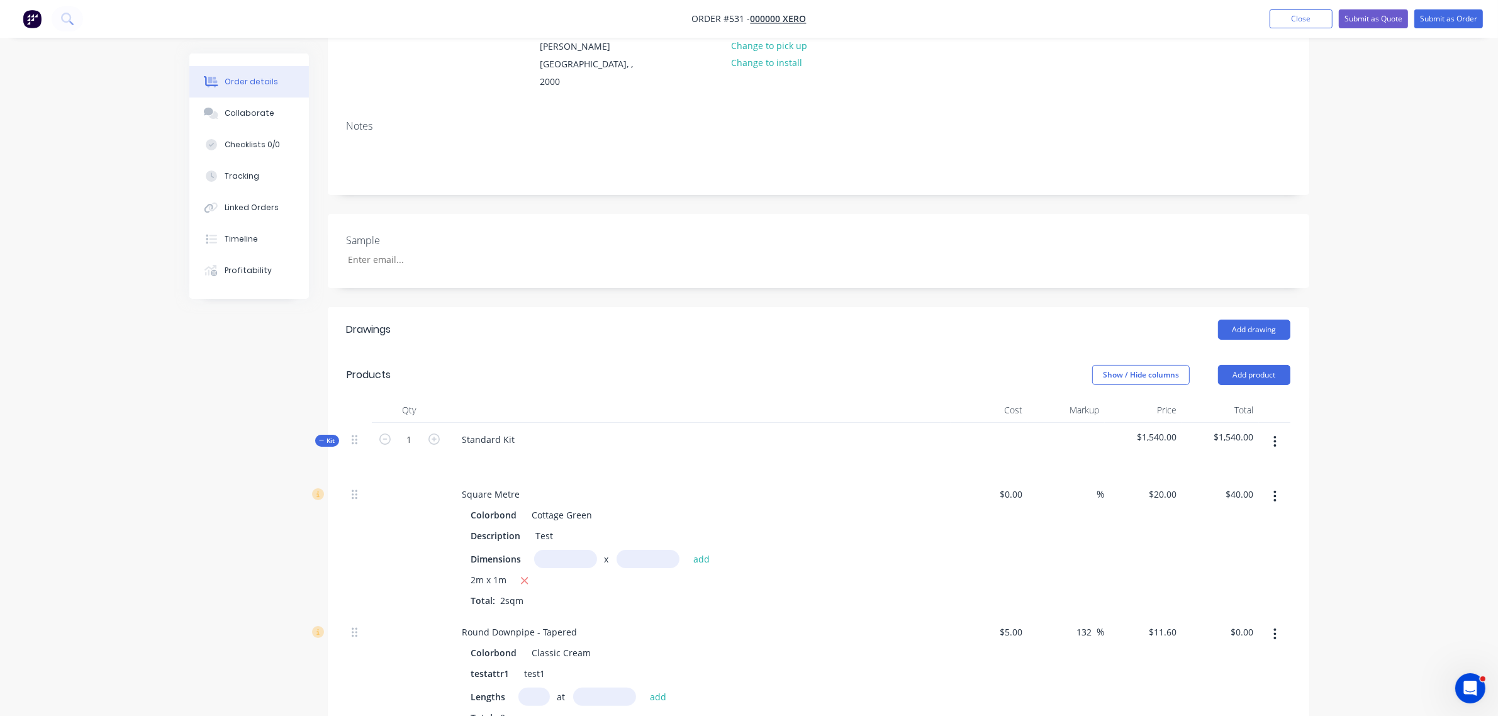
scroll to position [472, 0]
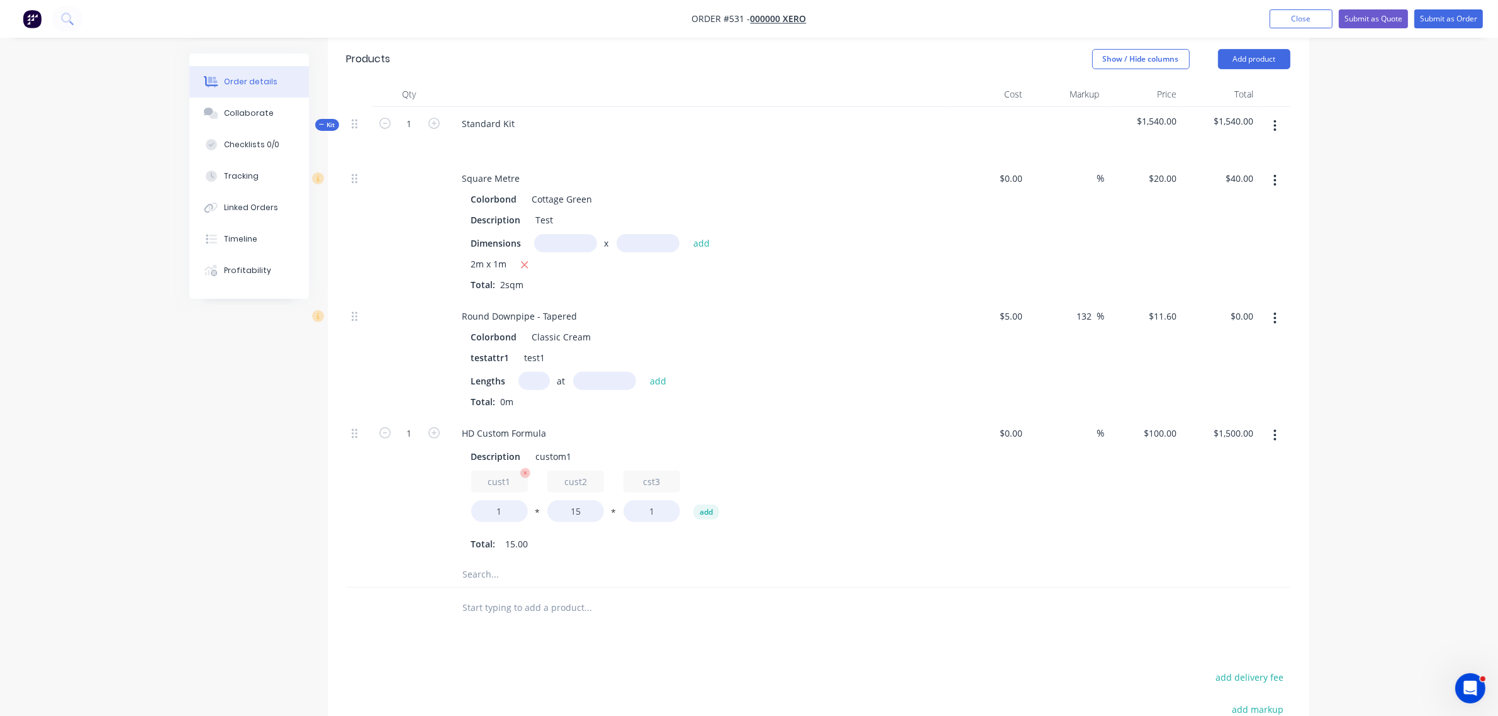
click at [520, 471] on div "cust1 1" at bounding box center [499, 497] width 57 height 52
drag, startPoint x: 516, startPoint y: 491, endPoint x: 504, endPoint y: 480, distance: 16.0
click at [516, 500] on input "1" at bounding box center [499, 511] width 57 height 22
click at [504, 500] on input "1" at bounding box center [499, 511] width 57 height 22
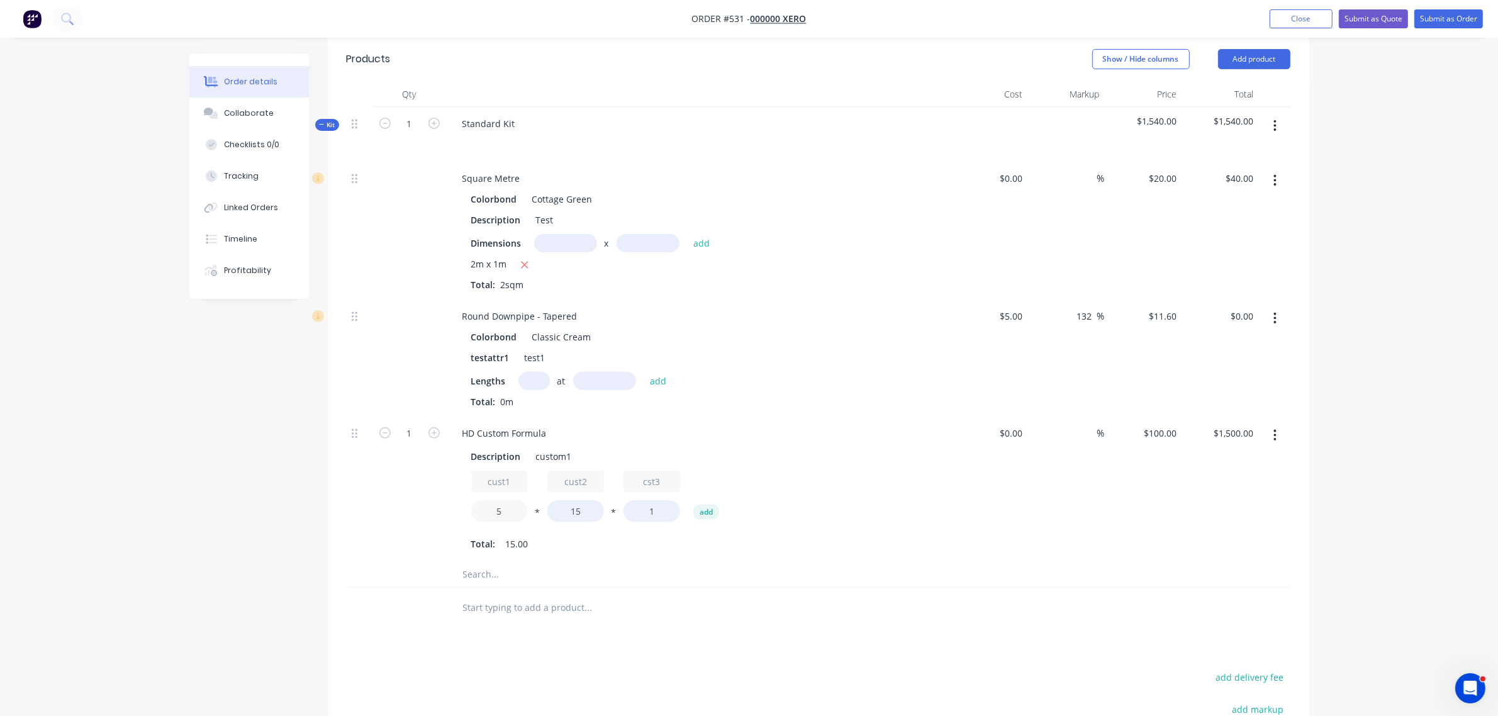
type input "5"
type input "$7,500.00"
click at [604, 486] on div "cust1 5 * cust2 15 * cst3 1 add" at bounding box center [698, 499] width 455 height 57
click at [591, 500] on input "15" at bounding box center [575, 511] width 57 height 22
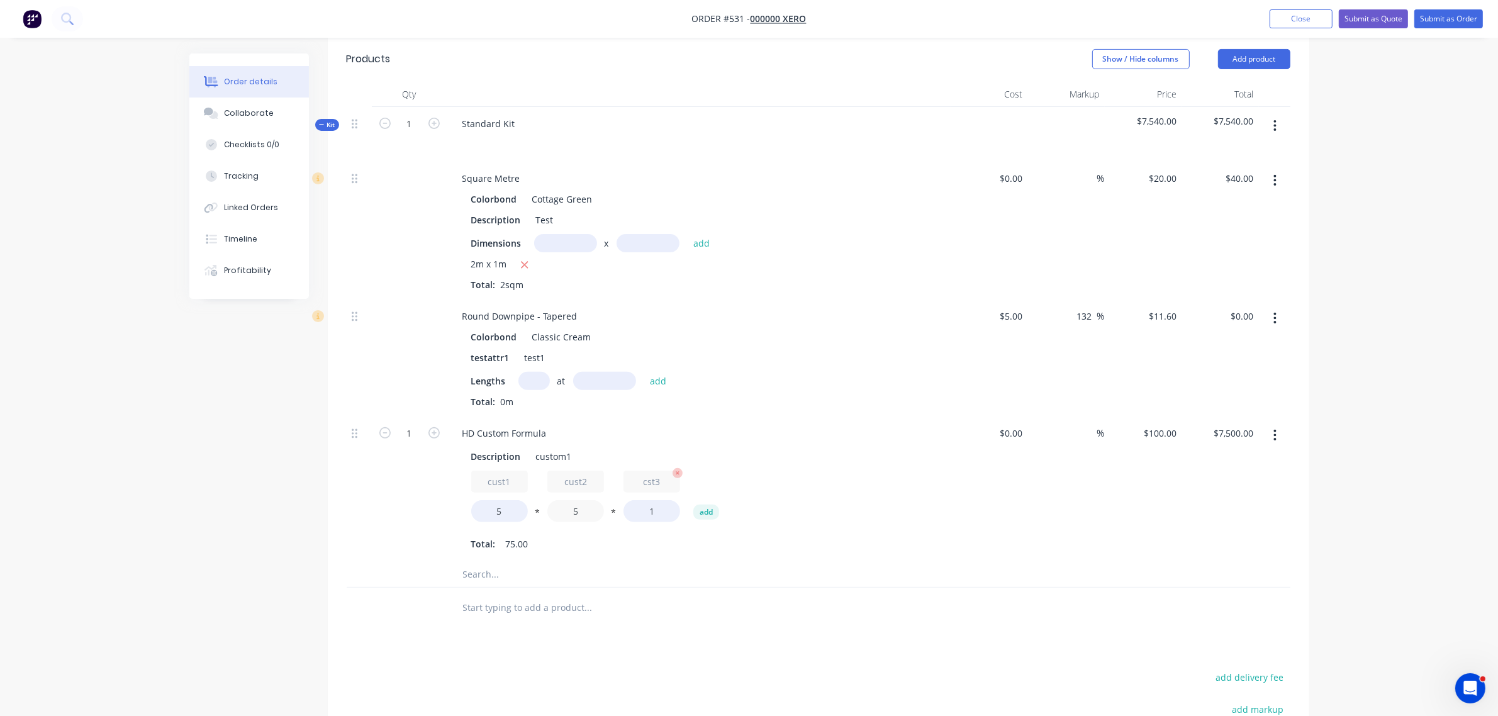
type input "5"
type input "$2,500.00"
click at [657, 500] on input "1" at bounding box center [651, 511] width 57 height 22
type input "5"
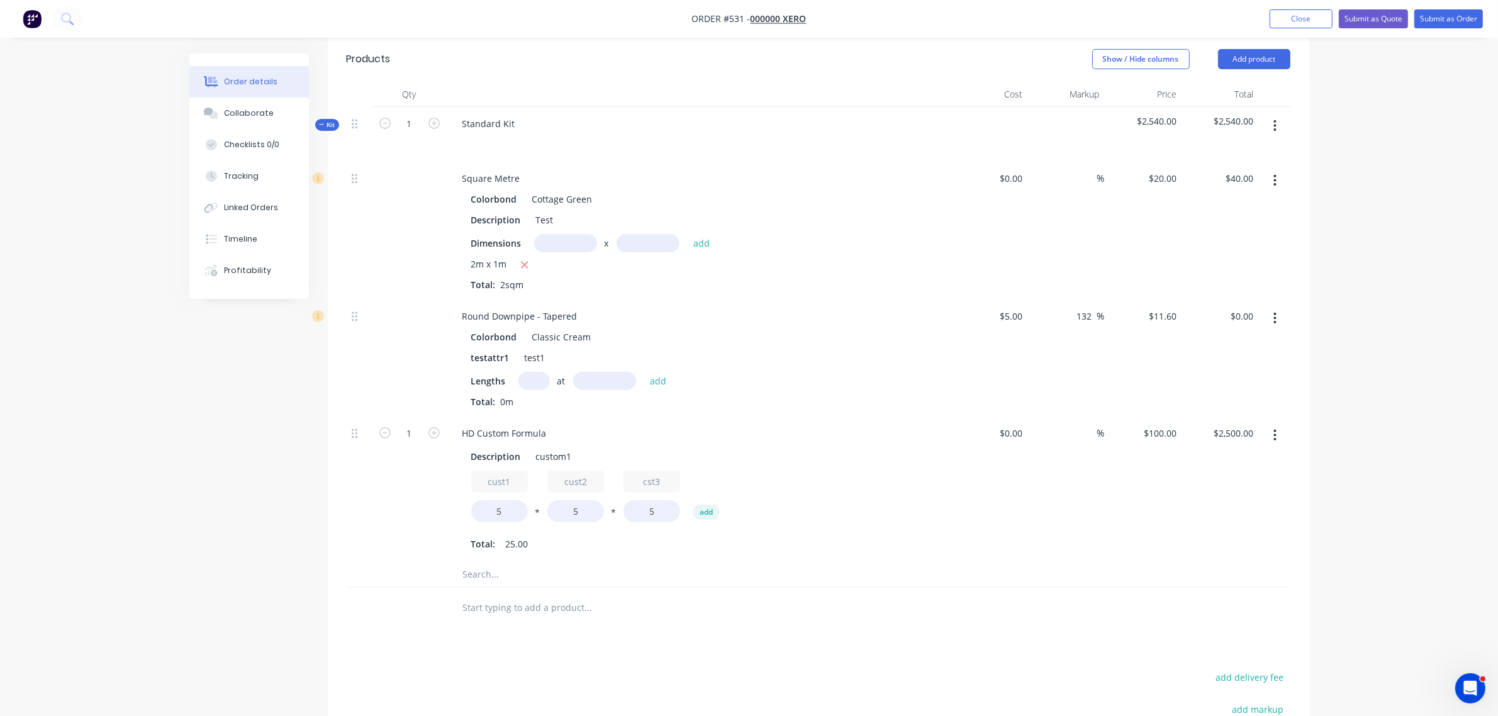
type input "$12,500.00"
click at [907, 535] on div "Total: 25.00" at bounding box center [698, 544] width 455 height 19
click at [1368, 23] on button "Submit as Quote" at bounding box center [1373, 18] width 69 height 19
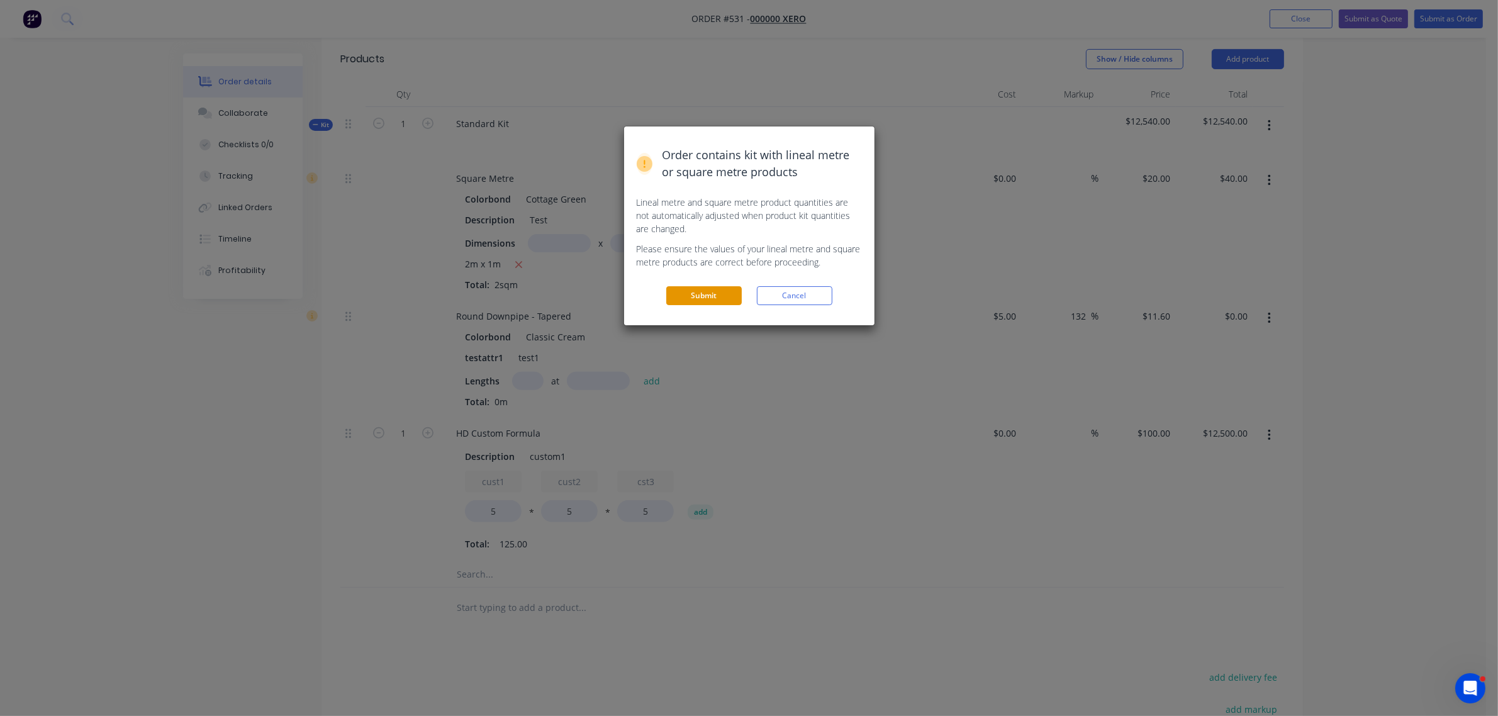
click at [688, 294] on button "Submit" at bounding box center [703, 295] width 75 height 19
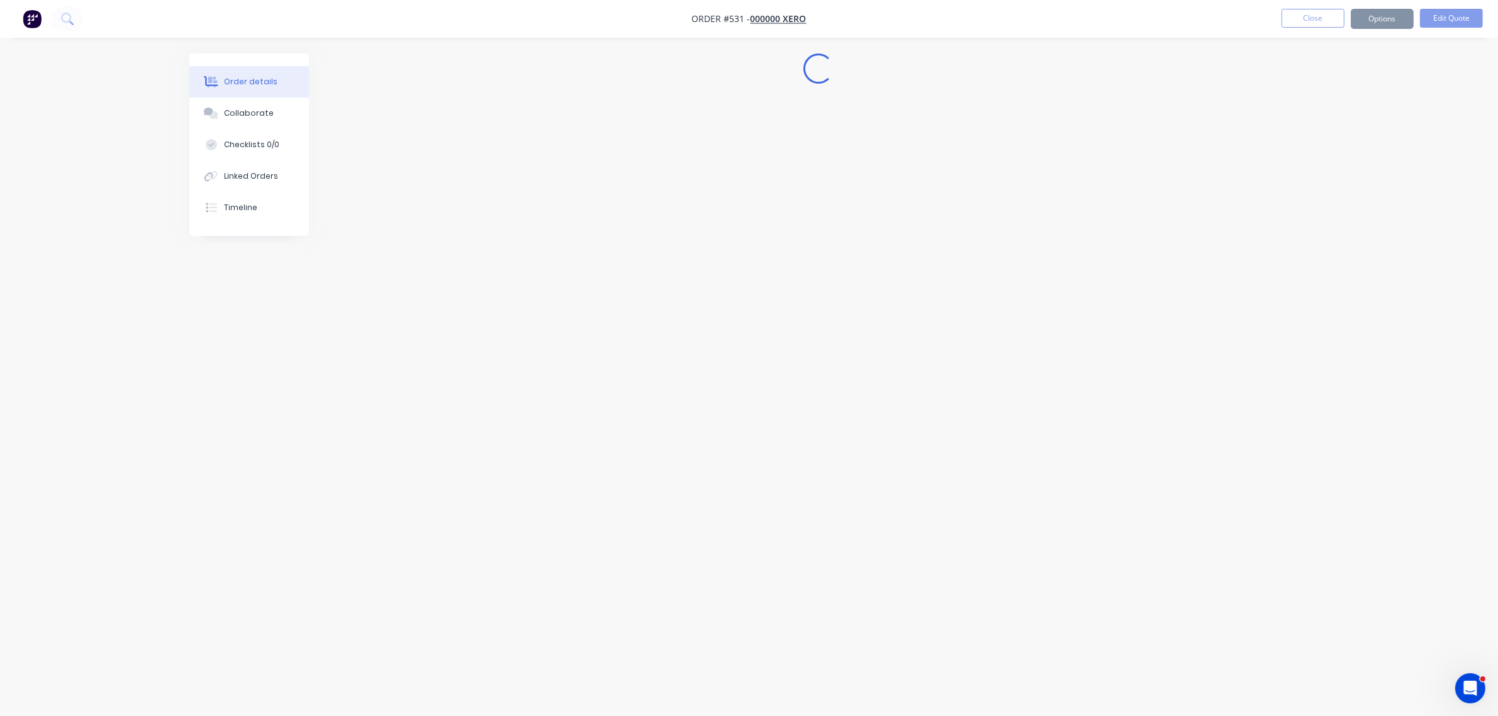
scroll to position [0, 0]
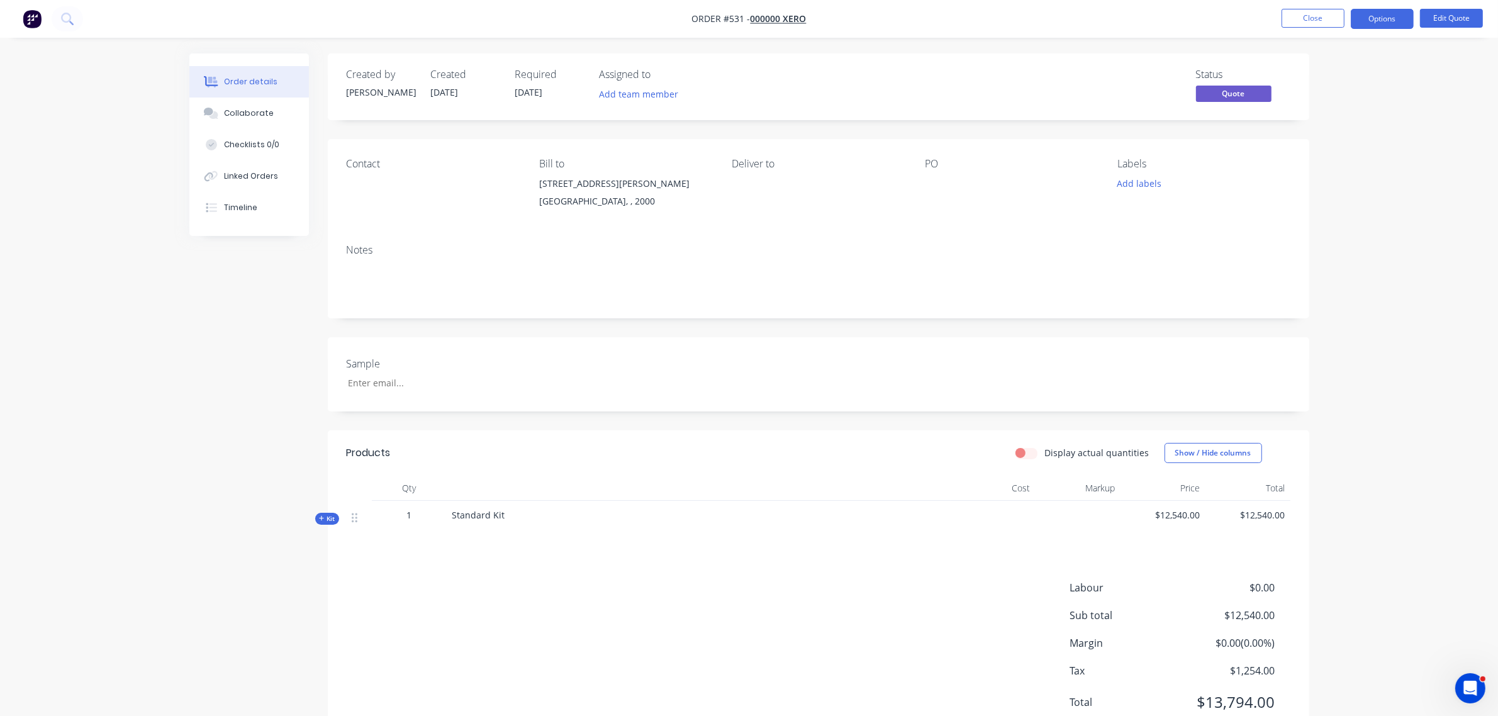
click at [319, 516] on icon at bounding box center [322, 518] width 6 height 6
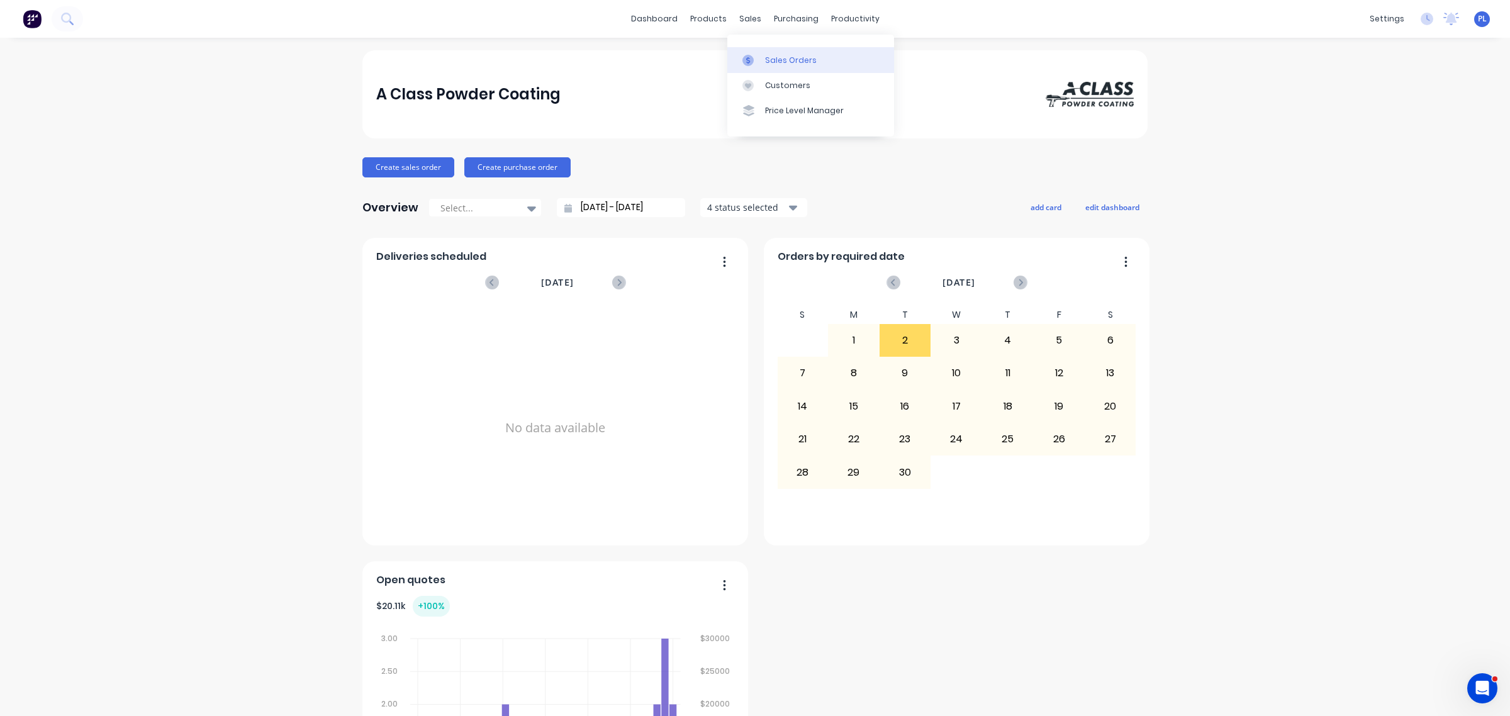
click at [755, 71] on link "Sales Orders" at bounding box center [810, 59] width 167 height 25
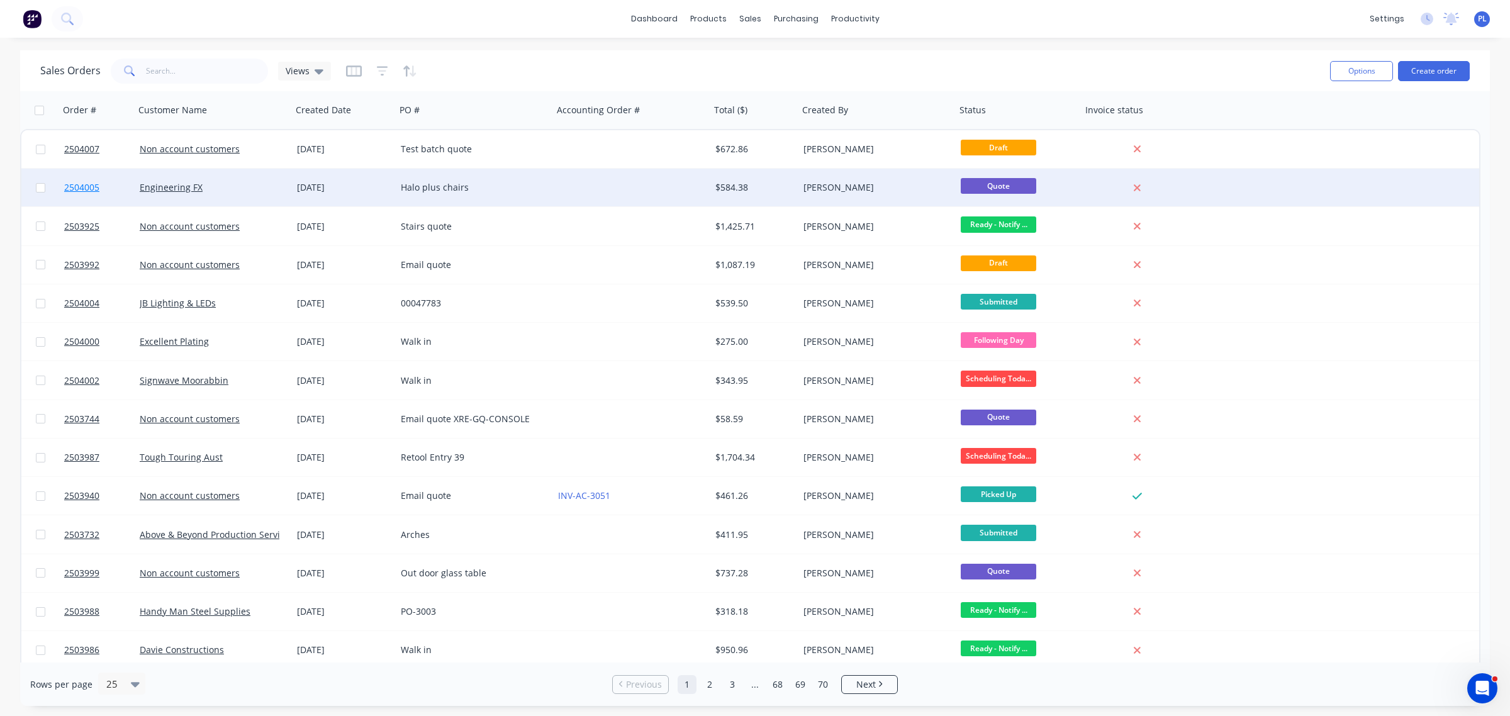
click at [95, 187] on span "2504005" at bounding box center [81, 187] width 35 height 13
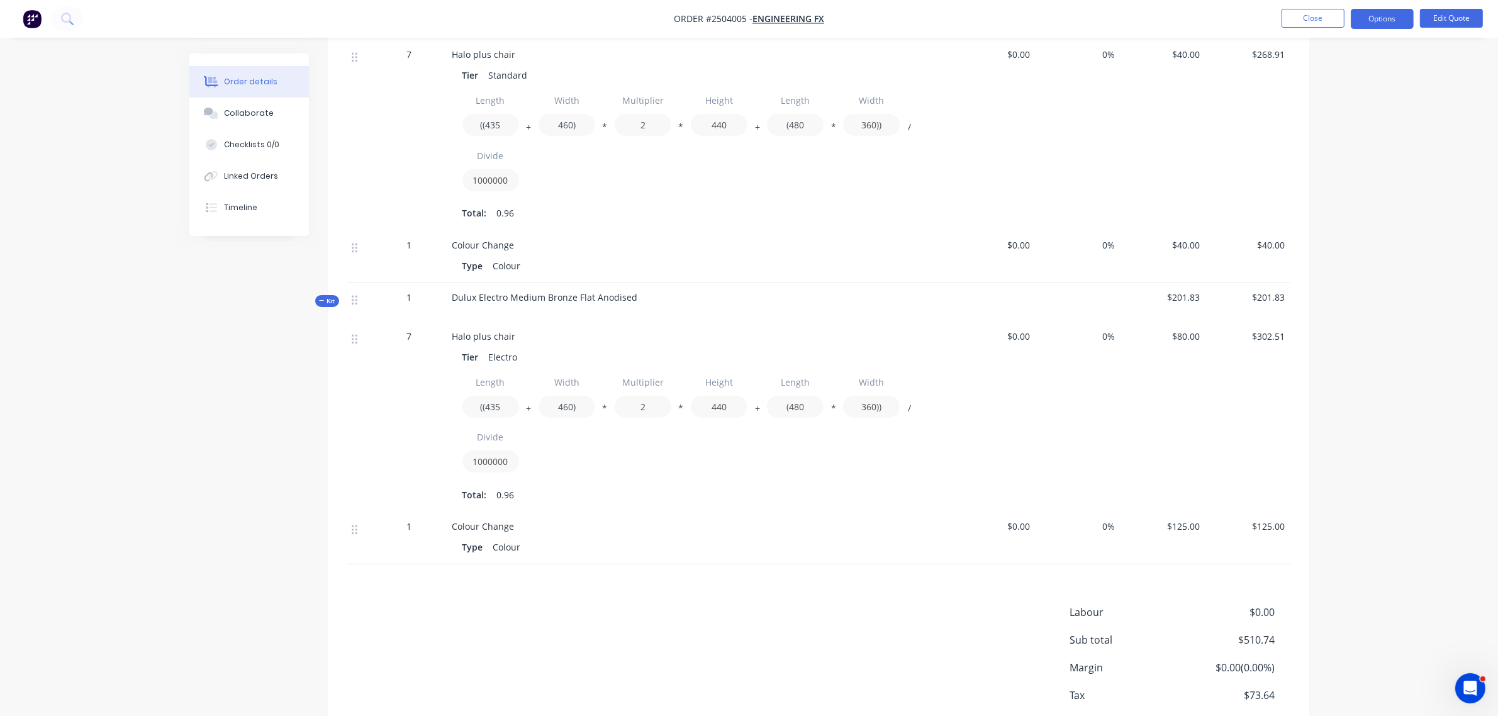
scroll to position [177, 0]
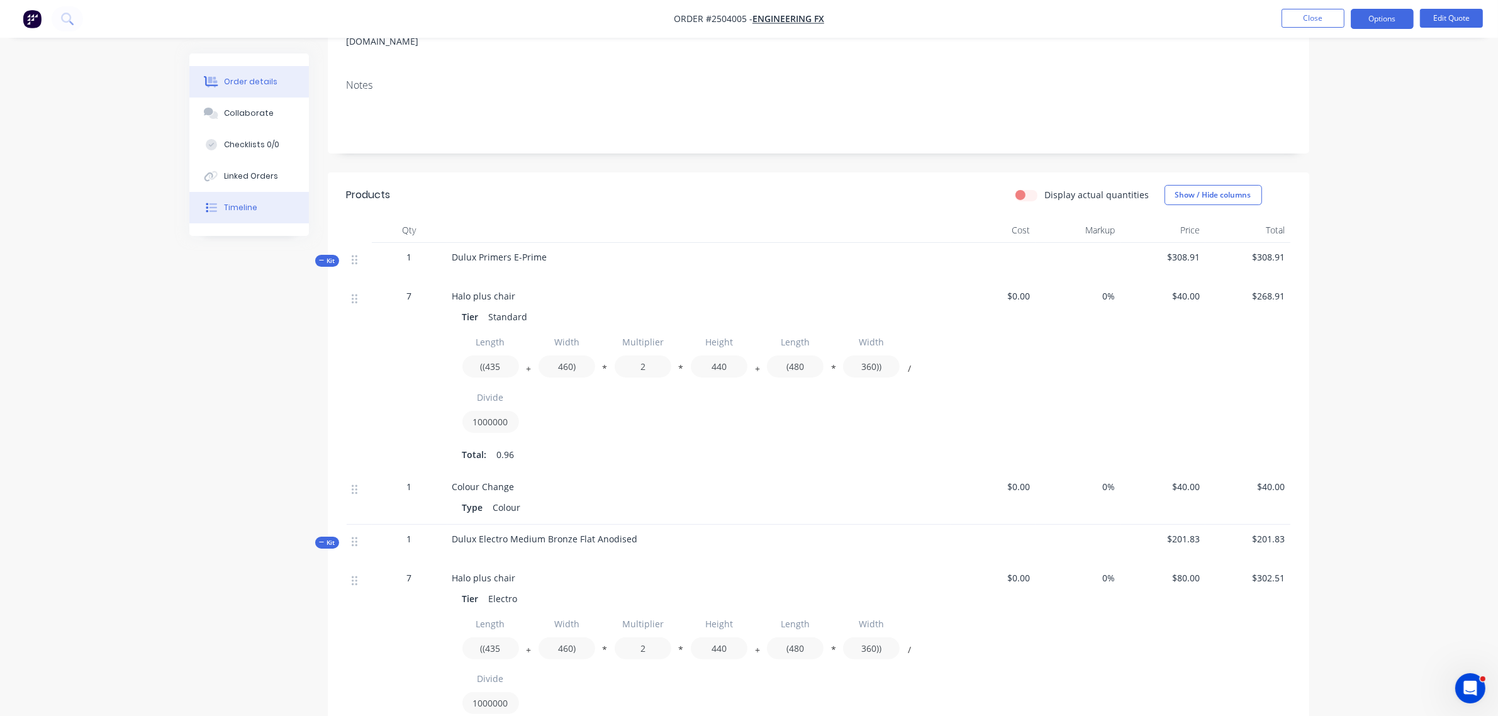
click at [225, 211] on div "Timeline" at bounding box center [240, 207] width 33 height 11
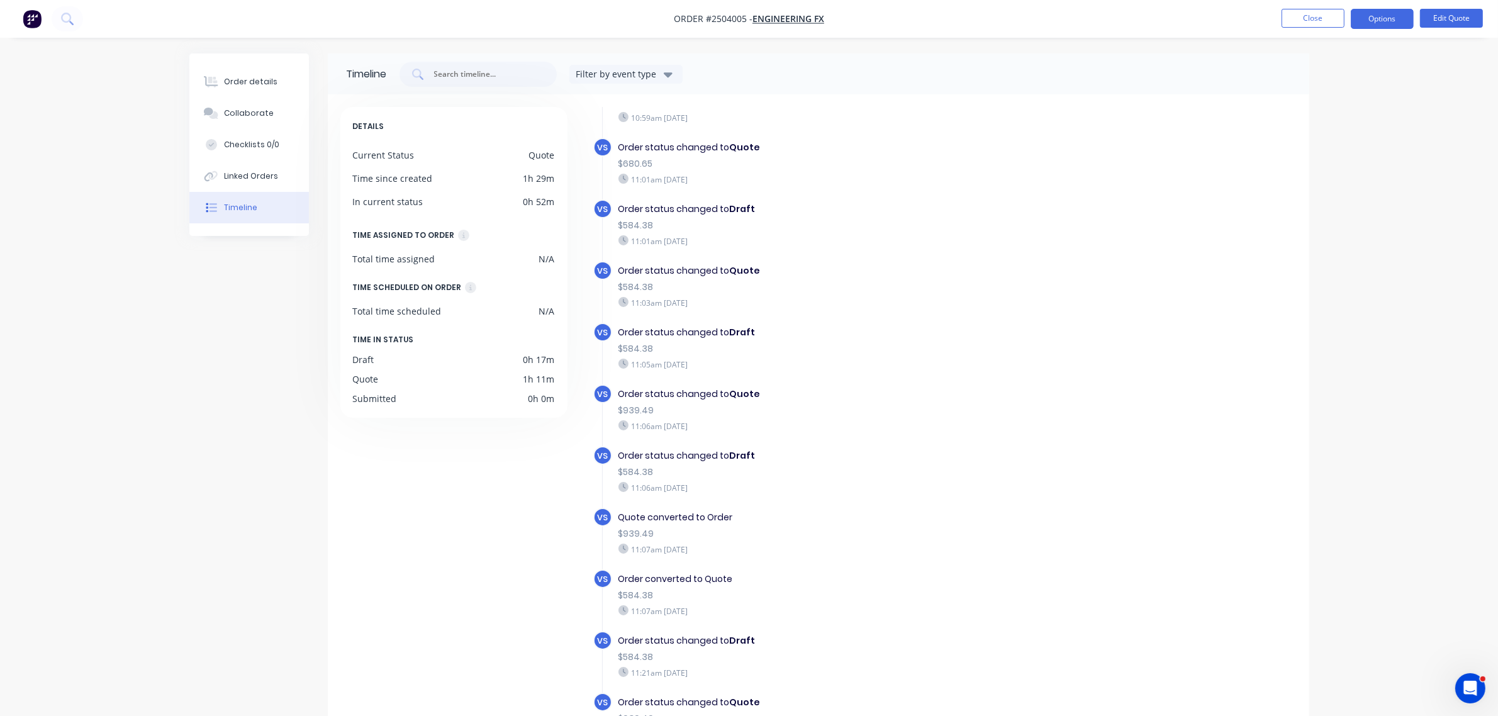
scroll to position [395, 0]
click at [225, 77] on div "Order details" at bounding box center [250, 81] width 53 height 11
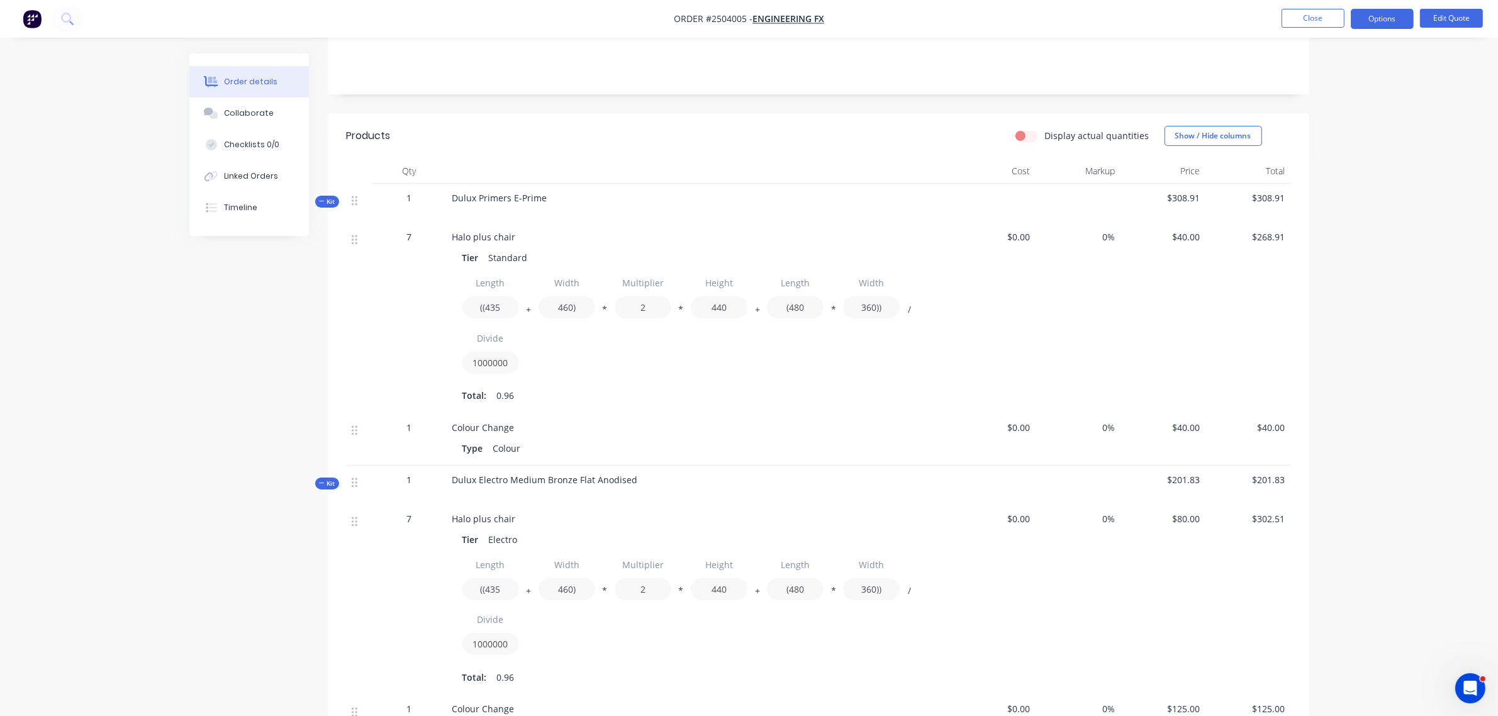
scroll to position [236, 0]
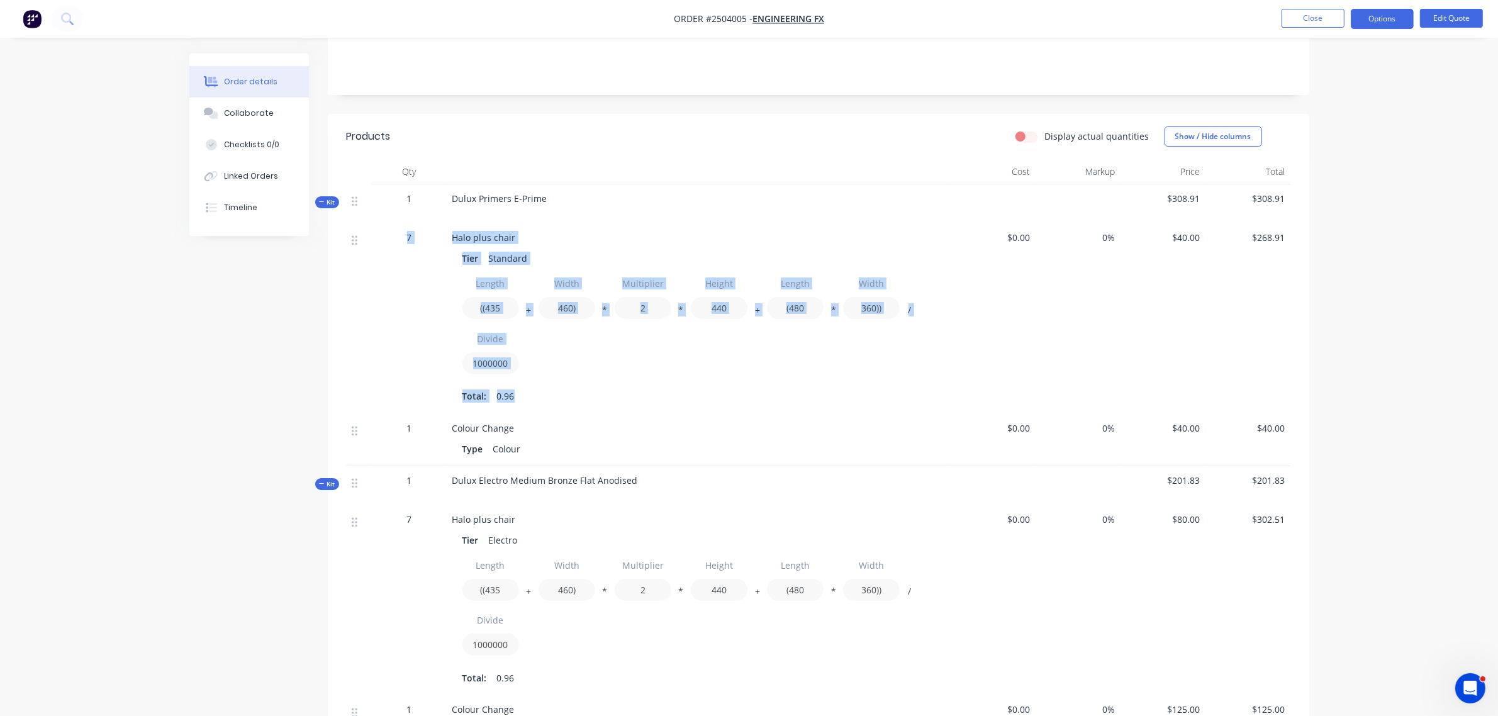
drag, startPoint x: 497, startPoint y: 375, endPoint x: 844, endPoint y: 376, distance: 347.2
click at [818, 382] on div "Qty Cost Markup Price Total Kit 1 Dulux Primers E-Prime $308.91 $308.91 7 Halo …" at bounding box center [818, 453] width 981 height 588
click at [844, 375] on div "Length ((435 + Width 460) * Multiplier 2 * Height 440 + Length (480 * Width 360…" at bounding box center [698, 325] width 473 height 107
drag, startPoint x: 543, startPoint y: 287, endPoint x: 760, endPoint y: 420, distance: 254.4
click at [698, 376] on div "7 Halo plus chair Tier Standard Length ((435 + Width 460) * Multiplier 2 * Heig…" at bounding box center [819, 318] width 944 height 191
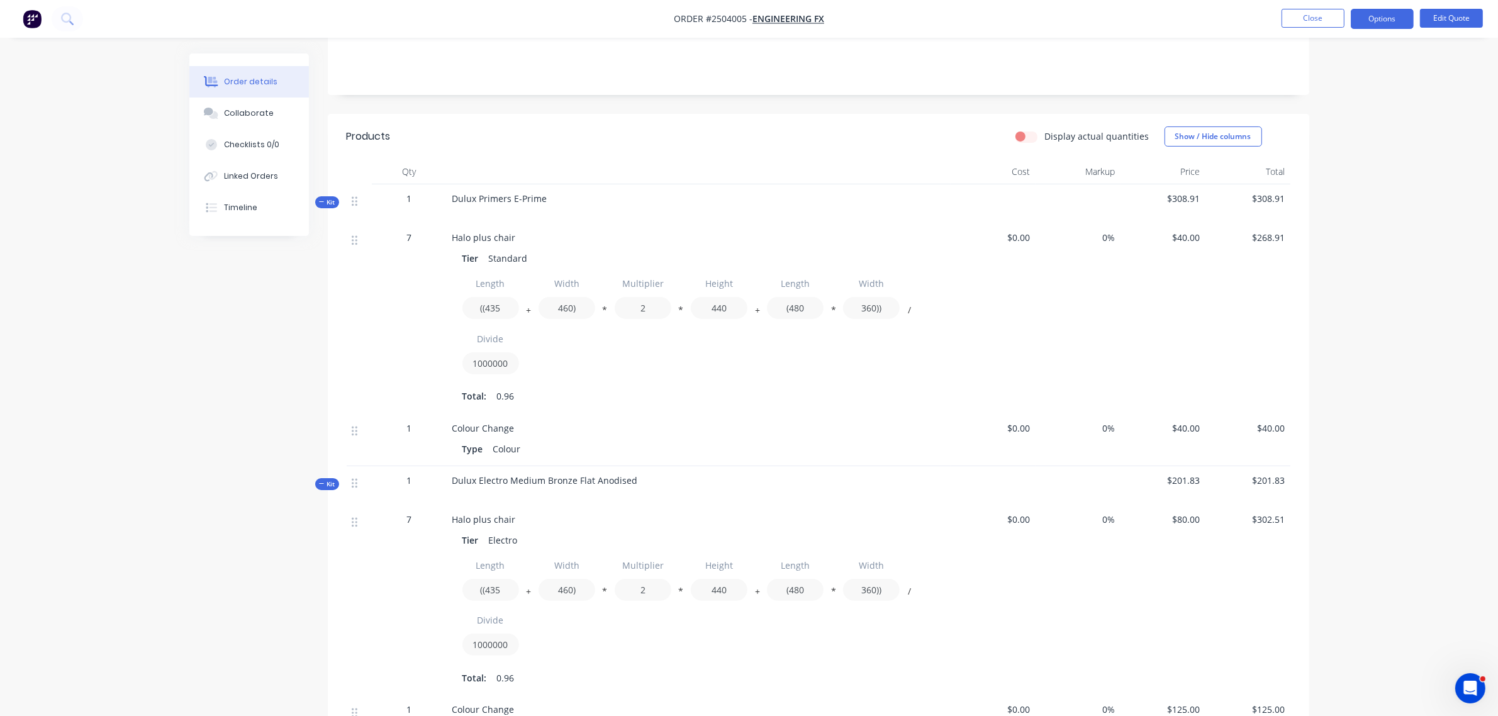
click at [760, 420] on div "Colour Change Type Colour" at bounding box center [698, 440] width 503 height 52
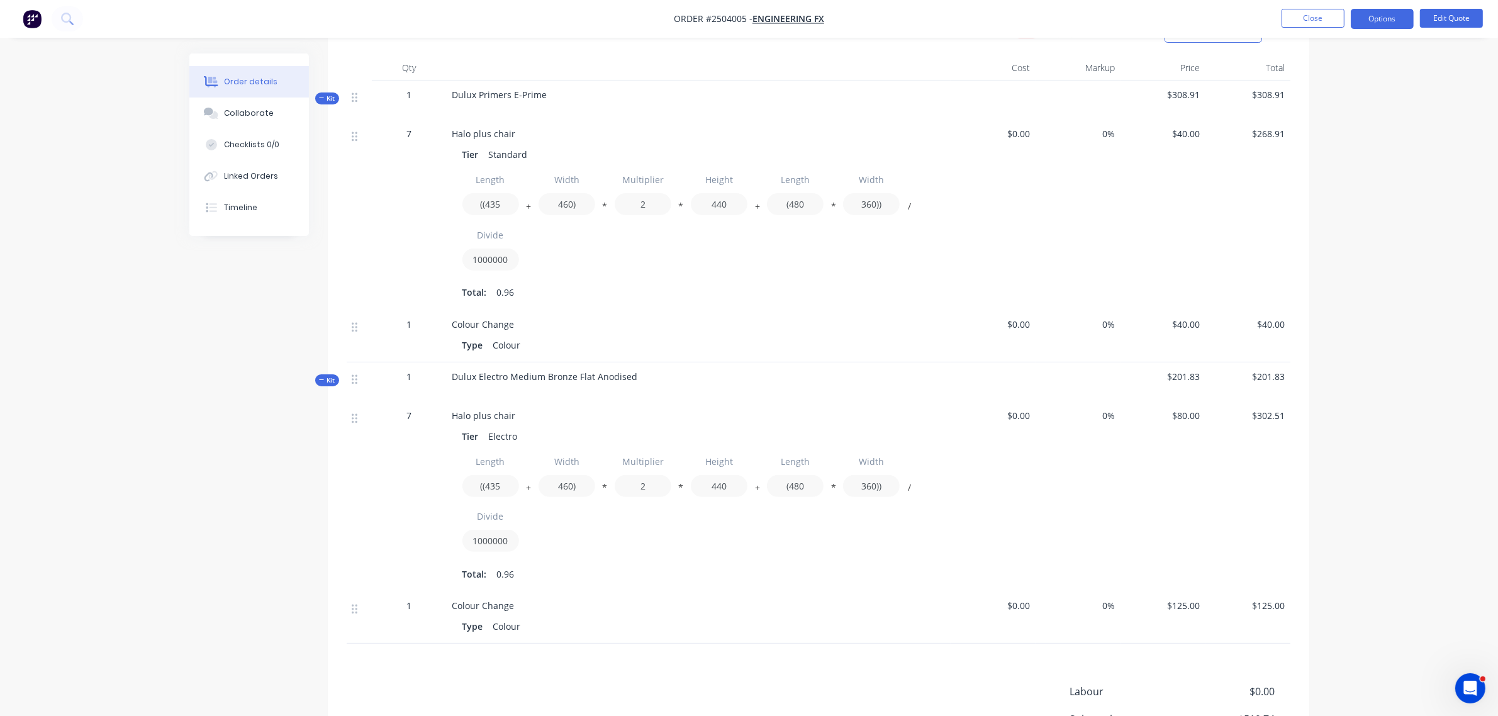
scroll to position [315, 0]
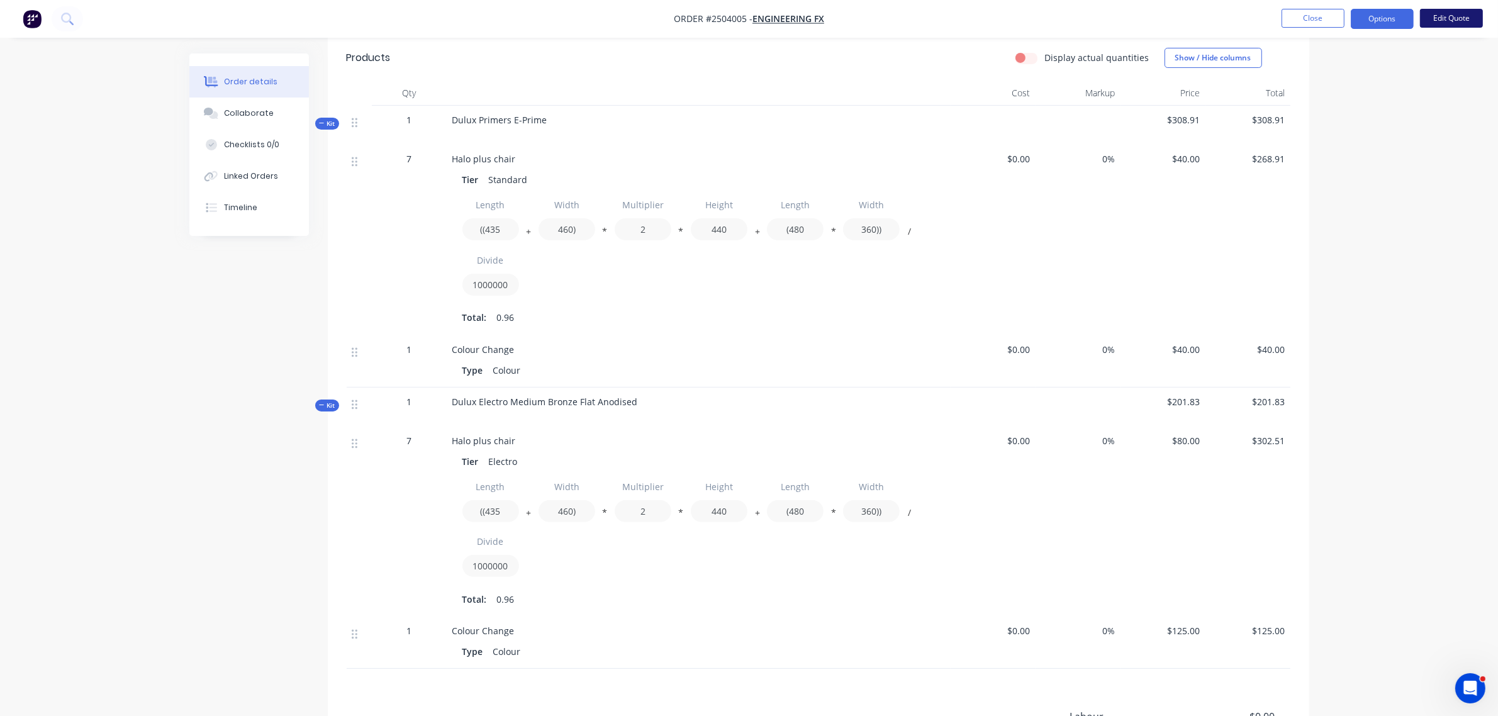
click at [1454, 14] on button "Edit Quote" at bounding box center [1451, 18] width 63 height 19
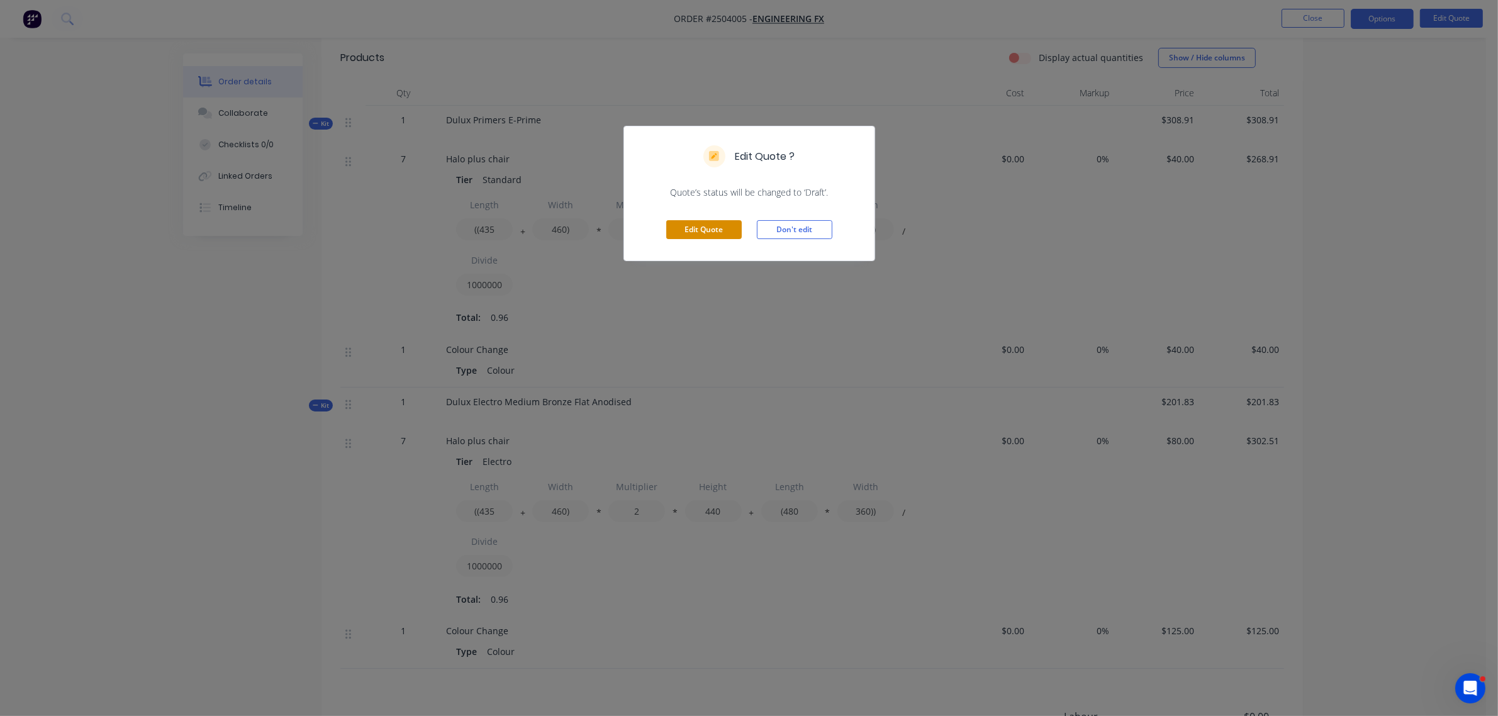
click at [698, 226] on button "Edit Quote" at bounding box center [703, 229] width 75 height 19
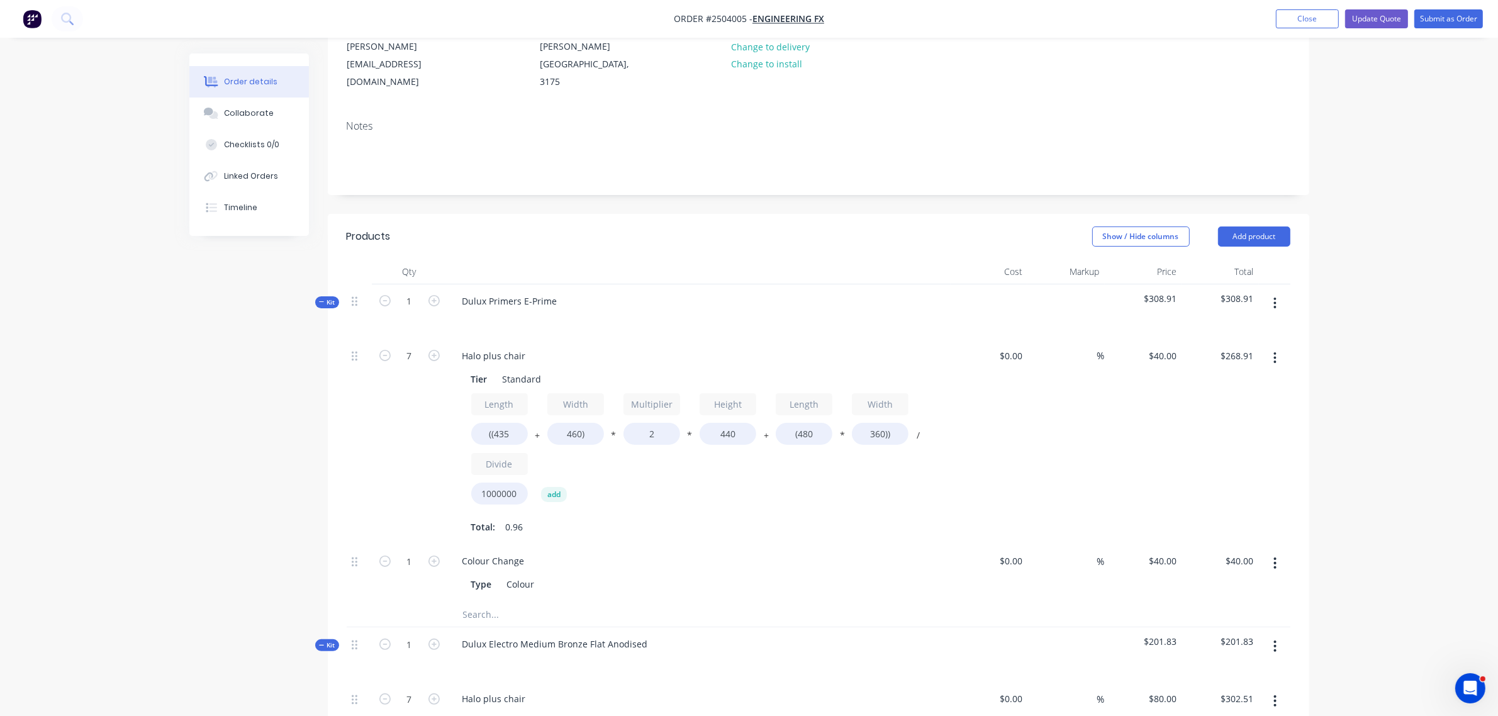
scroll to position [157, 0]
click at [621, 425] on div "Length ((435 + Width 460) * Multiplier 2 * Height 440 + Length (480 * Width 360…" at bounding box center [698, 450] width 455 height 117
click at [664, 421] on input "2" at bounding box center [651, 432] width 57 height 22
type input ".5"
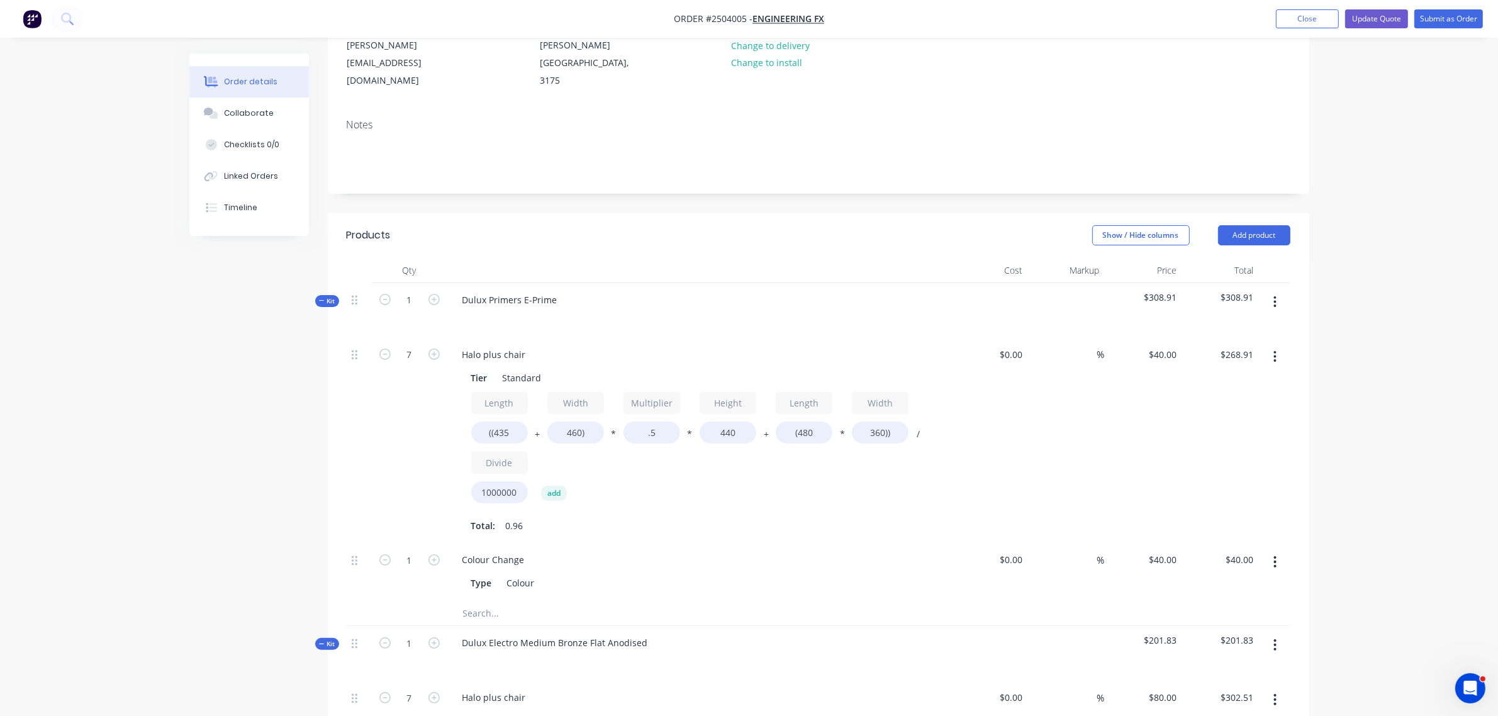
type input "$103.52"
click at [660, 498] on div "Length ((435 + Width 460) * Multiplier .5 * Height 440 + Length (480 * Width 36…" at bounding box center [698, 463] width 455 height 143
drag, startPoint x: 639, startPoint y: 418, endPoint x: 699, endPoint y: 425, distance: 60.7
click at [699, 425] on div "Length ((435 + Width 460) * Multiplier .5 * Height 440 + Length (480 * Width 36…" at bounding box center [698, 450] width 455 height 117
type input "0.5"
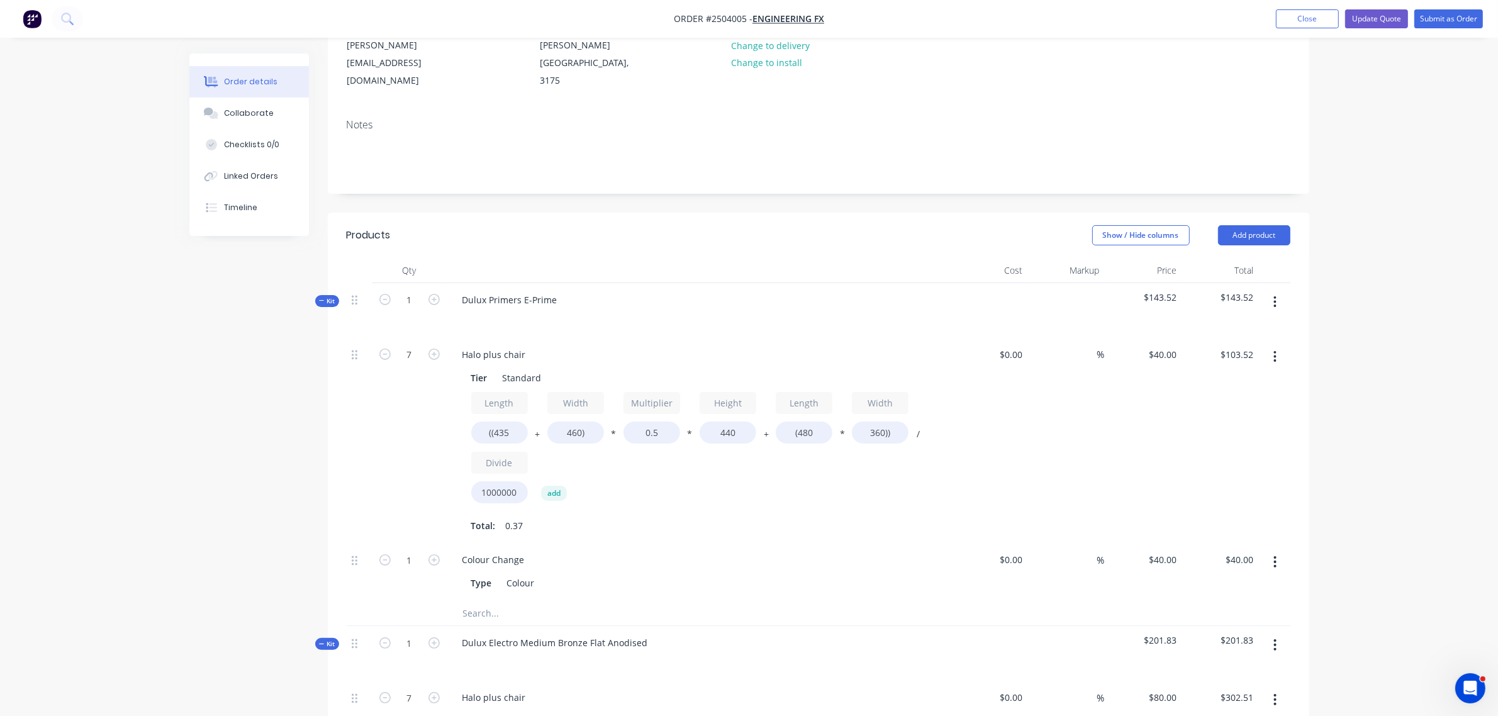
click at [700, 494] on div "Length ((435 + Width 460) * Multiplier 0.5 * Height 440 + Length (480 * Width 3…" at bounding box center [698, 463] width 455 height 143
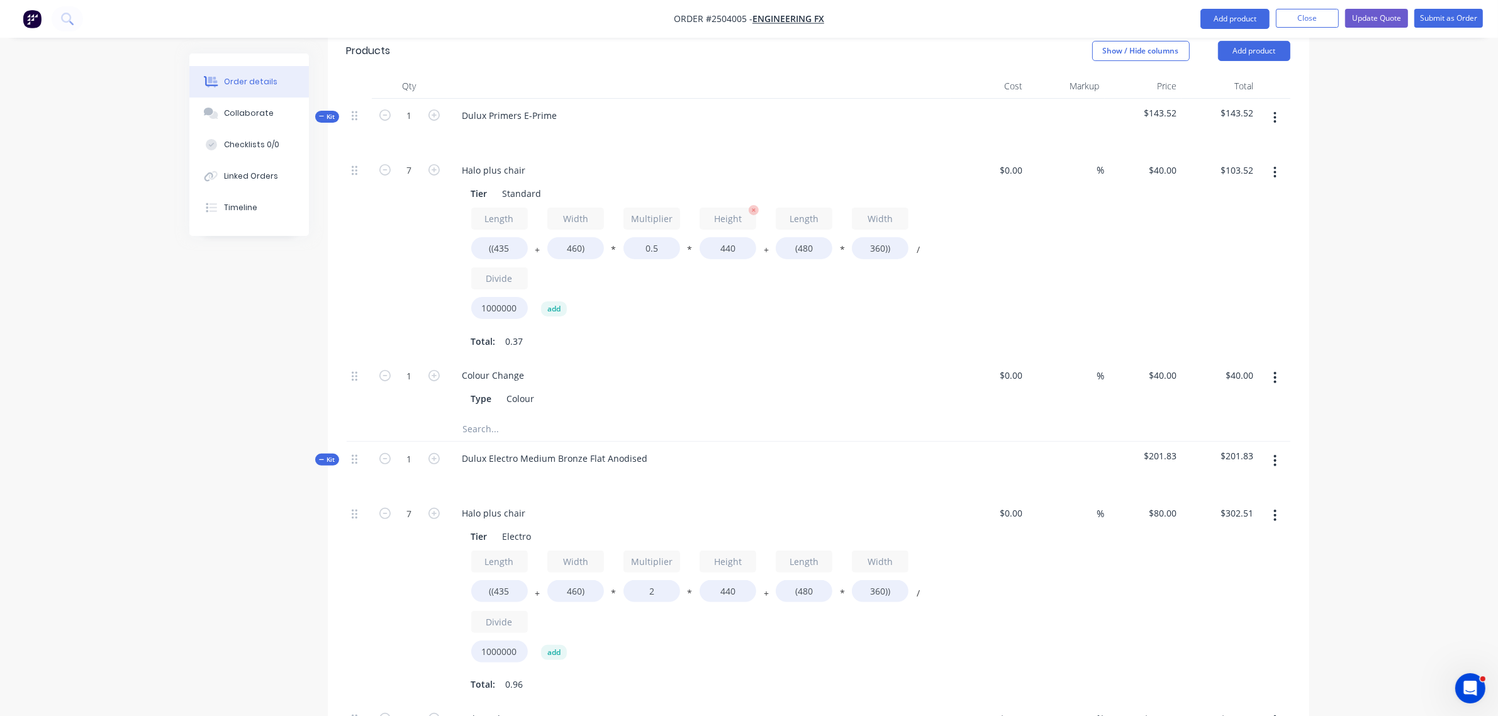
scroll to position [315, 0]
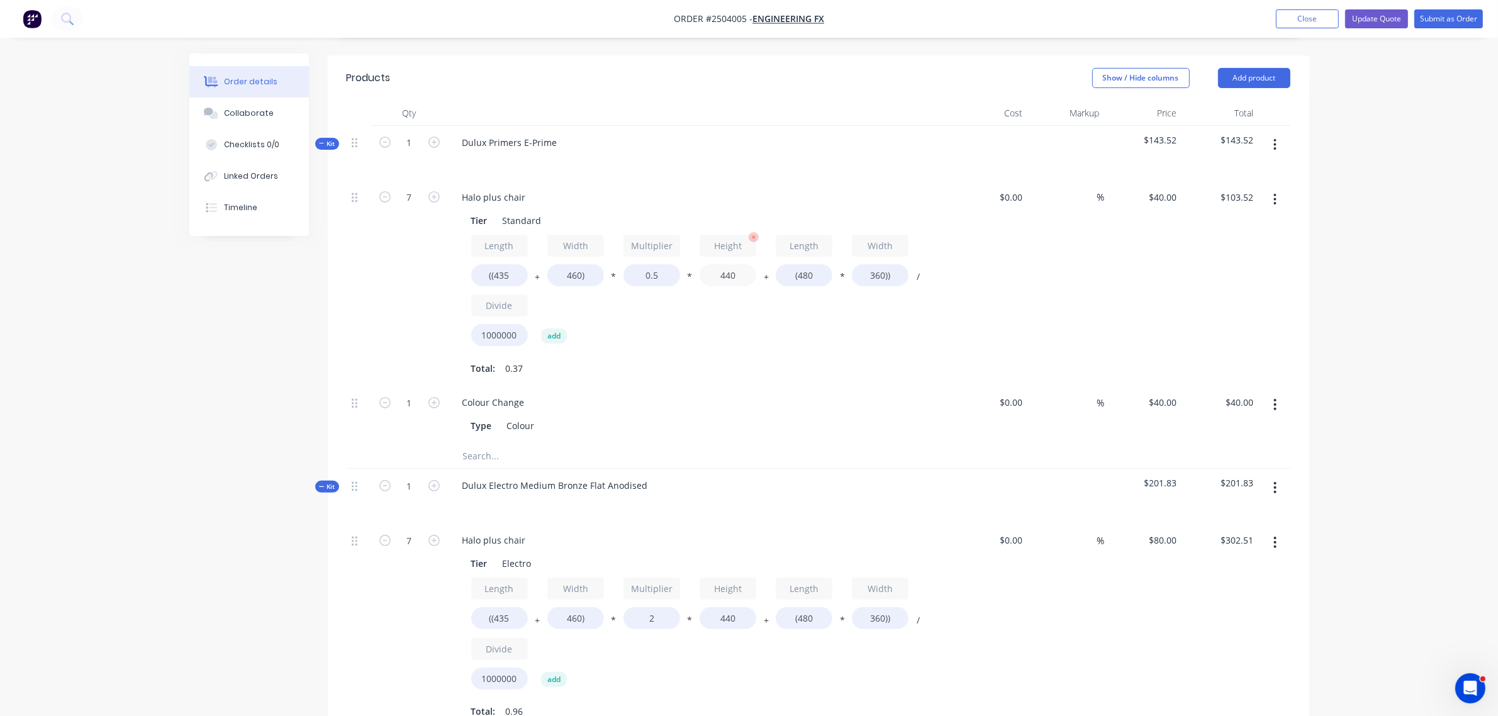
click at [743, 264] on input "440" at bounding box center [727, 275] width 57 height 22
type input "760"
type input "$143.61"
click at [715, 333] on div "Length ((435 + Width 460) * Multiplier 0.5 * Height 760 + Length (480 * Width 3…" at bounding box center [698, 293] width 455 height 117
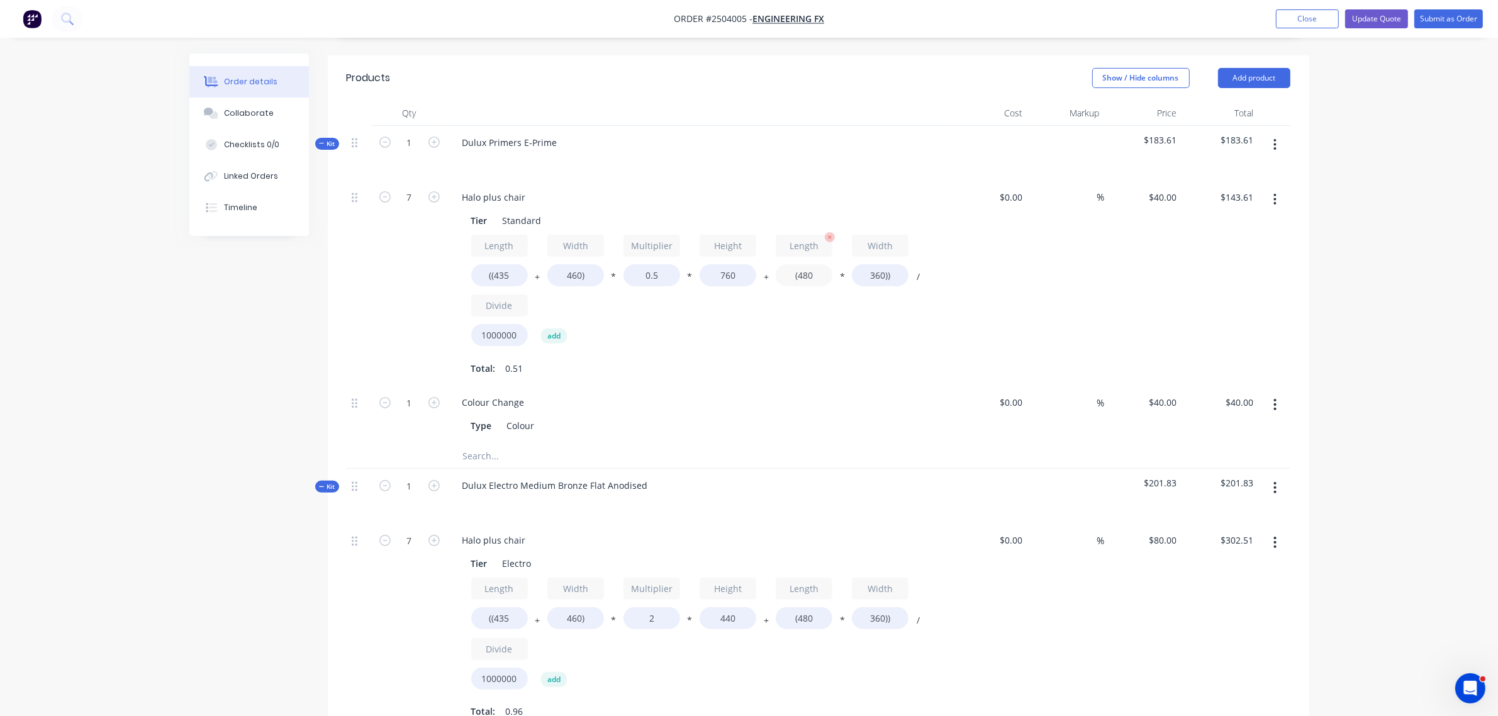
click at [806, 264] on input "(480" at bounding box center [804, 275] width 57 height 22
type input "(435"
type input "$139.08"
click at [808, 329] on div "Length ((435 + Width 460) * Multiplier 0.5 * Height 760 + Length (435 * Width 3…" at bounding box center [698, 293] width 455 height 117
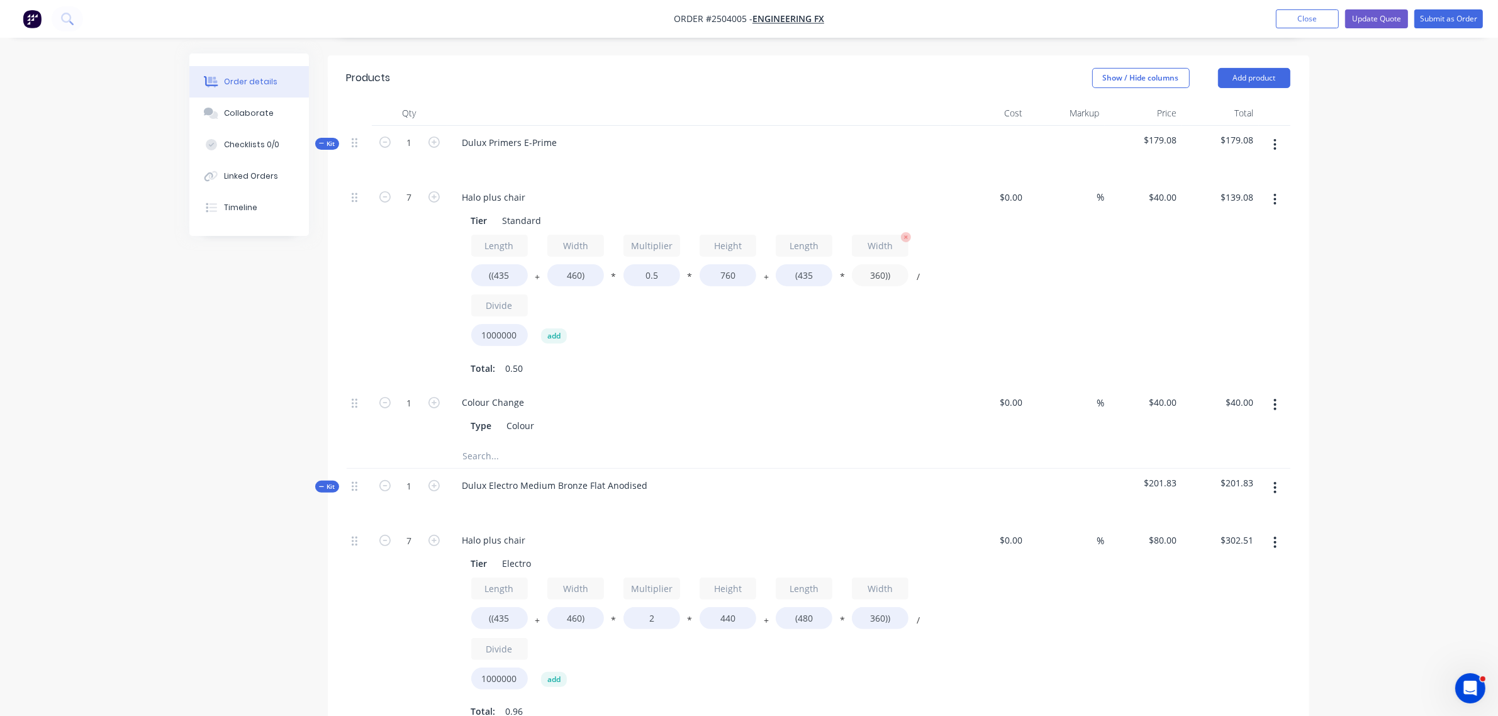
click at [876, 264] on input "360))" at bounding box center [880, 275] width 57 height 22
type input "460))"
type input "$151.26"
click at [891, 393] on div "Colour Change" at bounding box center [698, 402] width 493 height 18
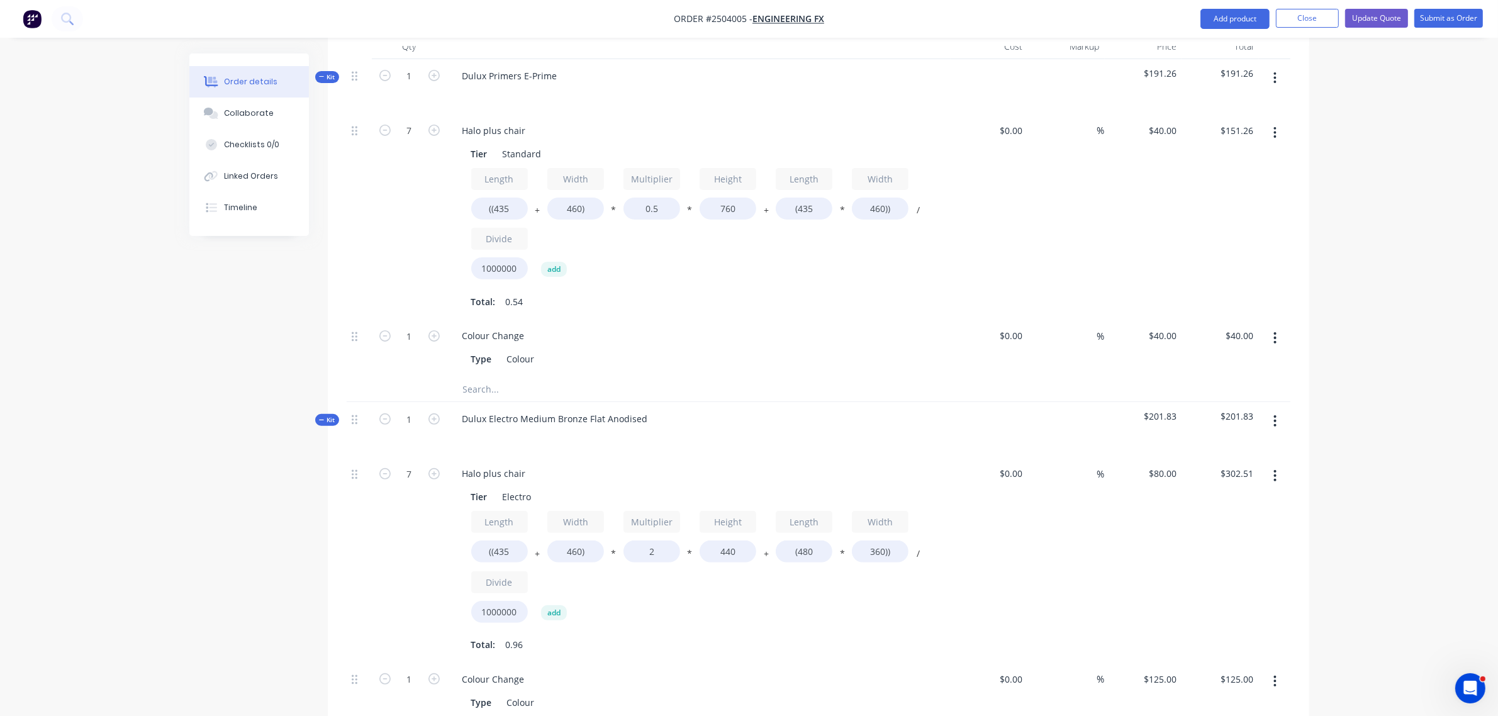
scroll to position [472, 0]
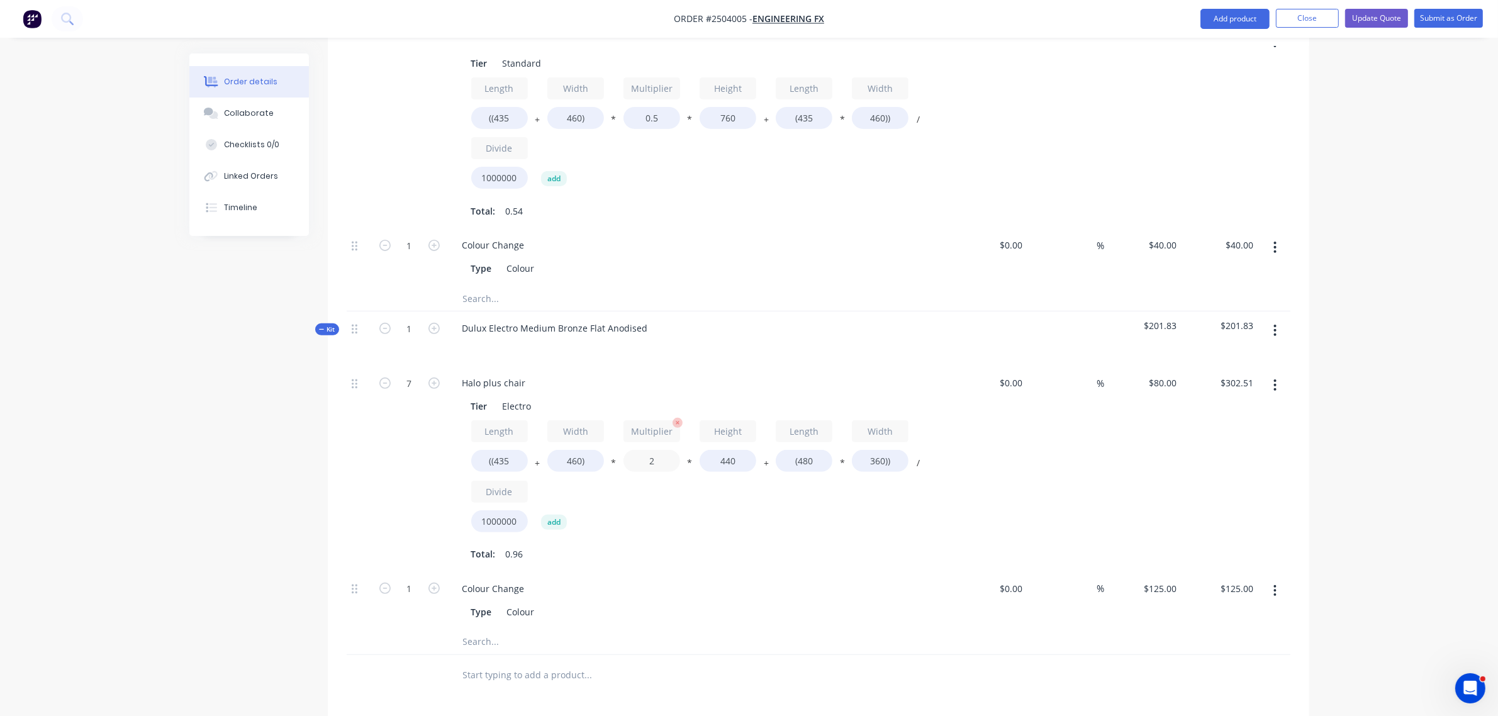
click at [647, 450] on input "2" at bounding box center [651, 461] width 57 height 22
type input "0.5"
type input "$207.03"
click at [730, 450] on input "440" at bounding box center [727, 461] width 57 height 22
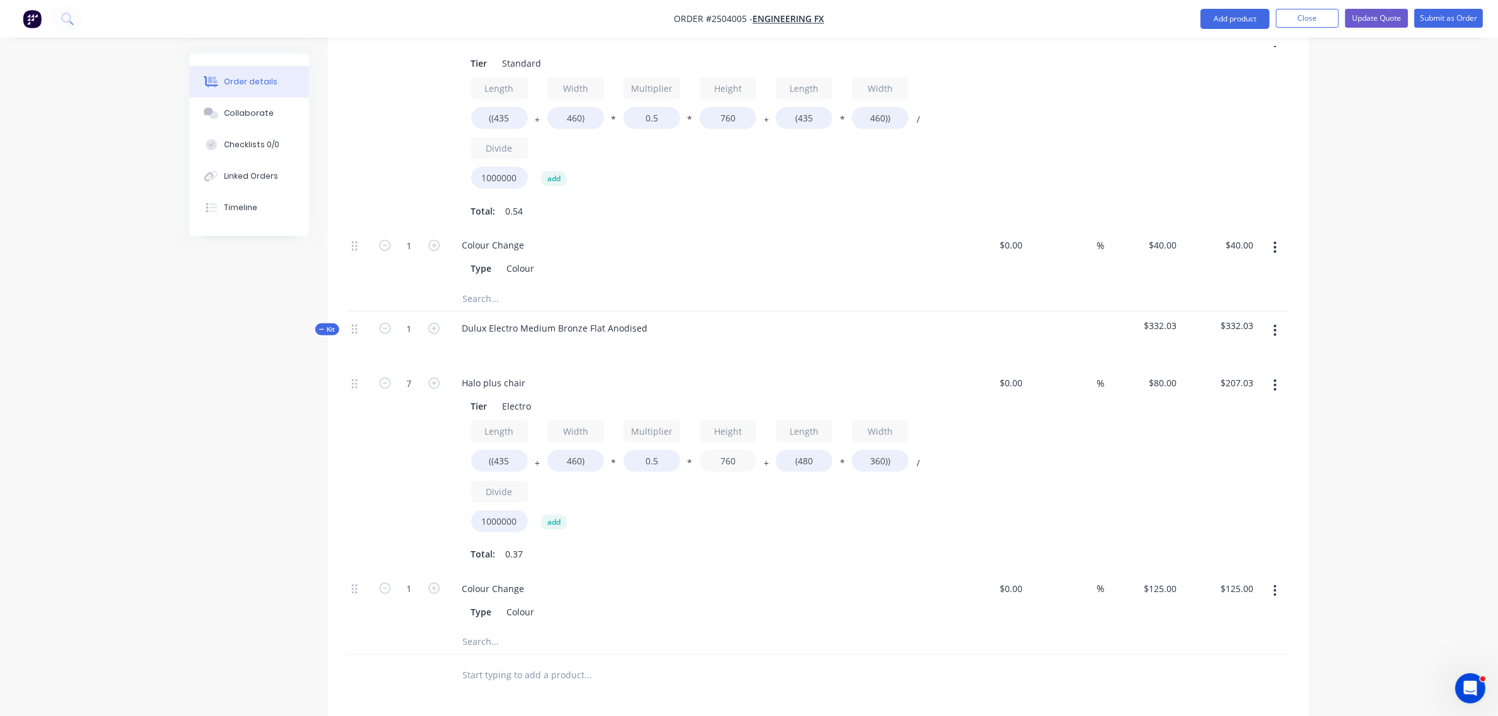
type input "760"
type input "$287.22"
click at [755, 498] on div "Length ((435 + Width 460) * Multiplier 0.5 * Height 760 + Length (480 * Width 3…" at bounding box center [698, 478] width 455 height 117
click at [806, 450] on input "(480" at bounding box center [804, 461] width 57 height 22
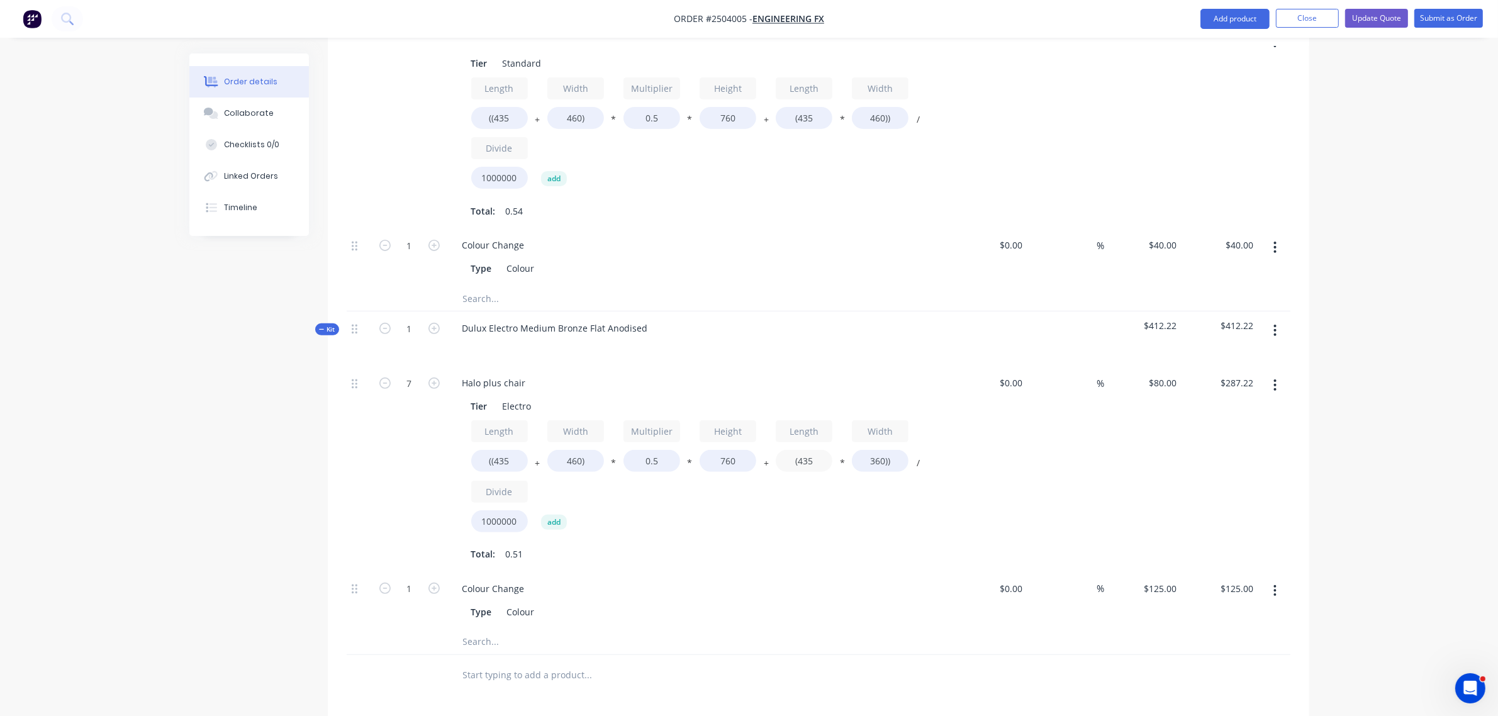
type input "(435"
type input "$278.15"
click at [834, 500] on div "Length ((435 + Width 460) * Multiplier 0.5 * Height 760 + Length (435 * Width 3…" at bounding box center [698, 478] width 455 height 117
click at [872, 450] on input "360))" at bounding box center [880, 461] width 57 height 22
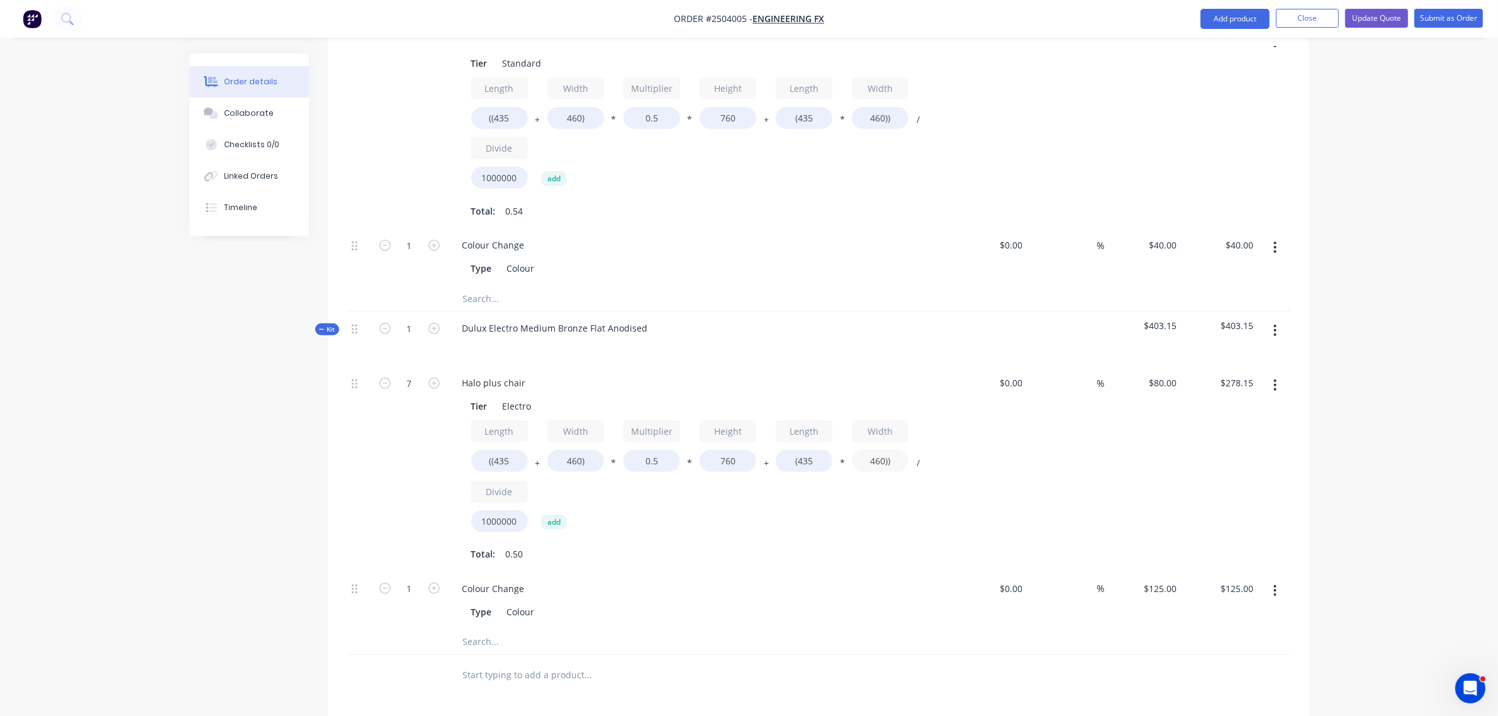
type input "460))"
type input "$302.51"
click at [842, 572] on div "Colour Change Type Colour" at bounding box center [698, 600] width 503 height 57
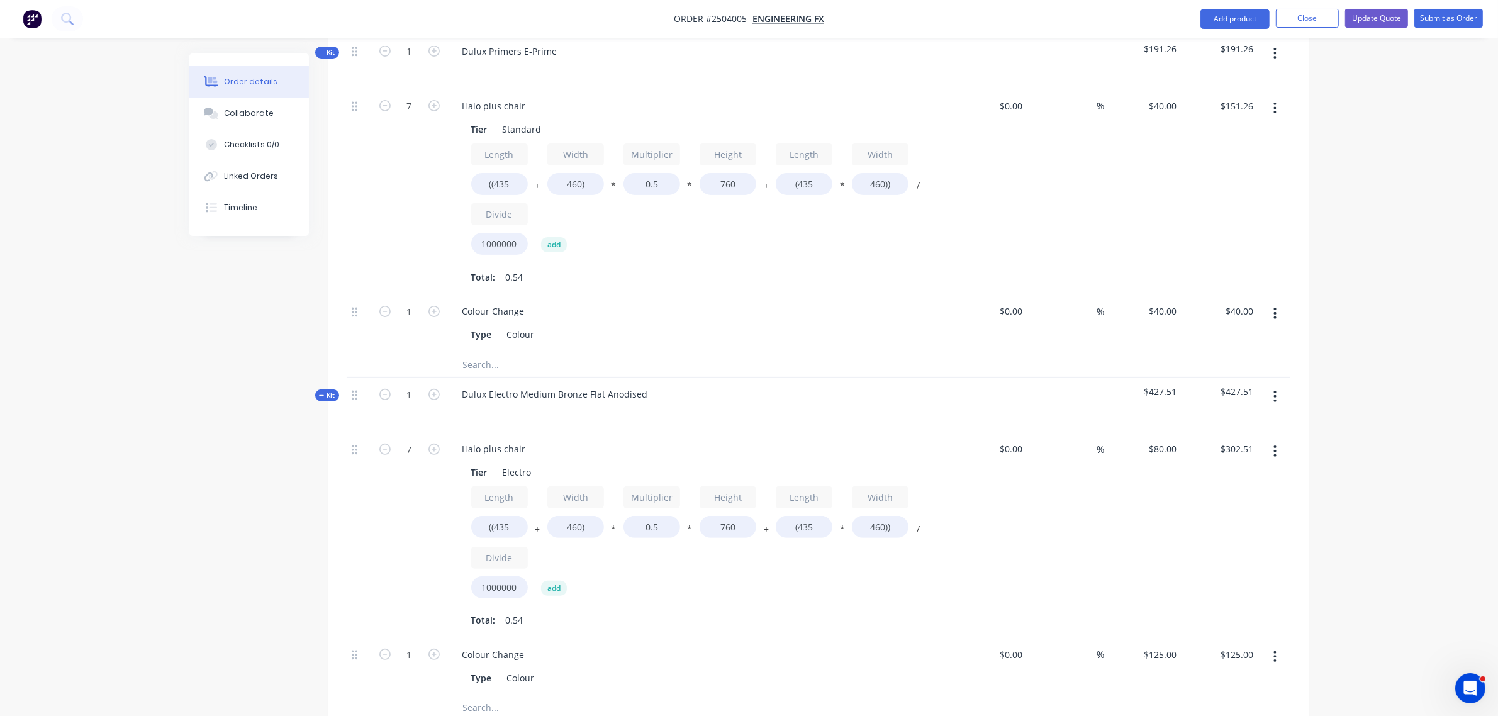
scroll to position [362, 0]
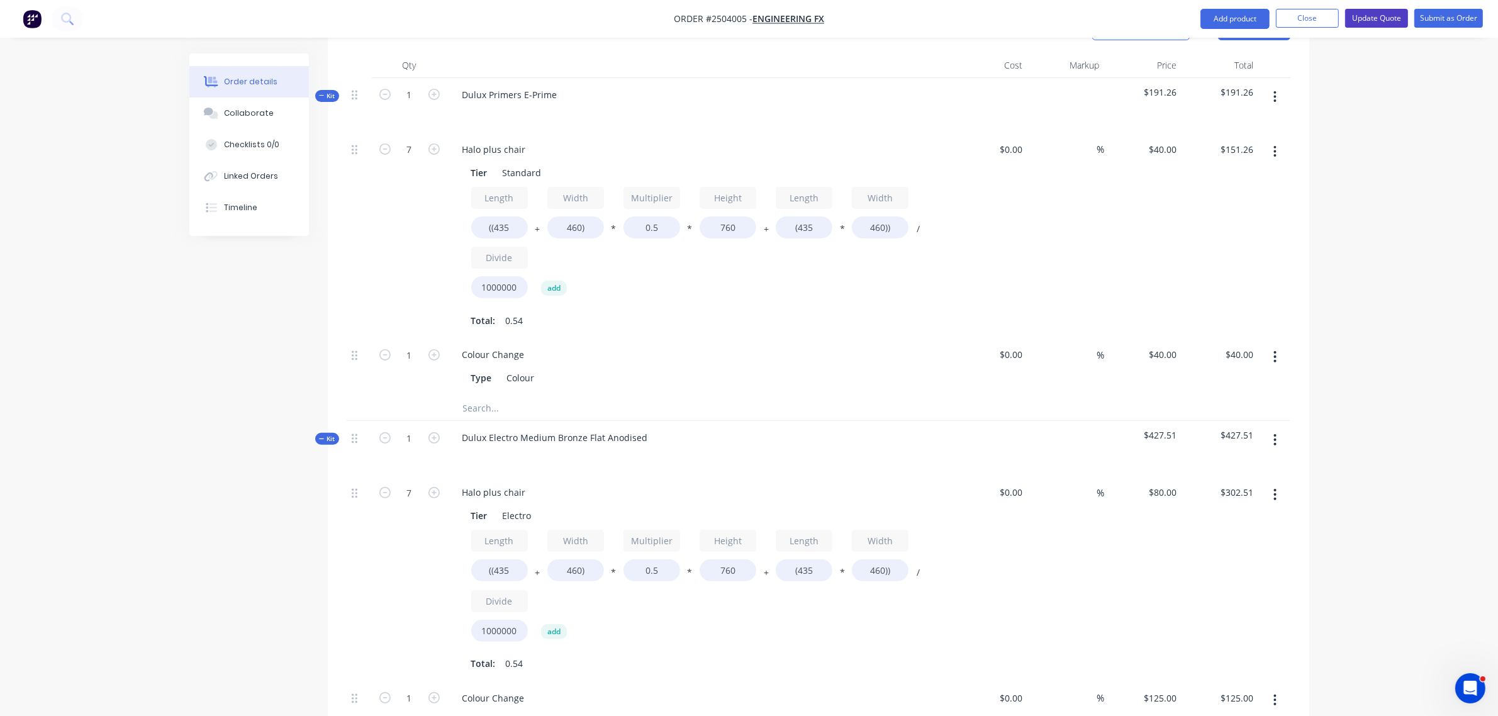
click at [1379, 18] on button "Update Quote" at bounding box center [1376, 18] width 63 height 19
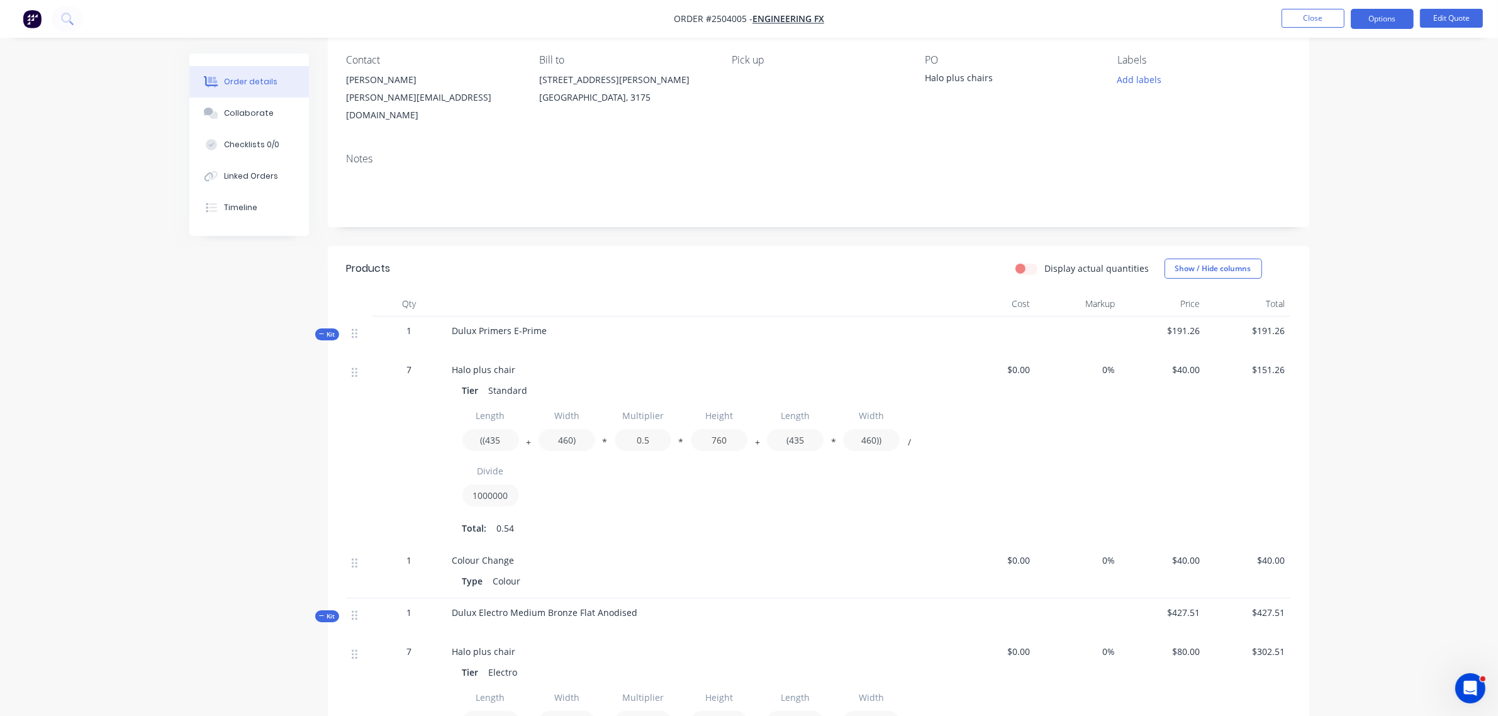
scroll to position [315, 0]
